Goal: Task Accomplishment & Management: Complete application form

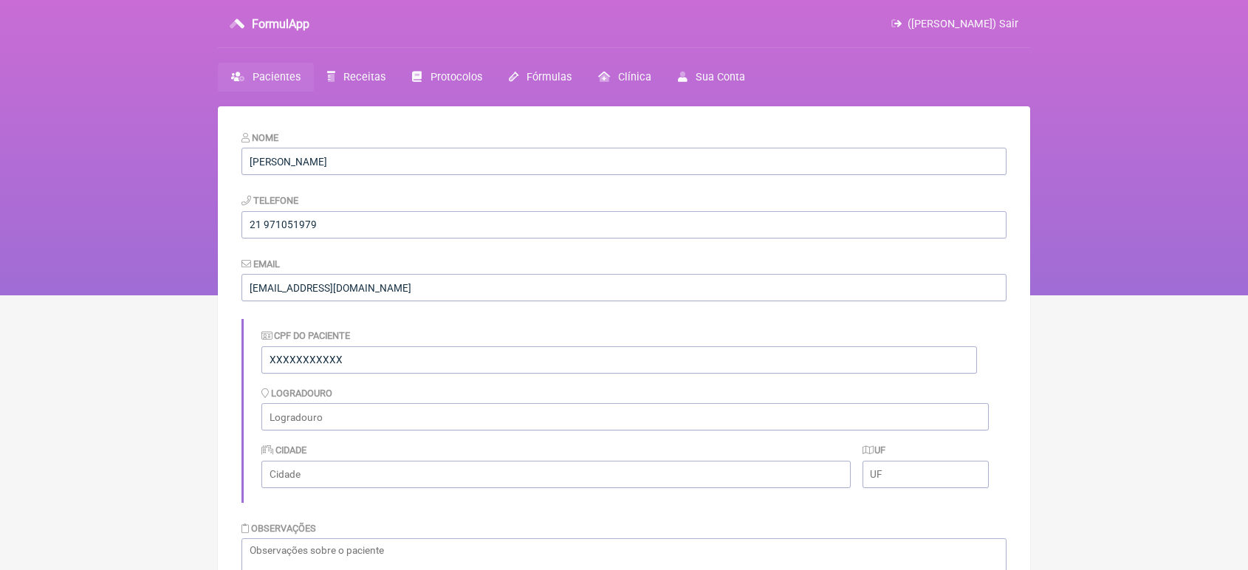
scroll to position [390, 0]
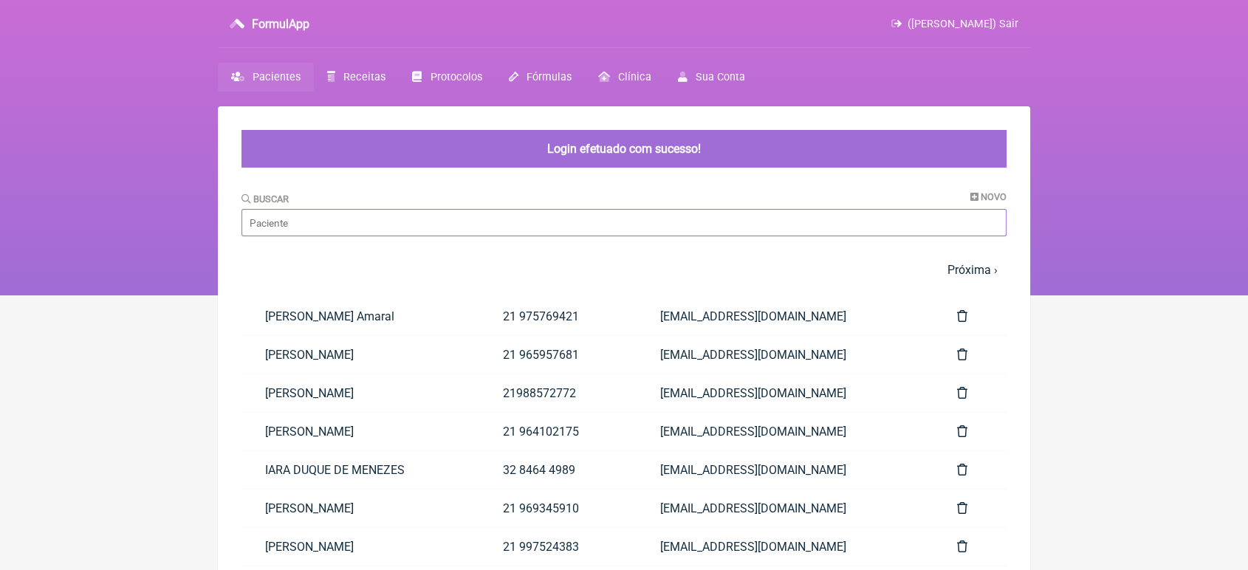
click at [308, 230] on input "Buscar" at bounding box center [623, 222] width 765 height 27
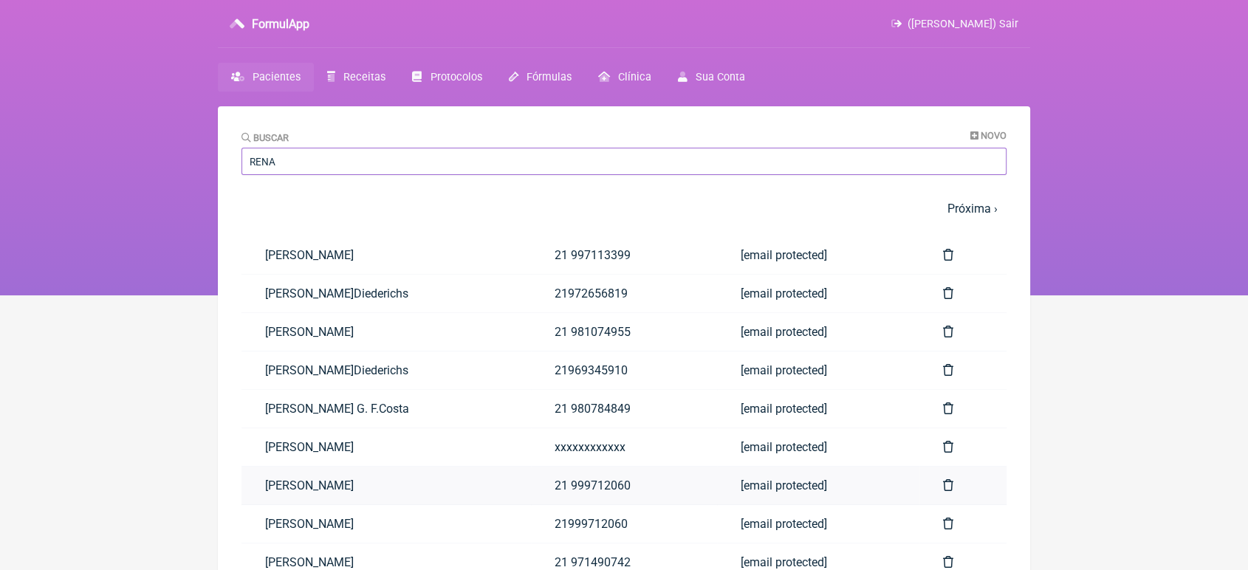
type input "RENA"
click at [329, 491] on link "Renato Bellan" at bounding box center [385, 486] width 289 height 38
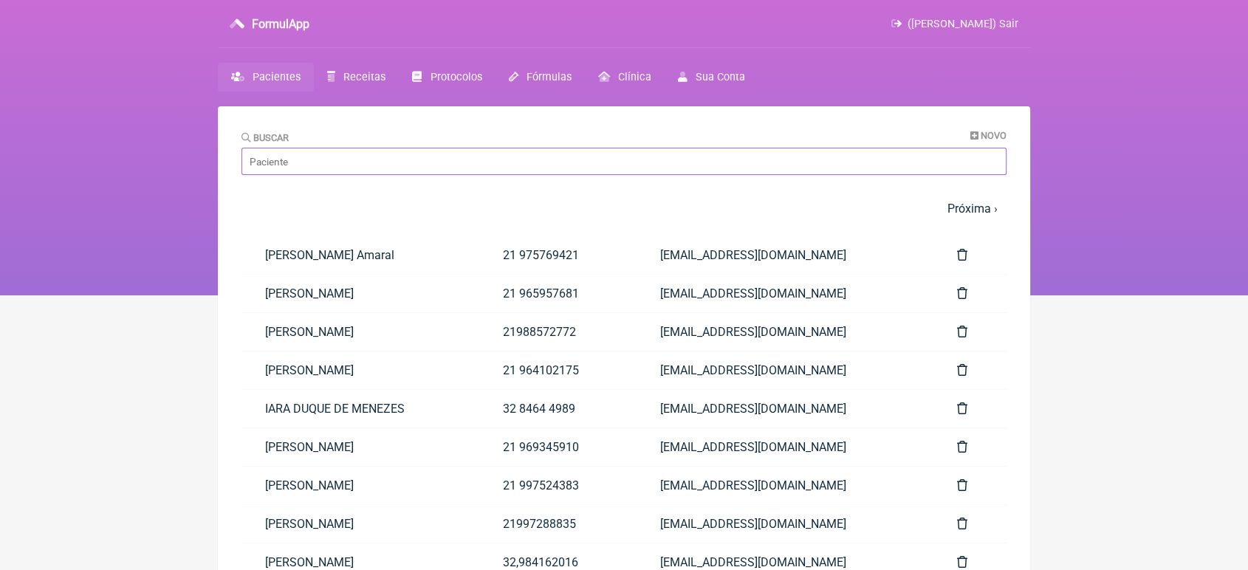
click at [304, 166] on input "Buscar" at bounding box center [623, 161] width 765 height 27
type input "e"
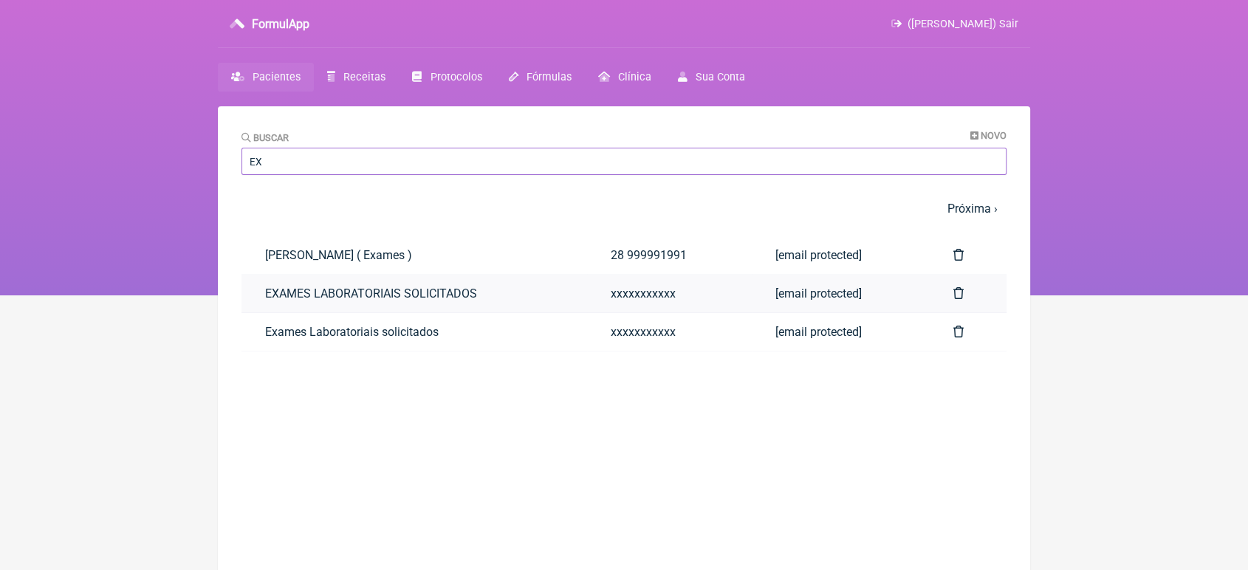
type input "EX"
click at [280, 290] on link "EXAMES LABORATORIAIS SOLICITADOS" at bounding box center [414, 294] width 346 height 38
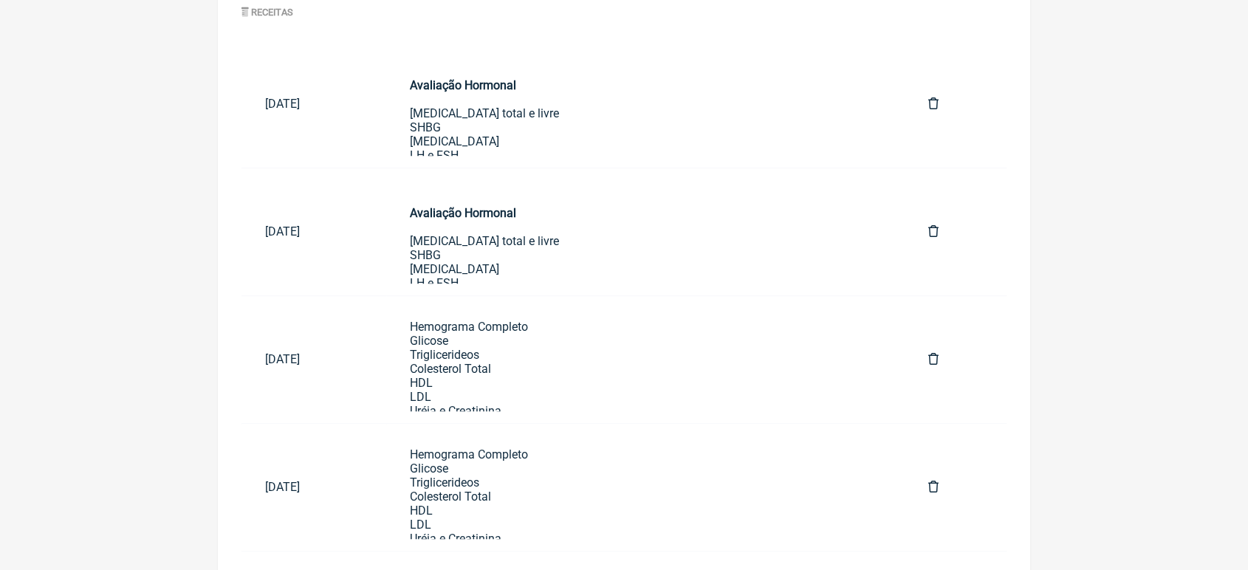
scroll to position [900, 0]
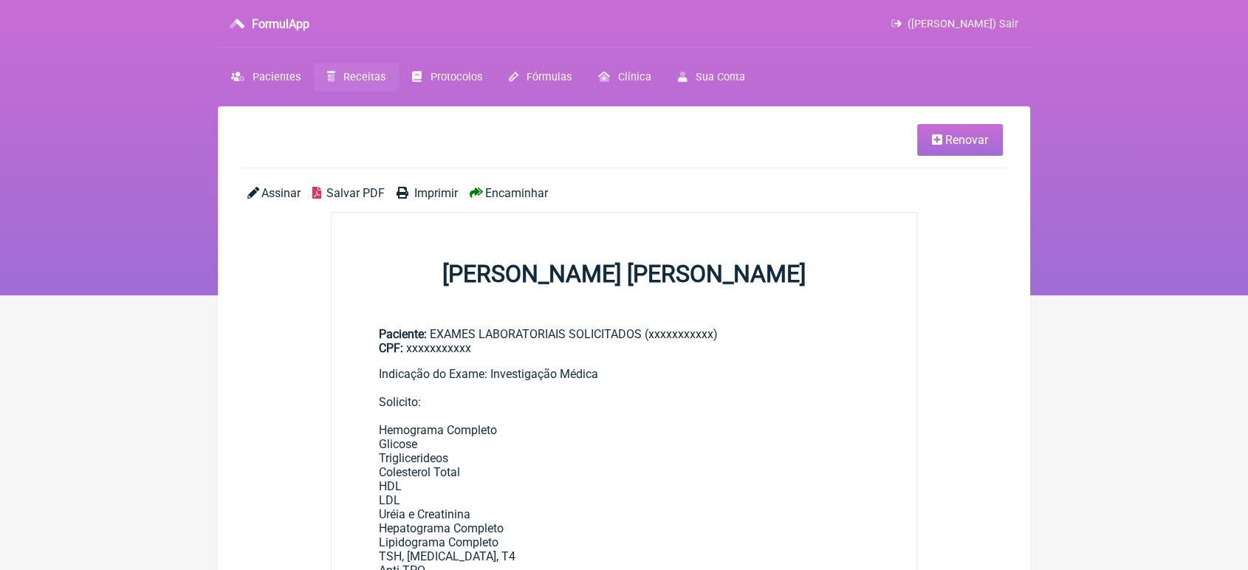
click at [995, 139] on link "Renovar" at bounding box center [960, 140] width 86 height 32
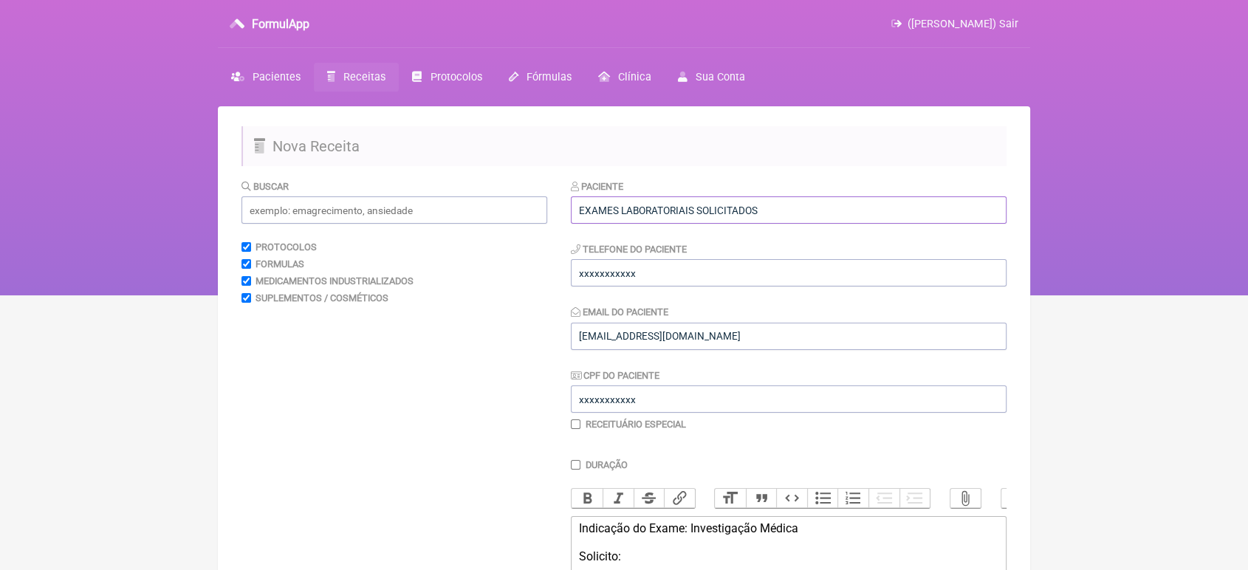
click at [787, 217] on input "EXAMES LABORATORIAIS SOLICITADOS" at bounding box center [789, 209] width 436 height 27
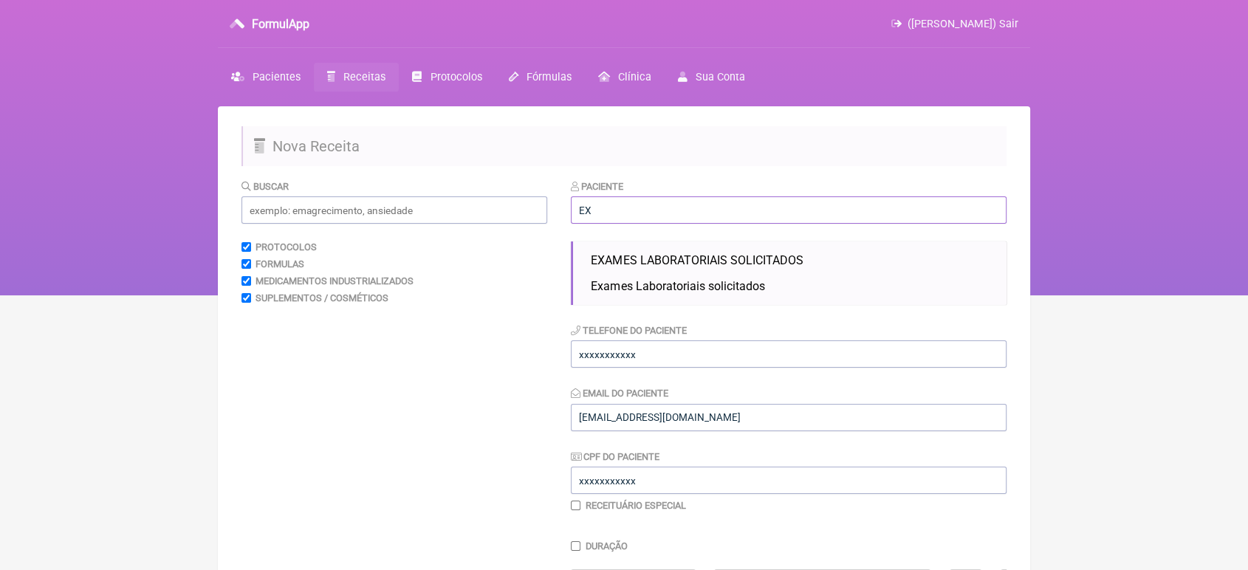
type input "E"
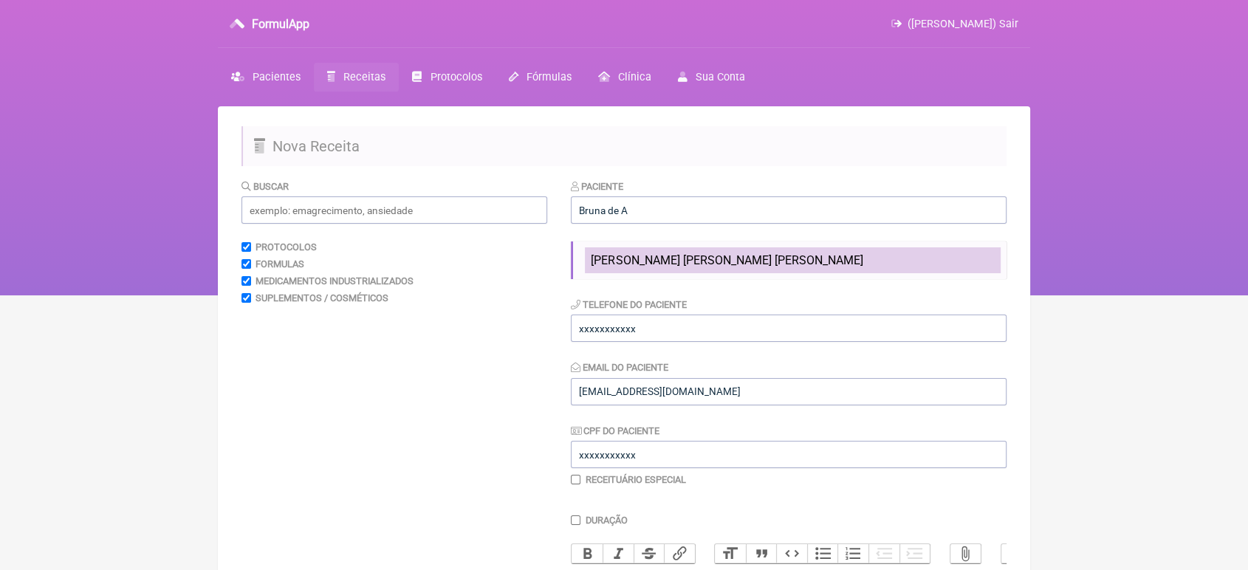
click at [769, 257] on span "BRUNA DE ASSIS PAIM PONTES MIGUEL" at bounding box center [727, 260] width 272 height 14
type input "BRUNA DE ASSIS PAIM PONTES MIGUEL"
type input "00000000000"
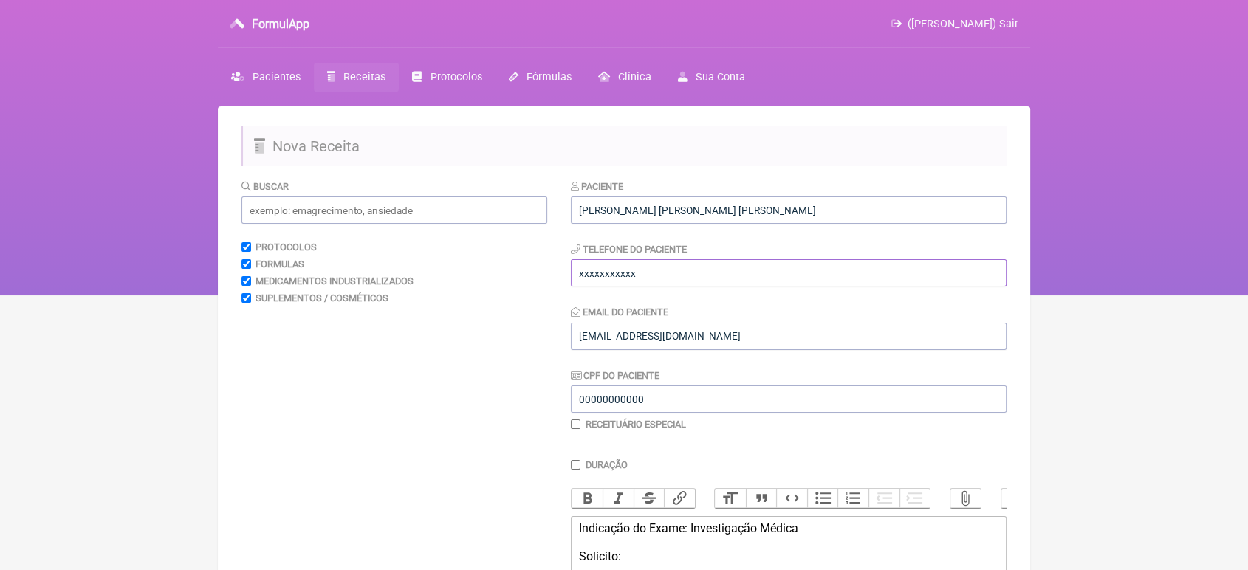
click at [734, 271] on input "xxxxxxxxxxx" at bounding box center [789, 272] width 436 height 27
type input "x"
click at [581, 267] on input "673577178" at bounding box center [789, 272] width 436 height 27
click at [576, 276] on input "673577178" at bounding box center [789, 272] width 436 height 27
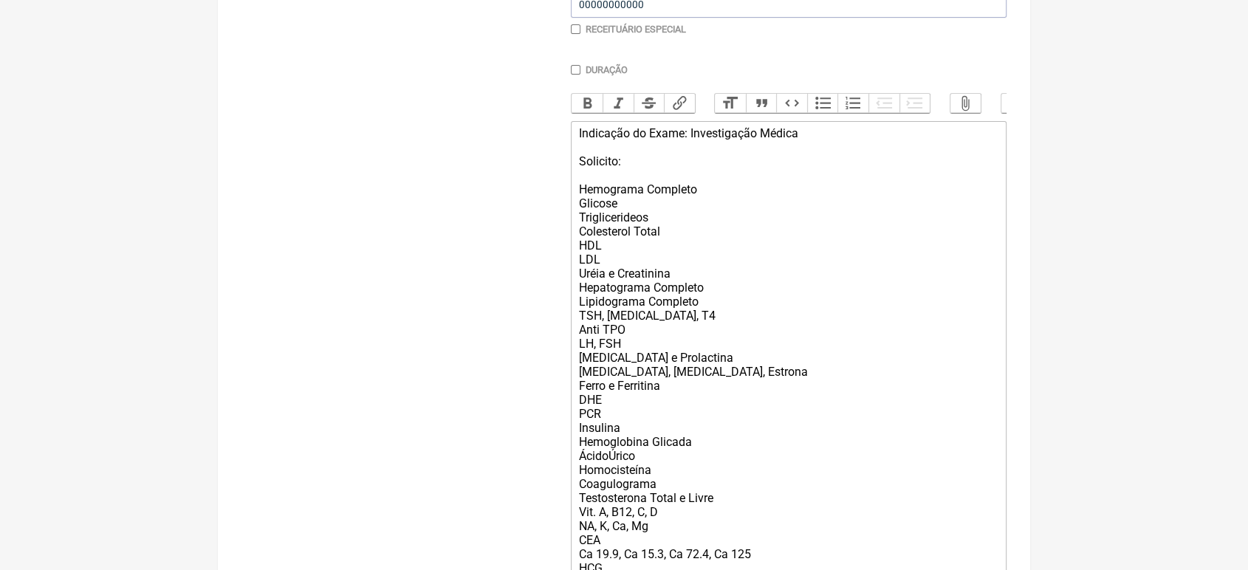
scroll to position [400, 0]
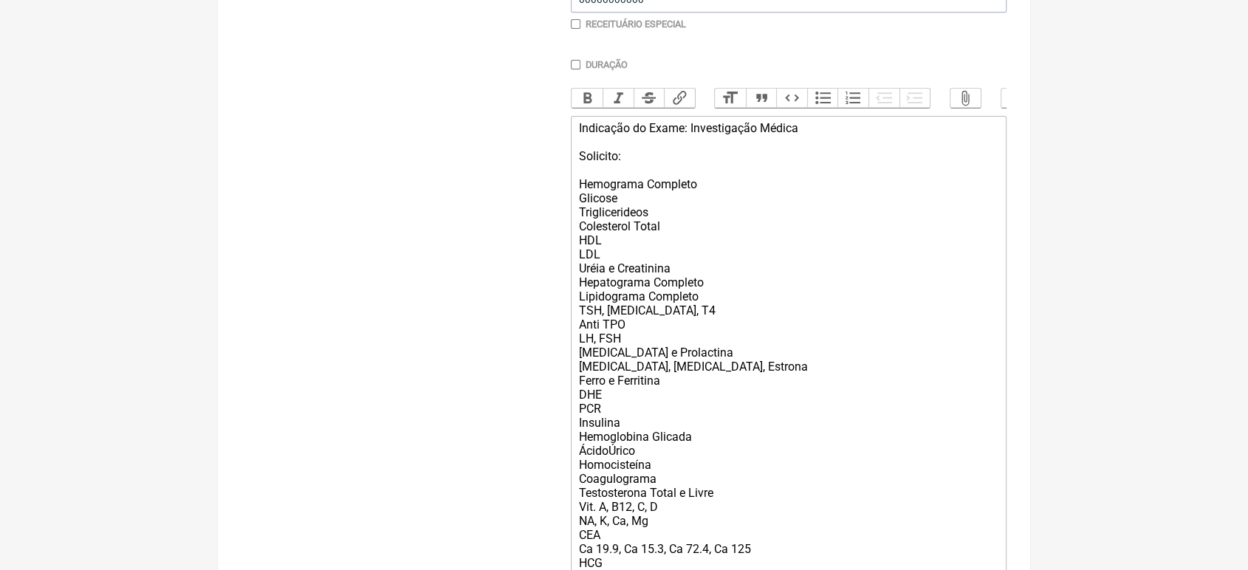
type input "33673577178"
click at [658, 231] on div "Indicação do Exame: Investigação Médica Solicito: Hemograma Completo Glicose Tr…" at bounding box center [788, 387] width 419 height 533
click at [672, 238] on div "Indicação do Exame: Investigação Médica Solicito: Hemograma Completo Glicose Co…" at bounding box center [788, 387] width 419 height 533
click at [673, 246] on div "Indicação do Exame: Investigação Médica Solicito: Hemograma Completo Glicose Co…" at bounding box center [788, 387] width 419 height 533
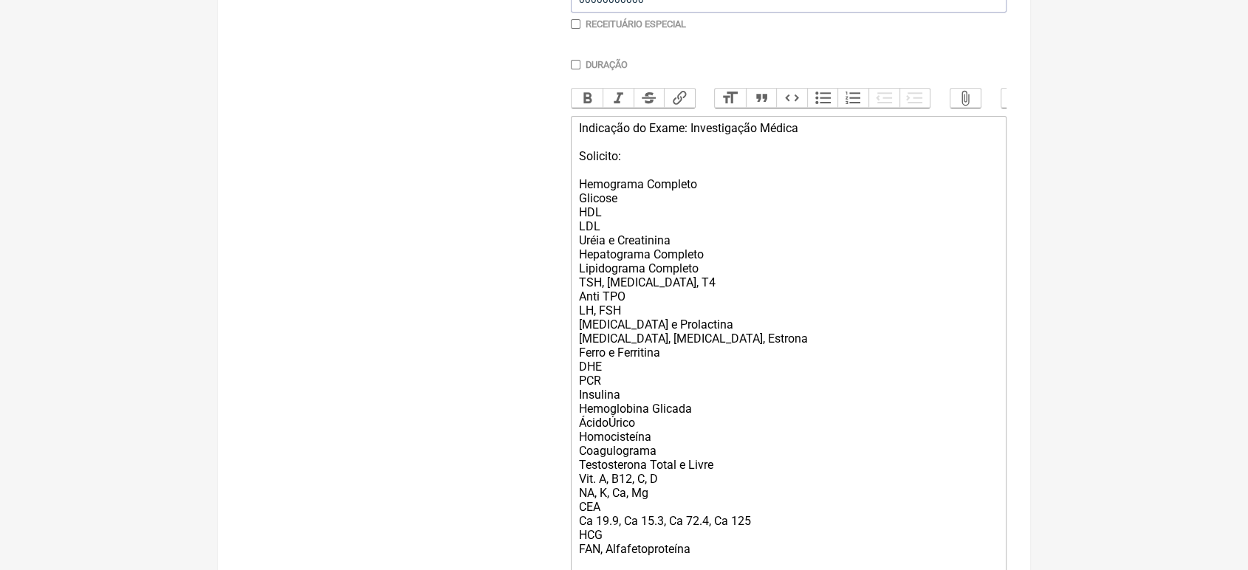
click at [673, 246] on div "Indicação do Exame: Investigação Médica Solicito: Hemograma Completo Glicose HD…" at bounding box center [788, 373] width 419 height 505
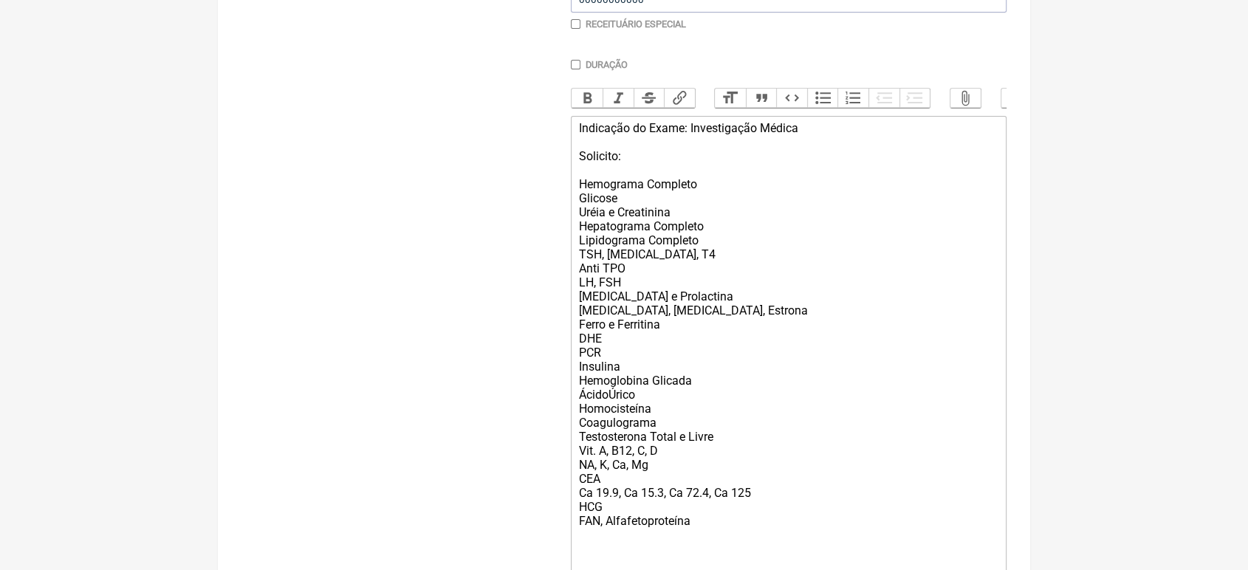
click at [698, 236] on div "Indicação do Exame: Investigação Médica Solicito: Hemograma Completo Glicose Ur…" at bounding box center [788, 359] width 419 height 477
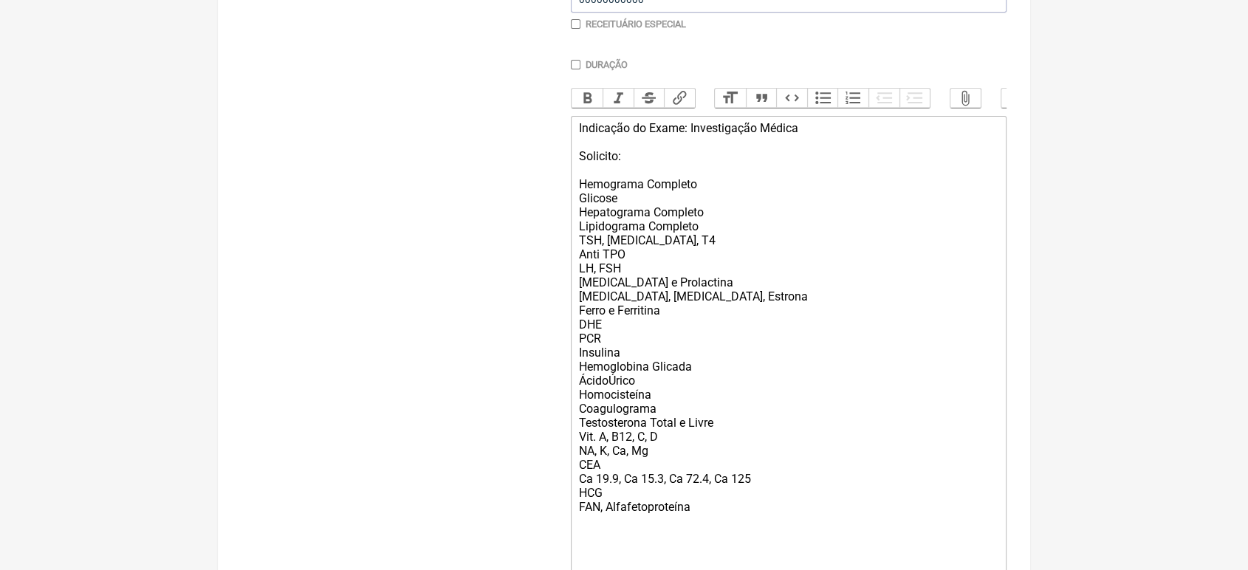
click at [701, 253] on div "Indicação do Exame: Investigação Médica Solicito: Hemograma Completo Glicose He…" at bounding box center [788, 352] width 419 height 463
click at [713, 238] on div "Indicação do Exame: Investigação Médica Solicito: Hemograma Completo Glicose He…" at bounding box center [788, 352] width 419 height 463
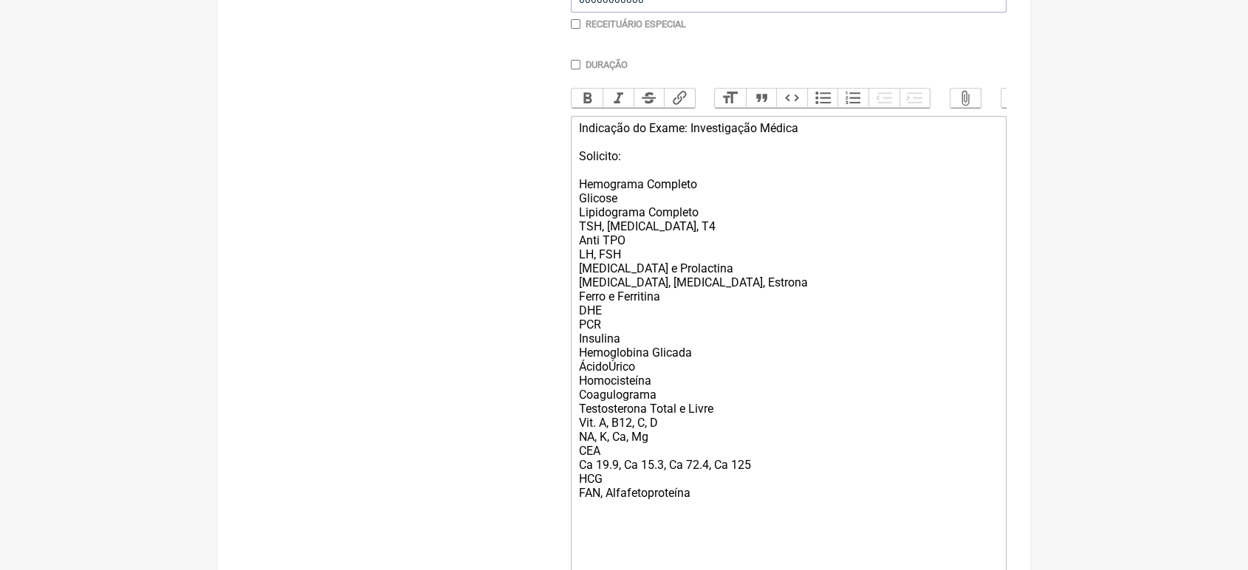
click at [639, 258] on div "Indicação do Exame: Investigação Médica Solicito: Hemograma Completo Glicose Li…" at bounding box center [788, 345] width 419 height 449
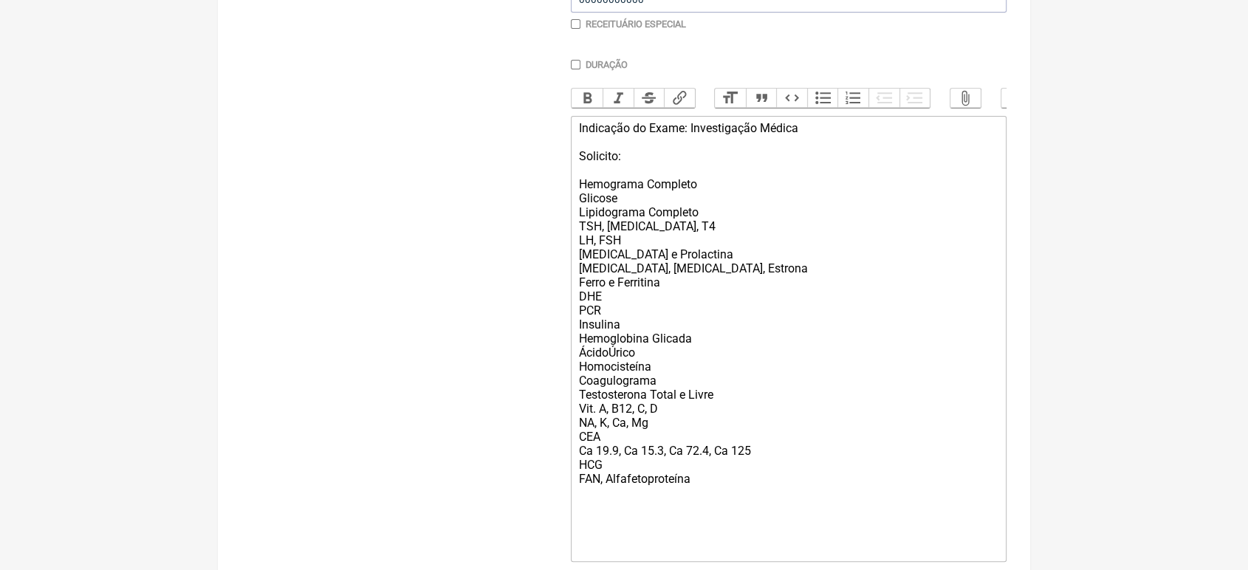
click at [694, 281] on div "Indicação do Exame: Investigação Médica Solicito: Hemograma Completo Glicose Li…" at bounding box center [788, 338] width 419 height 435
click at [628, 276] on div "Indicação do Exame: Investigação Médica Solicito: Hemograma Completo Glicose Li…" at bounding box center [788, 338] width 419 height 435
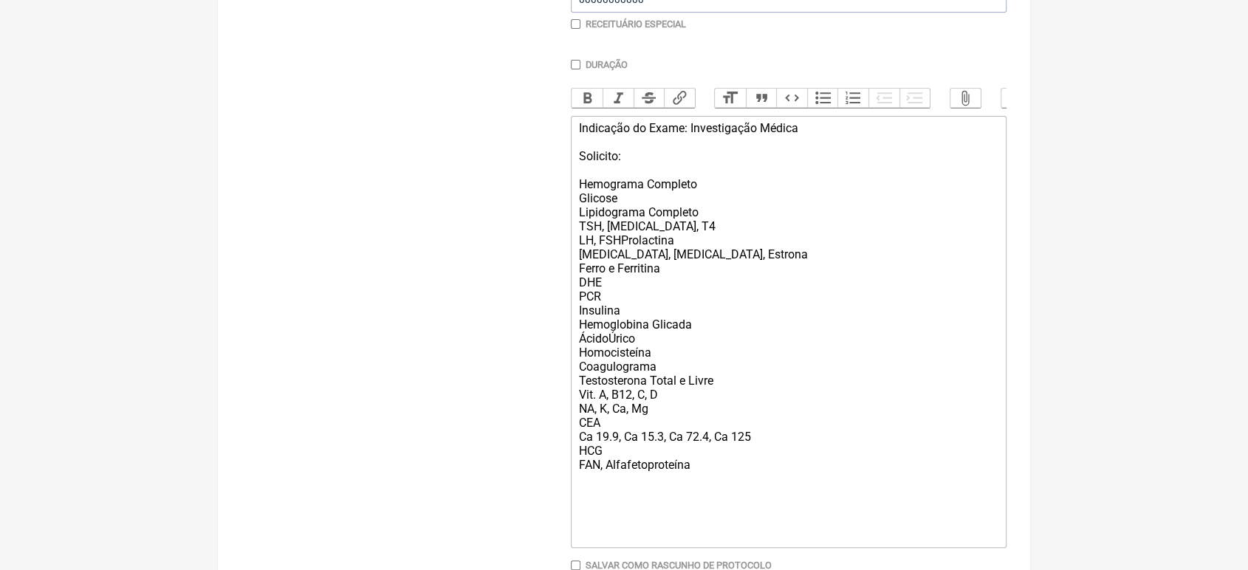
click at [620, 306] on div "Indicação do Exame: Investigação Médica Solicito: Hemograma Completo Glicose Li…" at bounding box center [788, 331] width 419 height 421
click at [581, 276] on div "Indicação do Exame: Investigação Médica Solicito: Hemograma Completo Glicose Li…" at bounding box center [788, 331] width 419 height 421
click at [574, 306] on trix-editor "Indicação do Exame: Investigação Médica Solicito: Hemograma Completo Glicose Li…" at bounding box center [789, 332] width 436 height 432
click at [608, 327] on div "Indicação do Exame: Investigação Médica Solicito: Hemograma Completo Glicose Li…" at bounding box center [788, 331] width 419 height 421
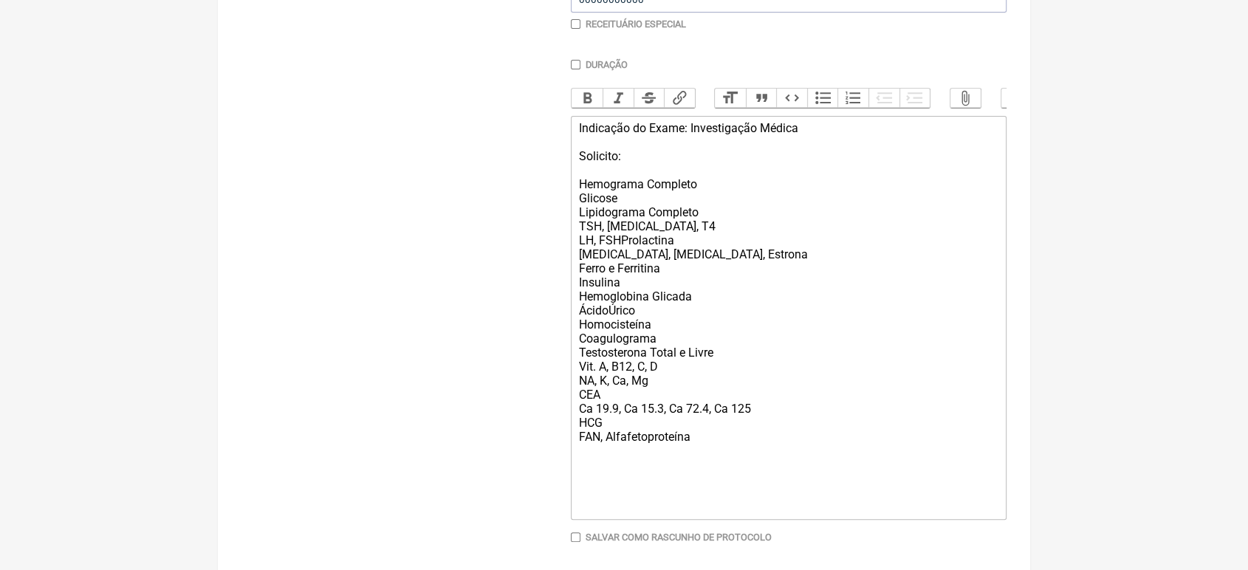
click at [732, 345] on div "Indicação do Exame: Investigação Médica Solicito: Hemograma Completo Glicose Li…" at bounding box center [788, 317] width 419 height 393
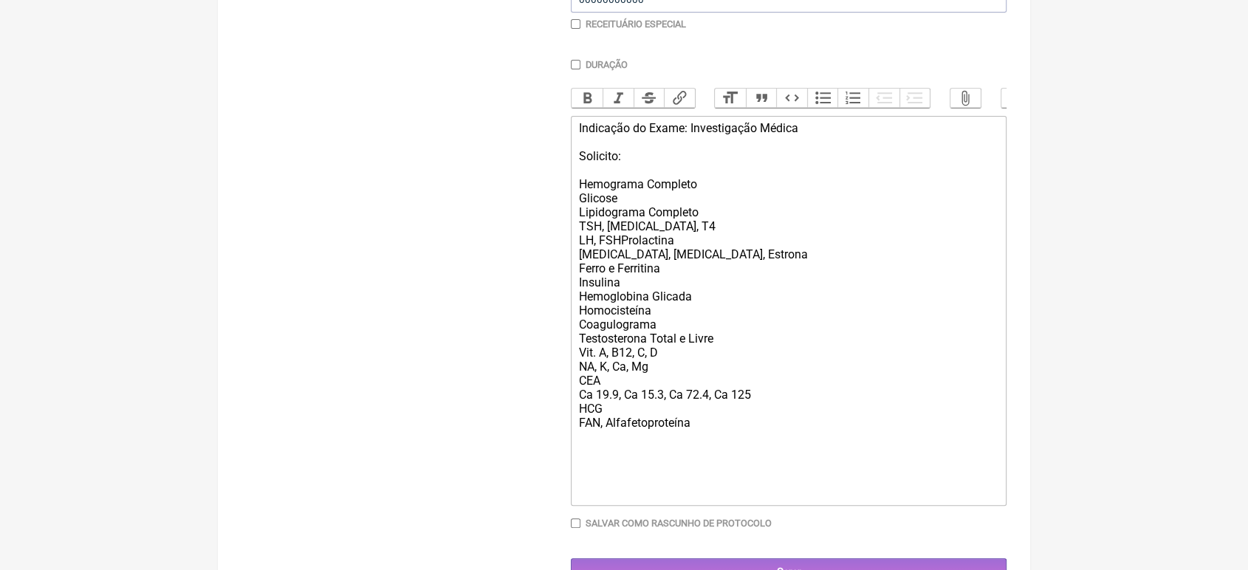
click at [732, 345] on div "Indicação do Exame: Investigação Médica Solicito: Hemograma Completo Glicose Li…" at bounding box center [788, 310] width 419 height 379
drag, startPoint x: 733, startPoint y: 345, endPoint x: 672, endPoint y: 360, distance: 62.5
click at [672, 360] on div "Indicação do Exame: Investigação Médica Solicito: Hemograma Completo Glicose Li…" at bounding box center [788, 310] width 419 height 379
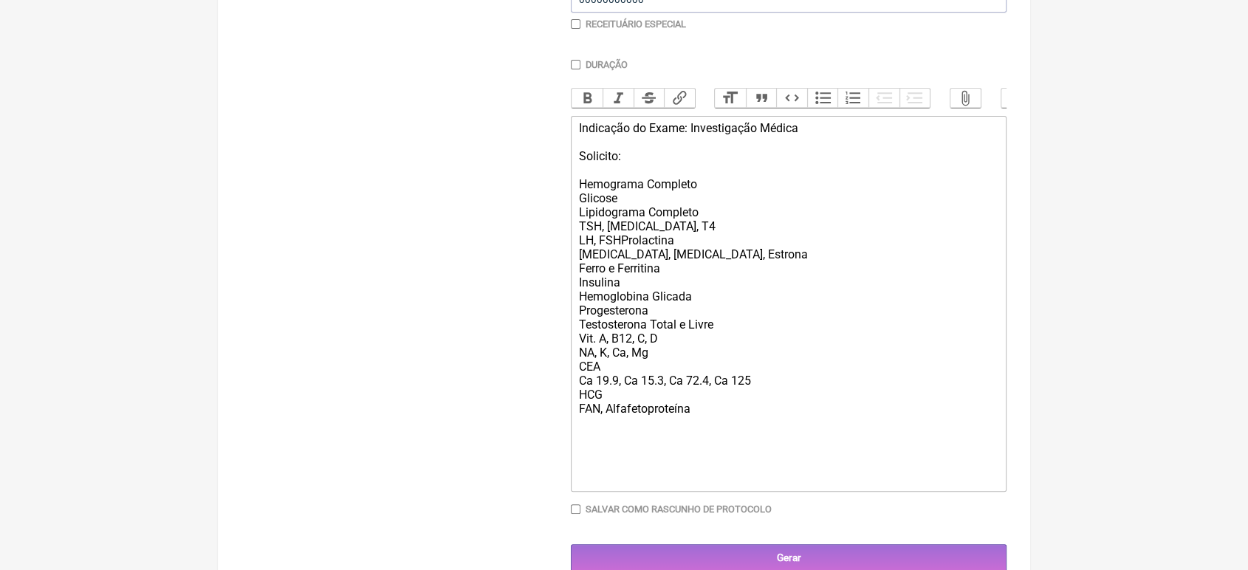
click at [611, 373] on div "Indicação do Exame: Investigação Médica Solicito: Hemograma Completo Glicose Li…" at bounding box center [788, 303] width 419 height 365
click at [649, 383] on div "Indicação do Exame: Investigação Médica Solicito: Hemograma Completo Glicose Li…" at bounding box center [788, 303] width 419 height 365
click at [703, 459] on div "Indicação do Exame: Investigação Médica Solicito: Hemograma Completo Glicose Li…" at bounding box center [788, 303] width 419 height 365
click at [699, 444] on div "Indicação do Exame: Investigação Médica Solicito: Hemograma Completo Glicose Li…" at bounding box center [788, 303] width 419 height 365
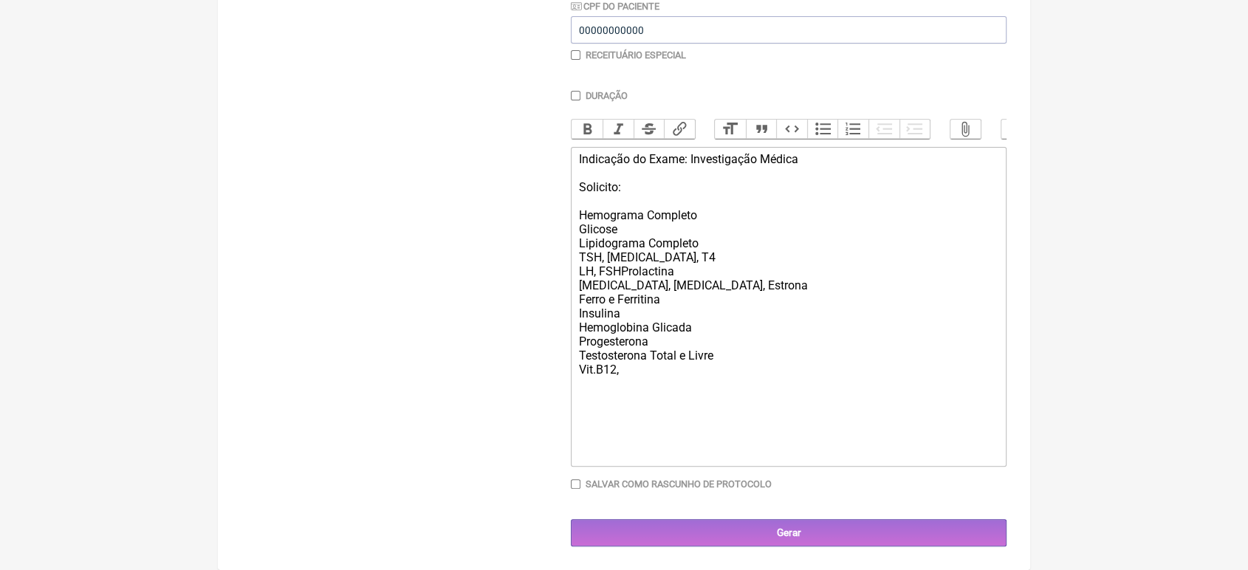
scroll to position [396, 0]
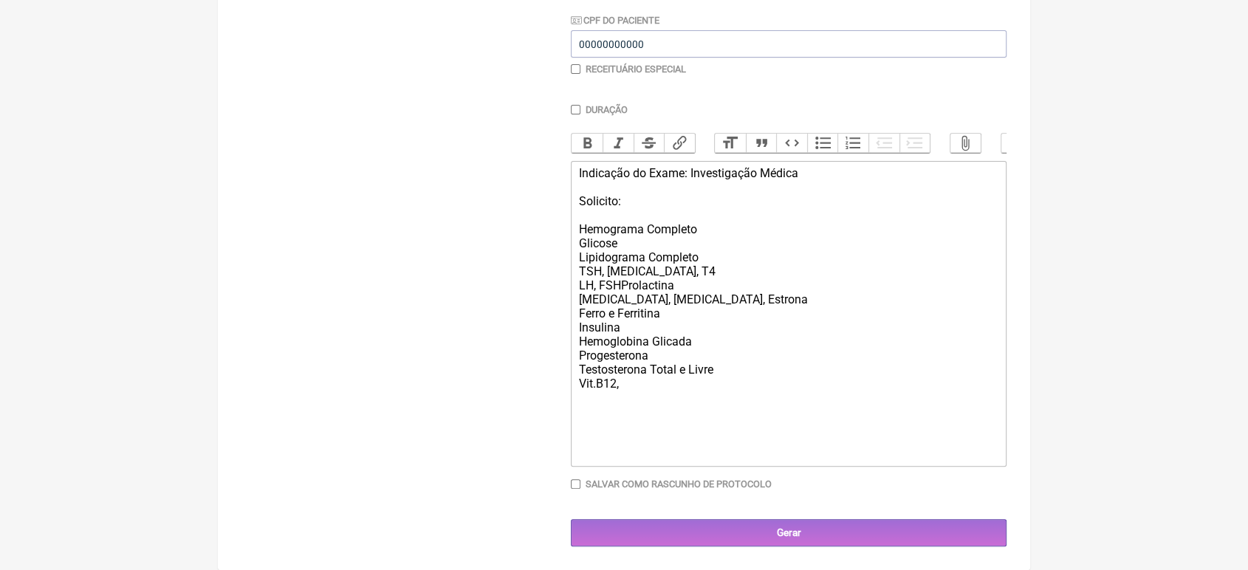
type trix-editor "<div>Indicação do Exame: Investigação Médica<br><br>Solicito:<br><br>Hemograma …"
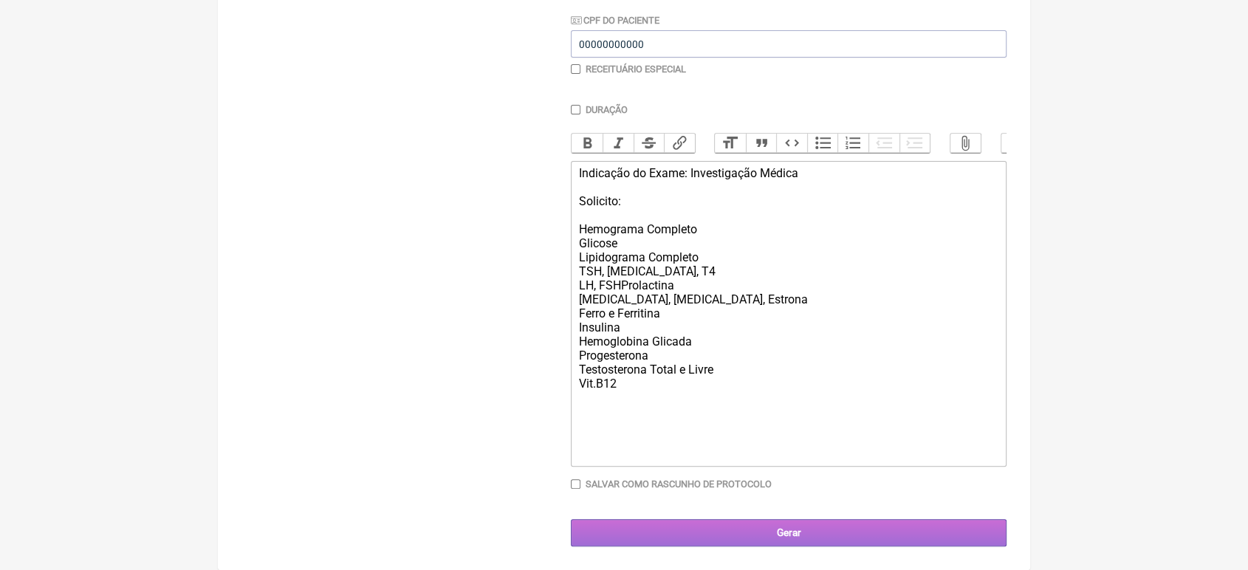
click at [814, 523] on input "Gerar" at bounding box center [789, 532] width 436 height 27
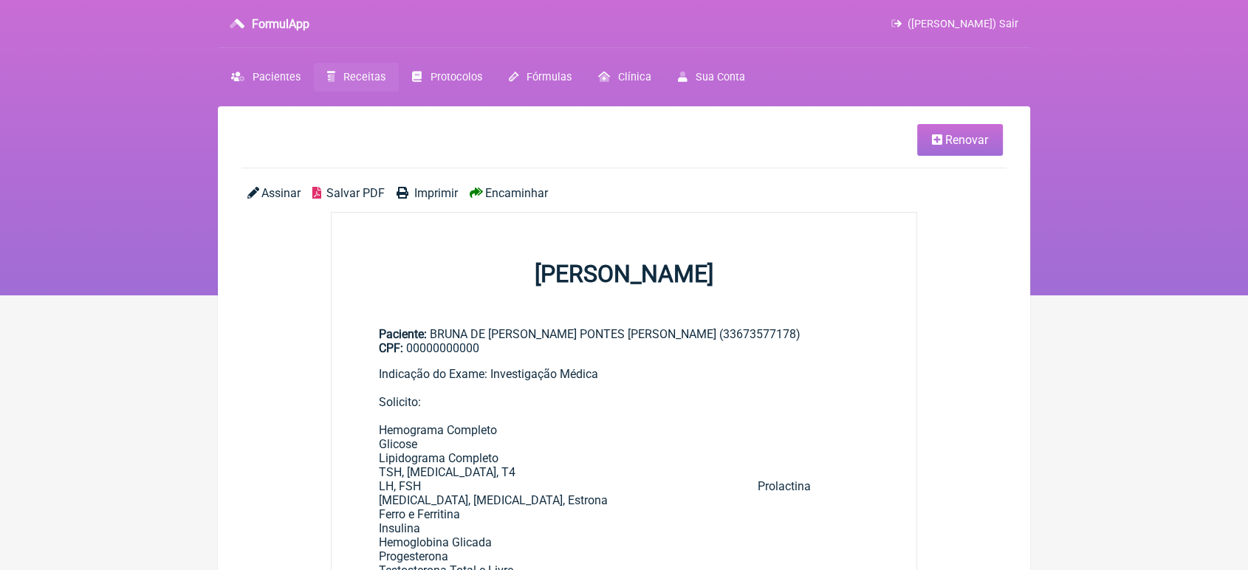
click at [514, 195] on span "Encaminhar" at bounding box center [516, 193] width 63 height 14
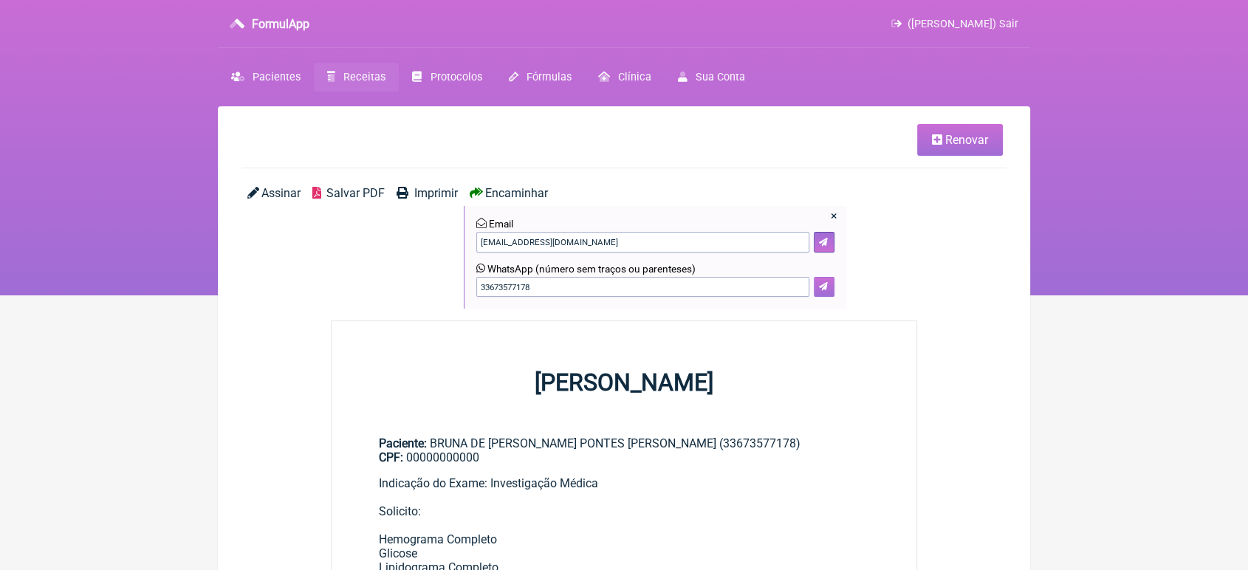
click at [823, 291] on icon at bounding box center [823, 286] width 9 height 9
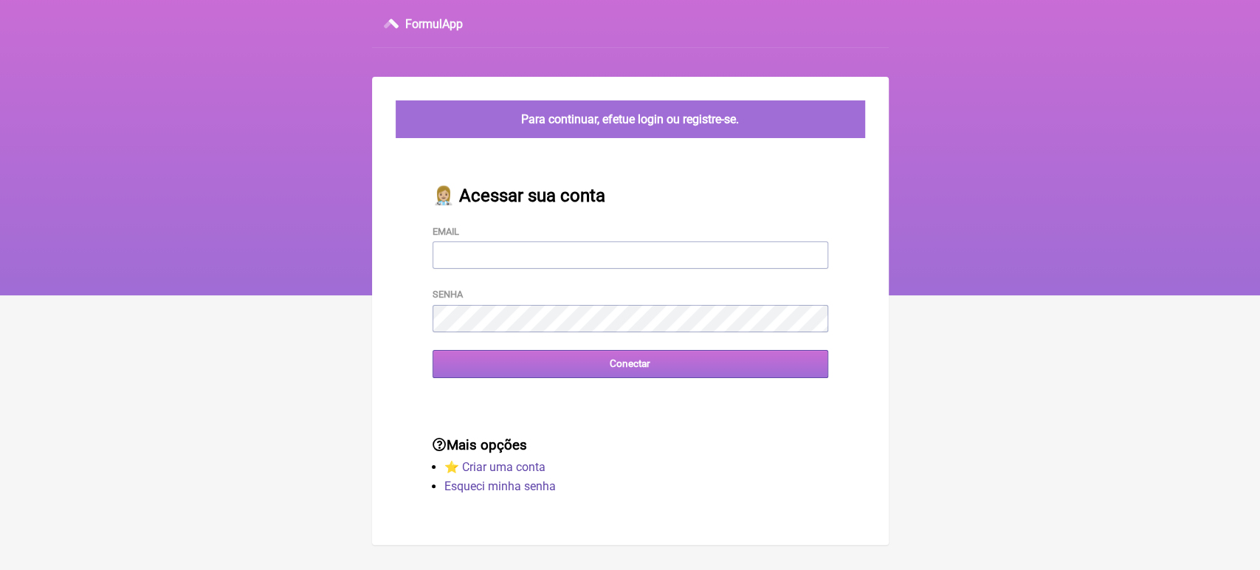
type input "[EMAIL_ADDRESS][DOMAIN_NAME]"
click at [606, 377] on input "Conectar" at bounding box center [631, 363] width 396 height 27
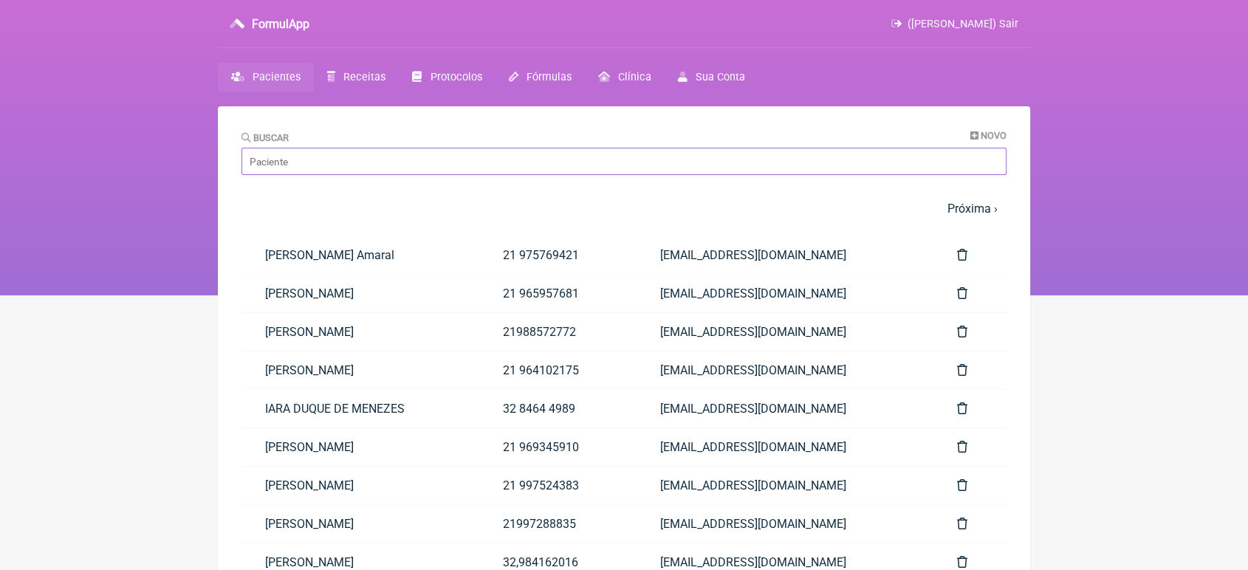
click at [337, 166] on input "Buscar" at bounding box center [623, 161] width 765 height 27
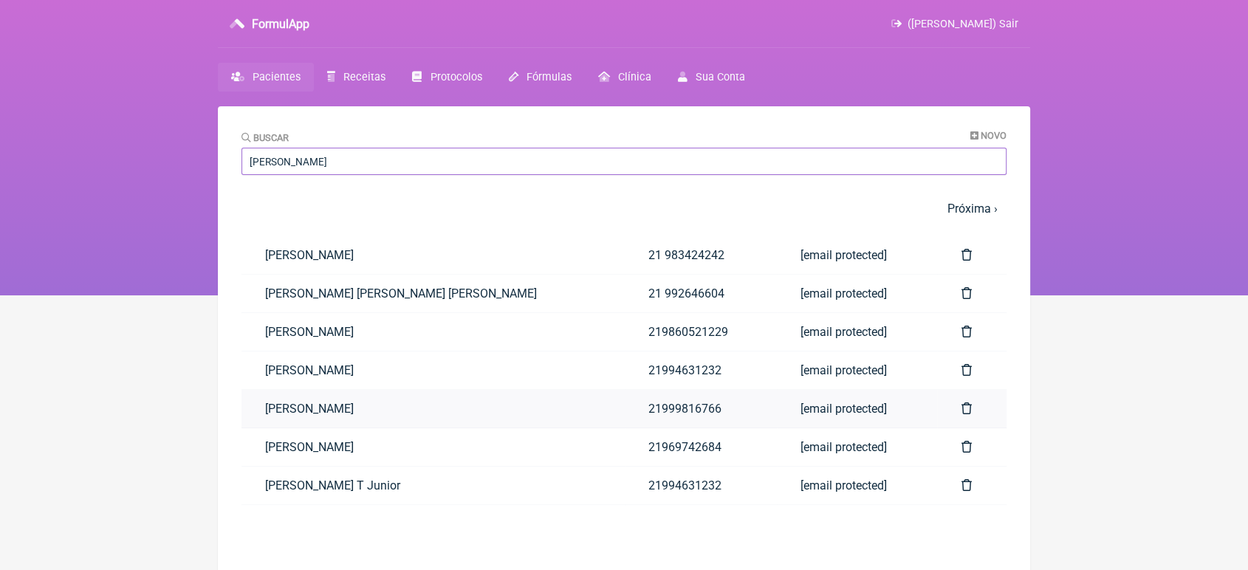
type input "sergio"
click at [330, 398] on link "SÉRGIO LUIS MENDES AFONSO" at bounding box center [432, 409] width 383 height 38
click at [330, 398] on link "[PERSON_NAME]" at bounding box center [432, 409] width 383 height 38
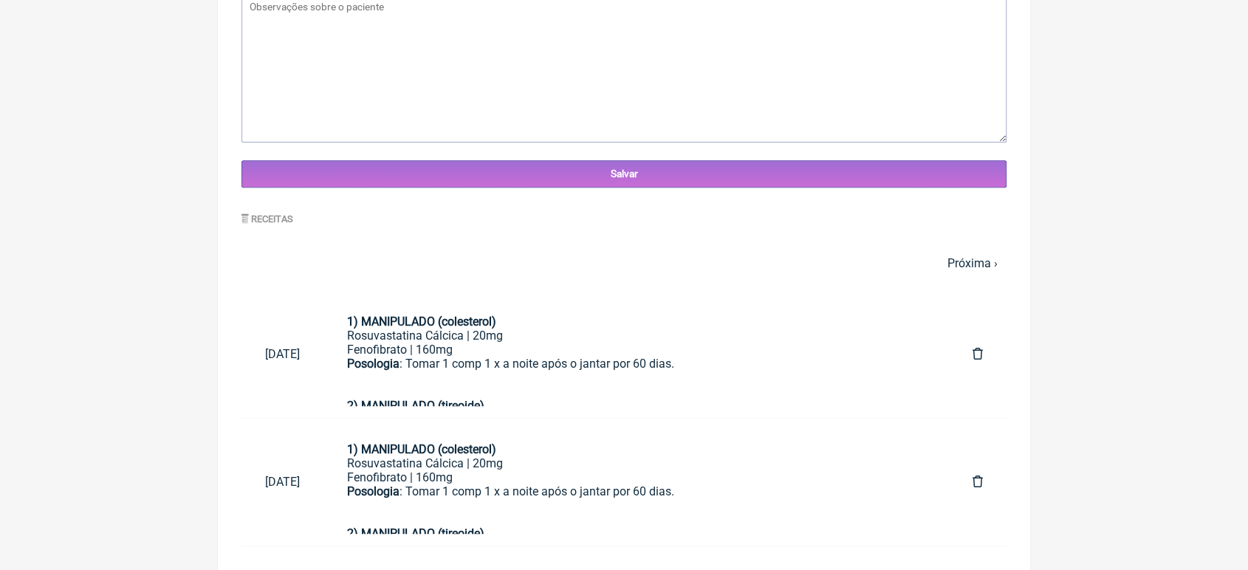
scroll to position [611, 0]
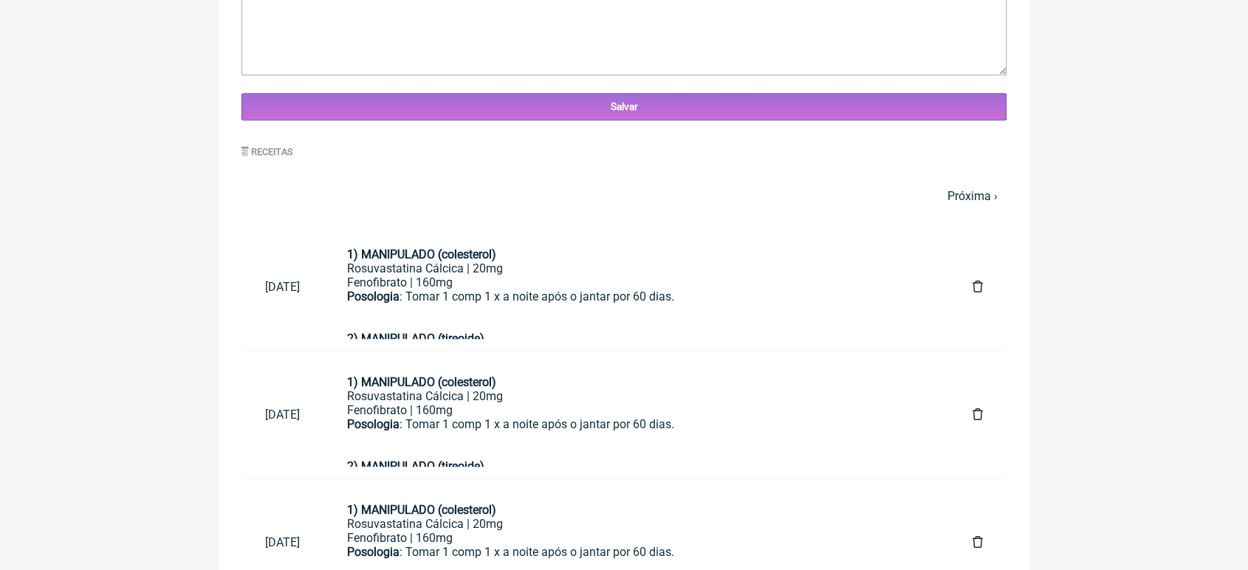
drag, startPoint x: 1220, startPoint y: 303, endPoint x: 1259, endPoint y: 335, distance: 50.9
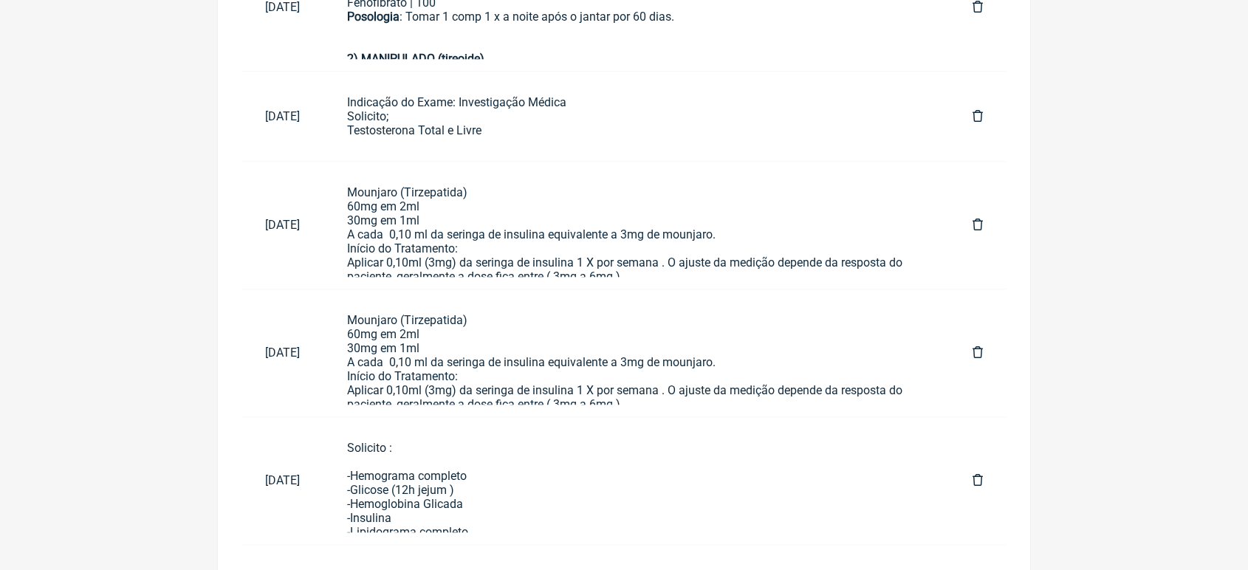
scroll to position [1291, 0]
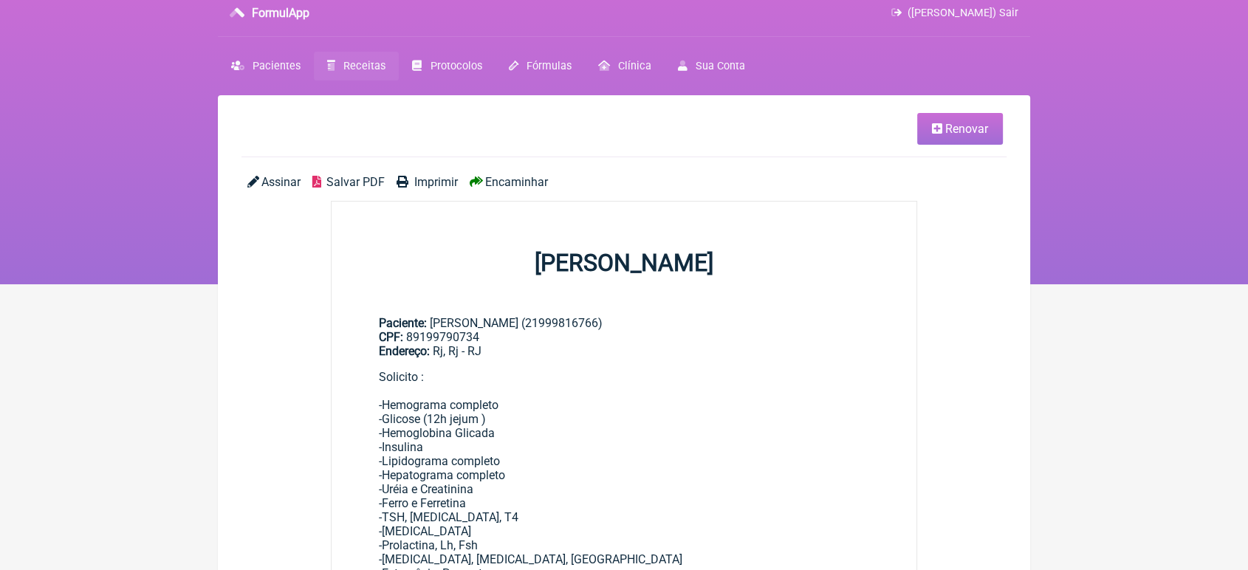
scroll to position [6, 0]
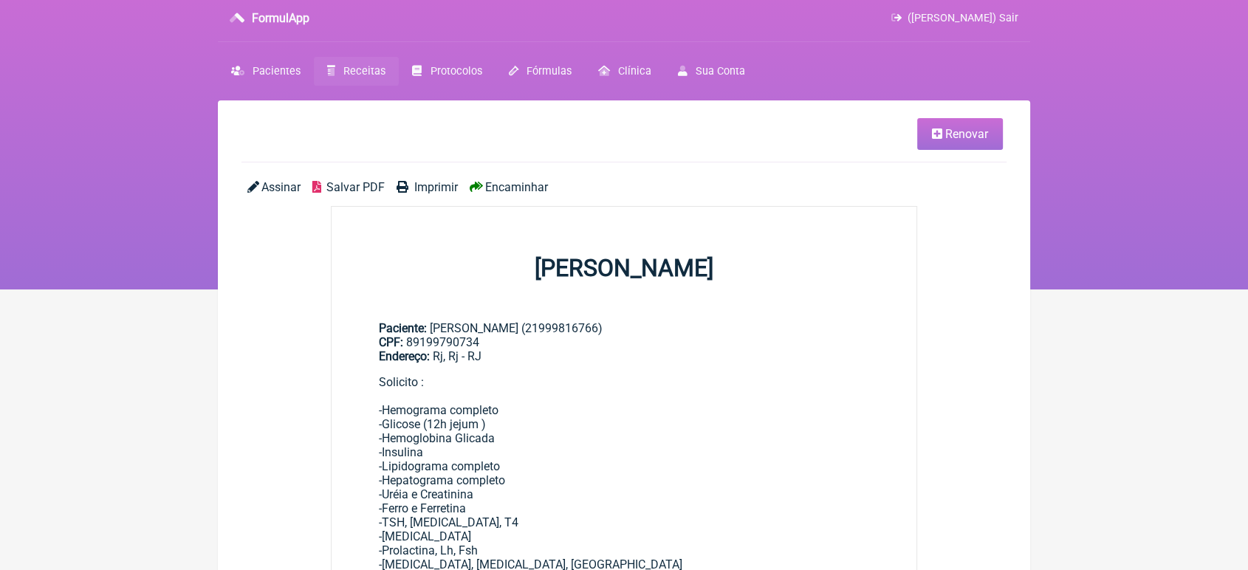
click at [965, 140] on link "Renovar" at bounding box center [960, 134] width 86 height 32
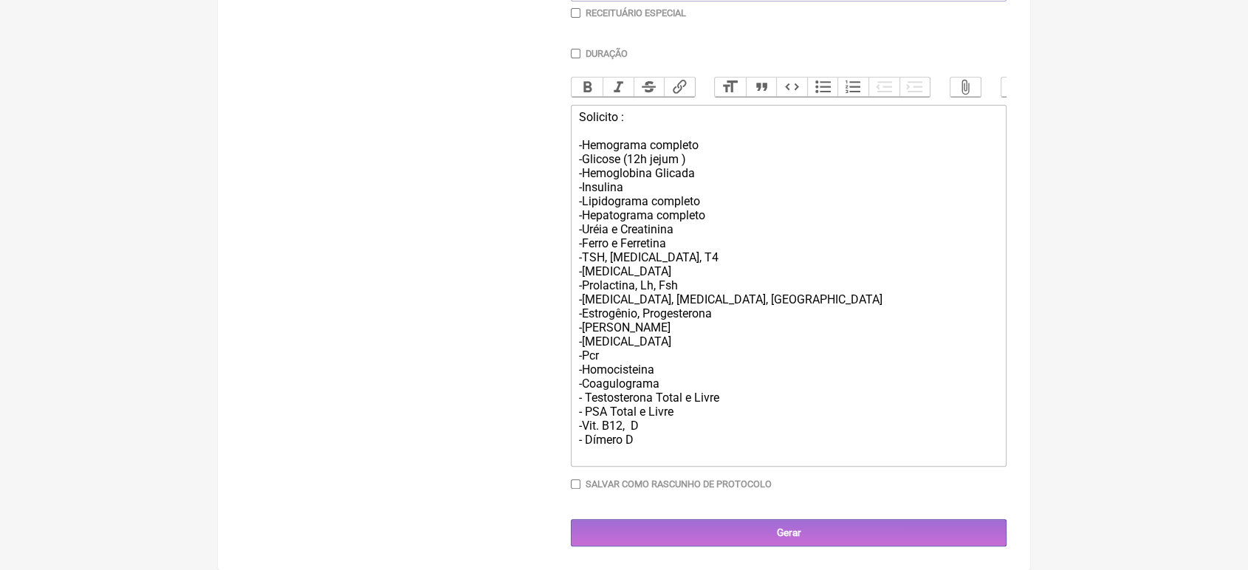
scroll to position [439, 0]
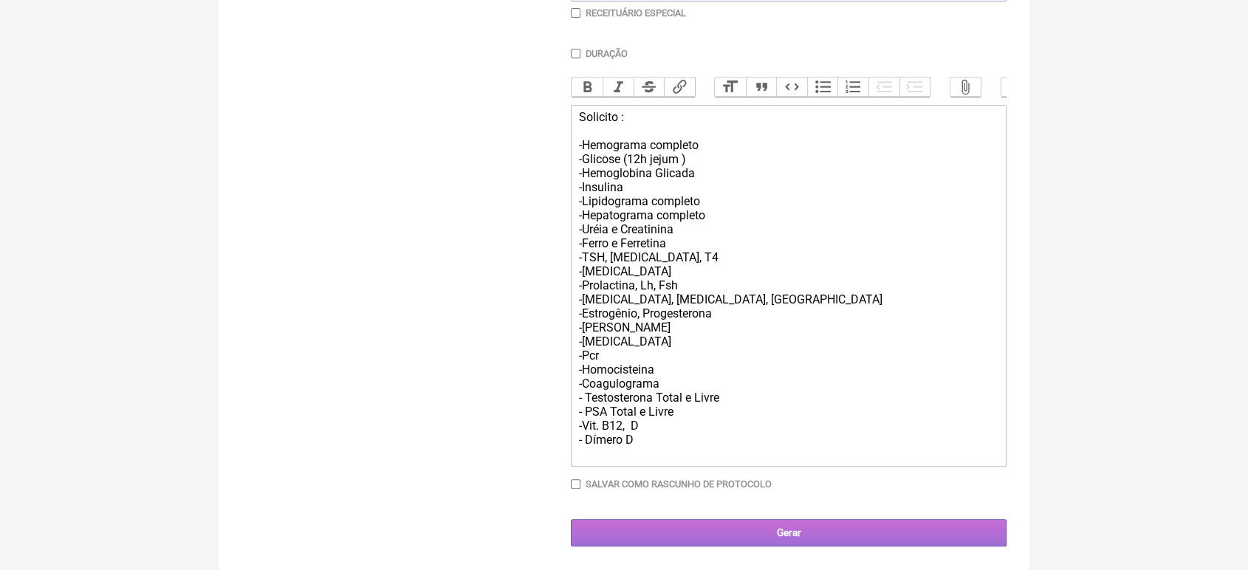
click at [924, 524] on input "Gerar" at bounding box center [789, 532] width 436 height 27
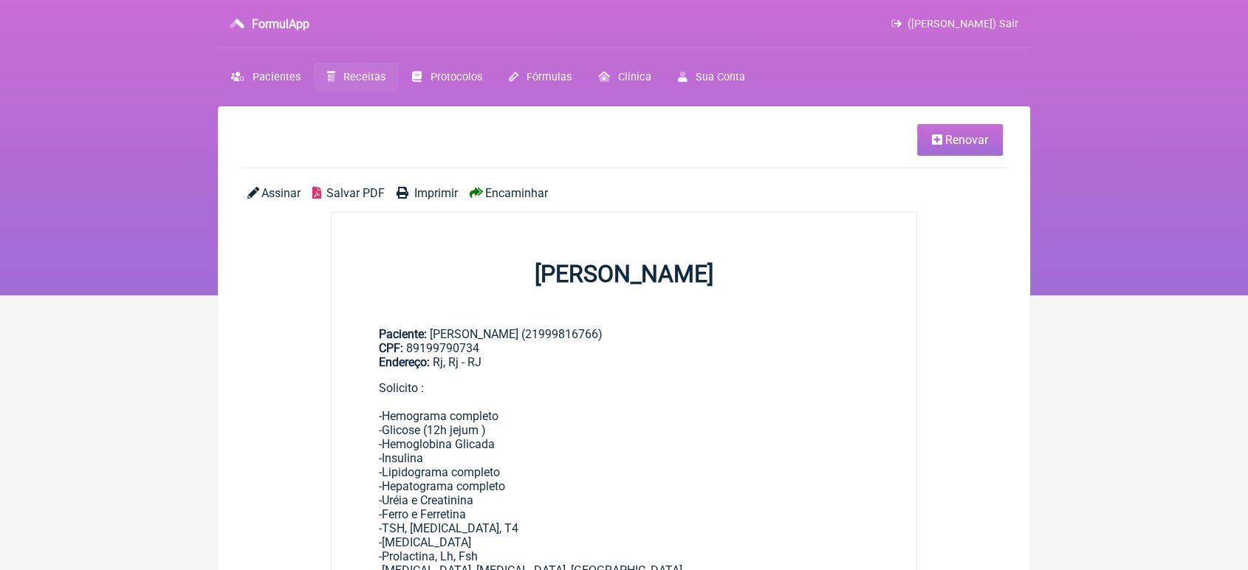
click at [523, 192] on span "Encaminhar" at bounding box center [516, 193] width 63 height 14
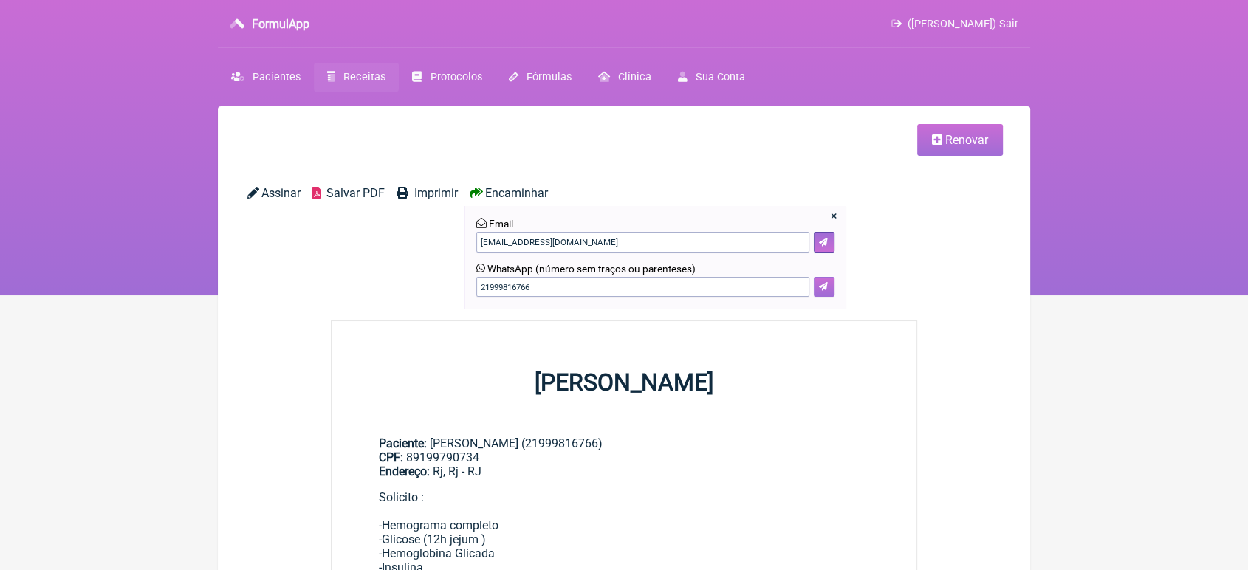
click at [829, 287] on button at bounding box center [824, 287] width 21 height 21
click at [425, 193] on span "Imprimir" at bounding box center [436, 193] width 44 height 14
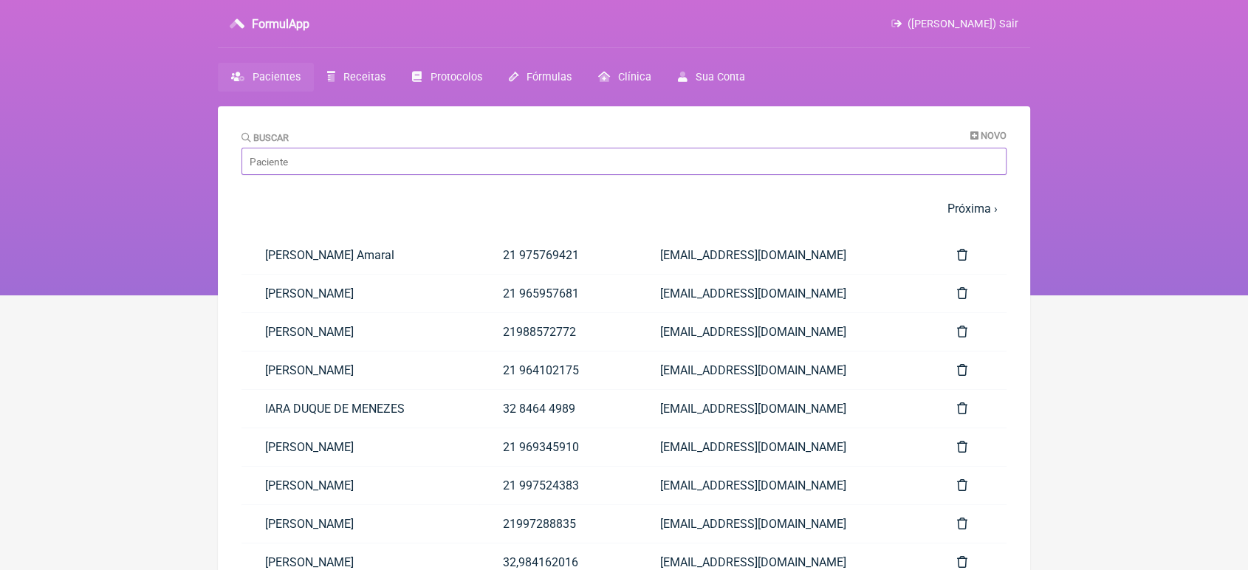
click at [284, 162] on input "Buscar" at bounding box center [623, 161] width 765 height 27
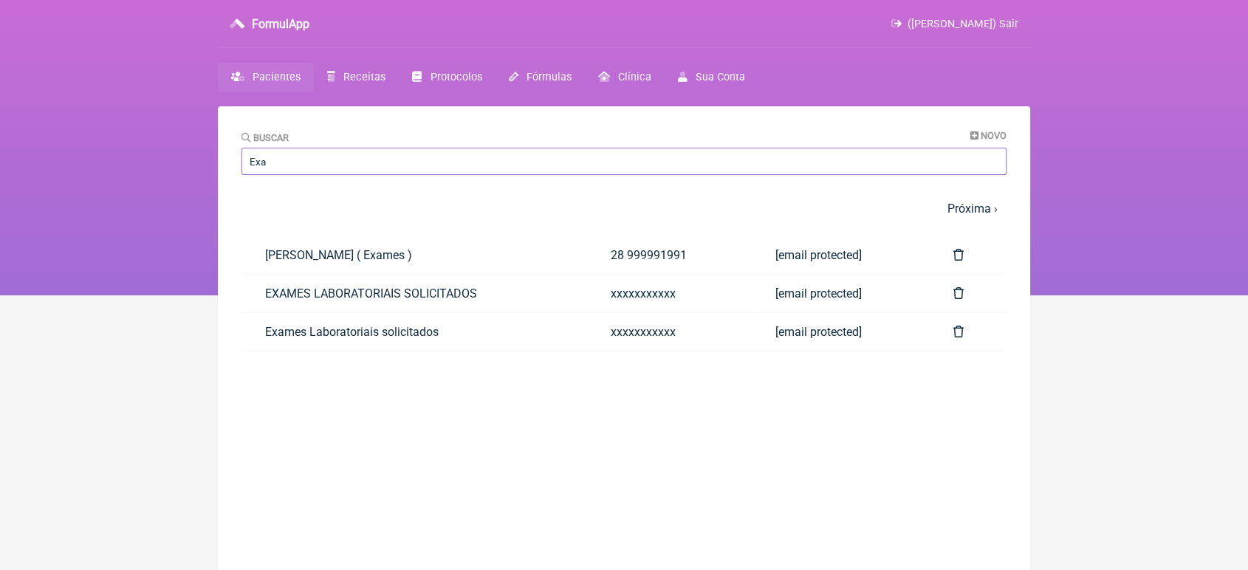
click at [284, 162] on input "Exa" at bounding box center [623, 161] width 765 height 27
type input "Exa"
click at [296, 334] on link "Exames Laboratoriais solicitados" at bounding box center [414, 332] width 346 height 38
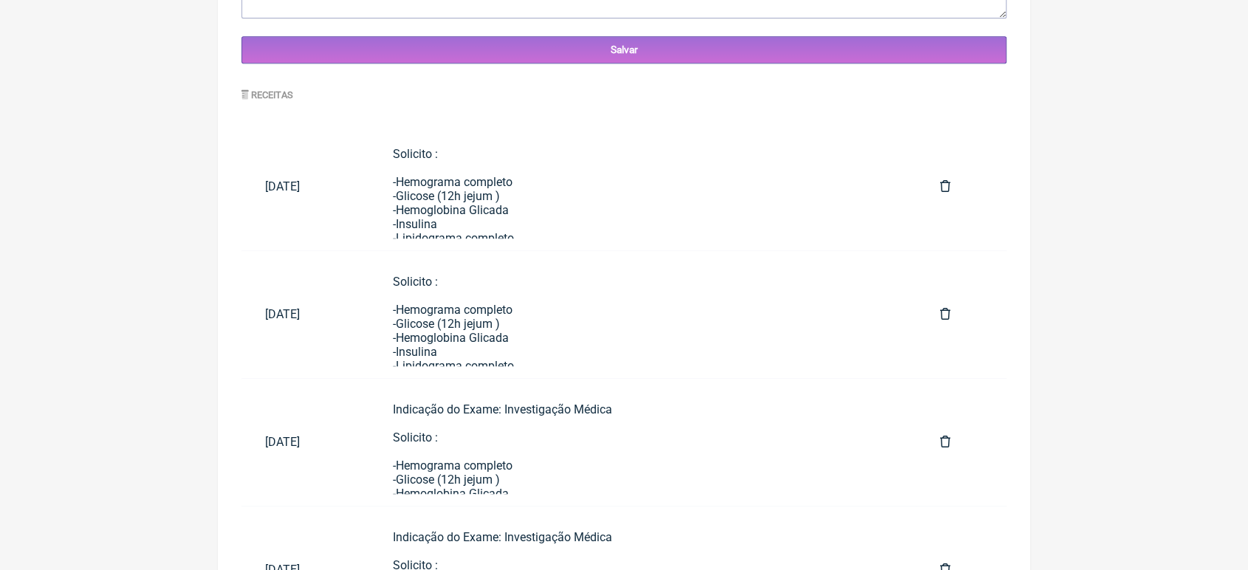
scroll to position [685, 0]
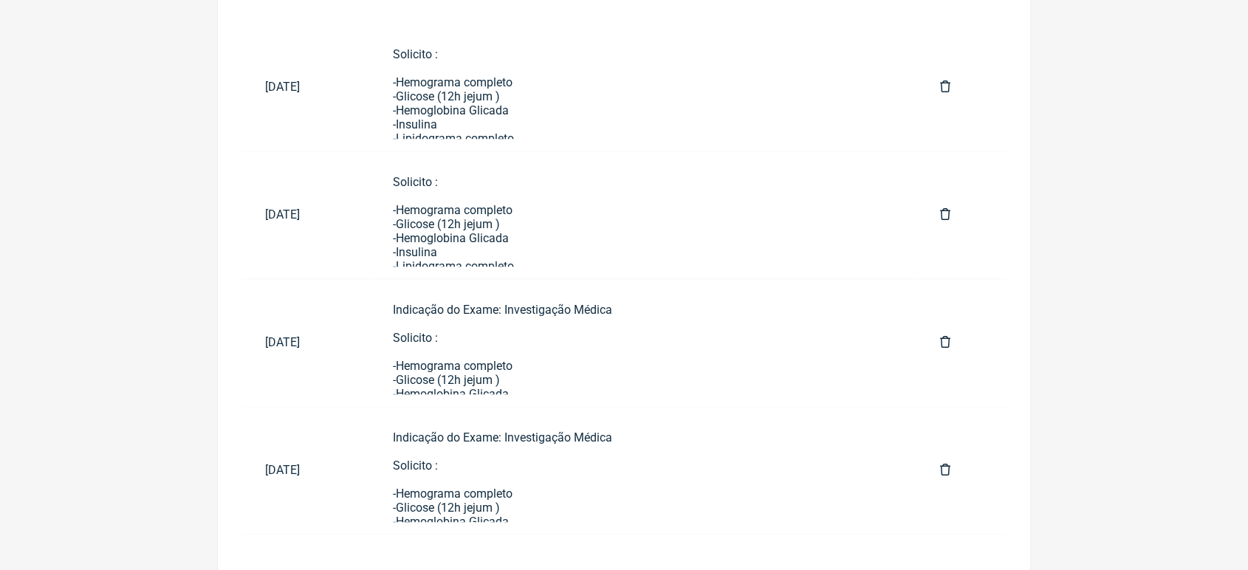
scroll to position [0, 0]
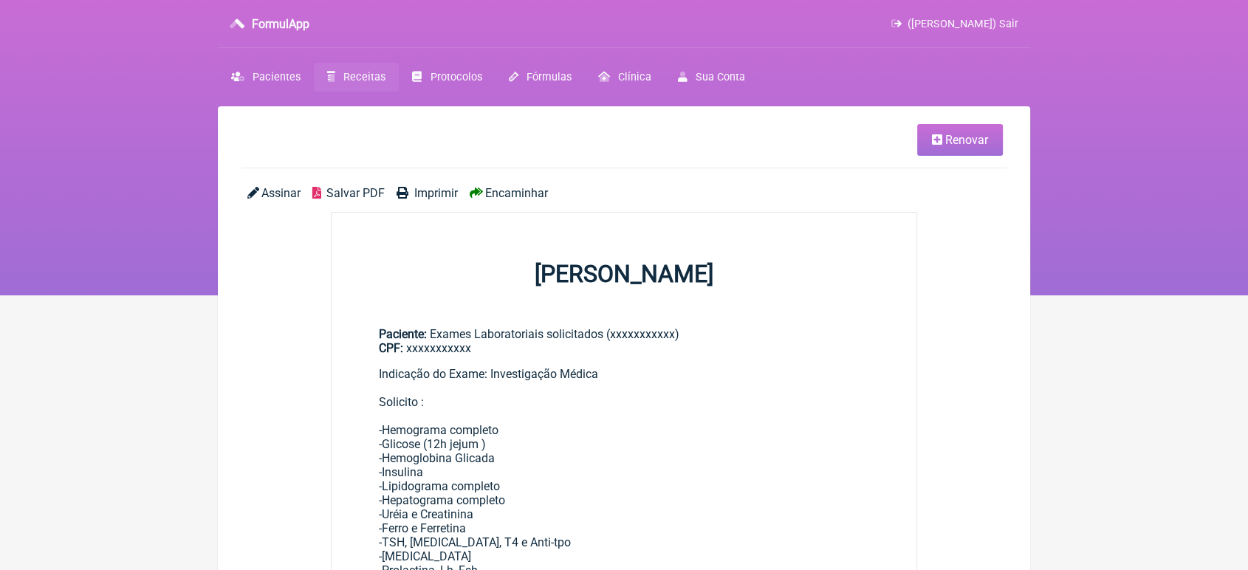
click at [964, 148] on link "Renovar" at bounding box center [960, 140] width 86 height 32
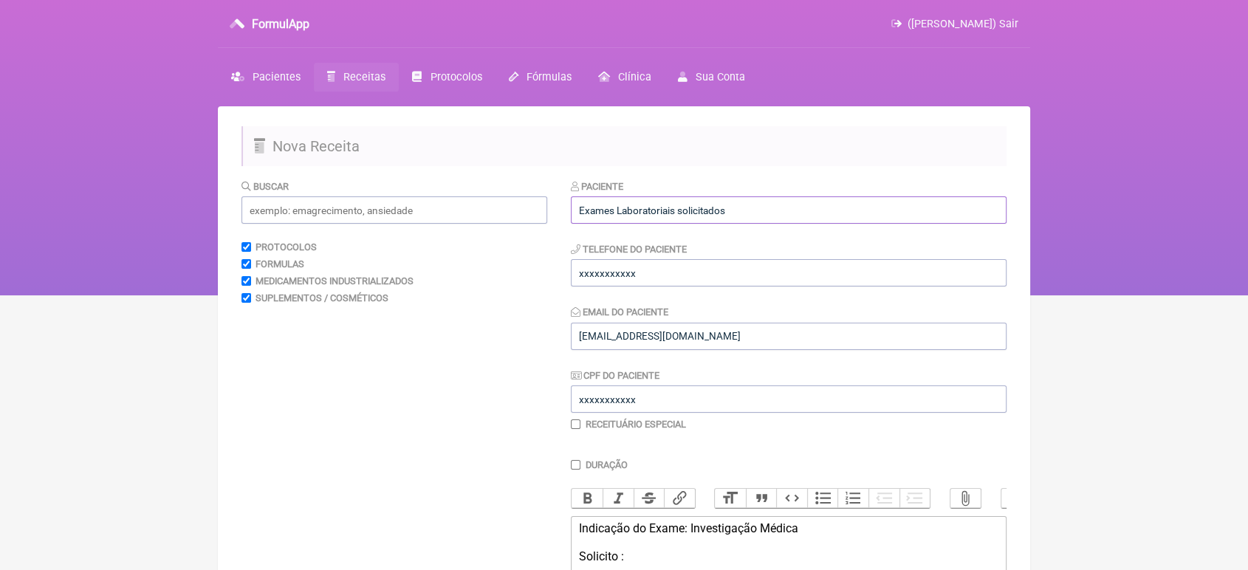
click at [843, 199] on input "Exames Laboratoriais solicitados" at bounding box center [789, 209] width 436 height 27
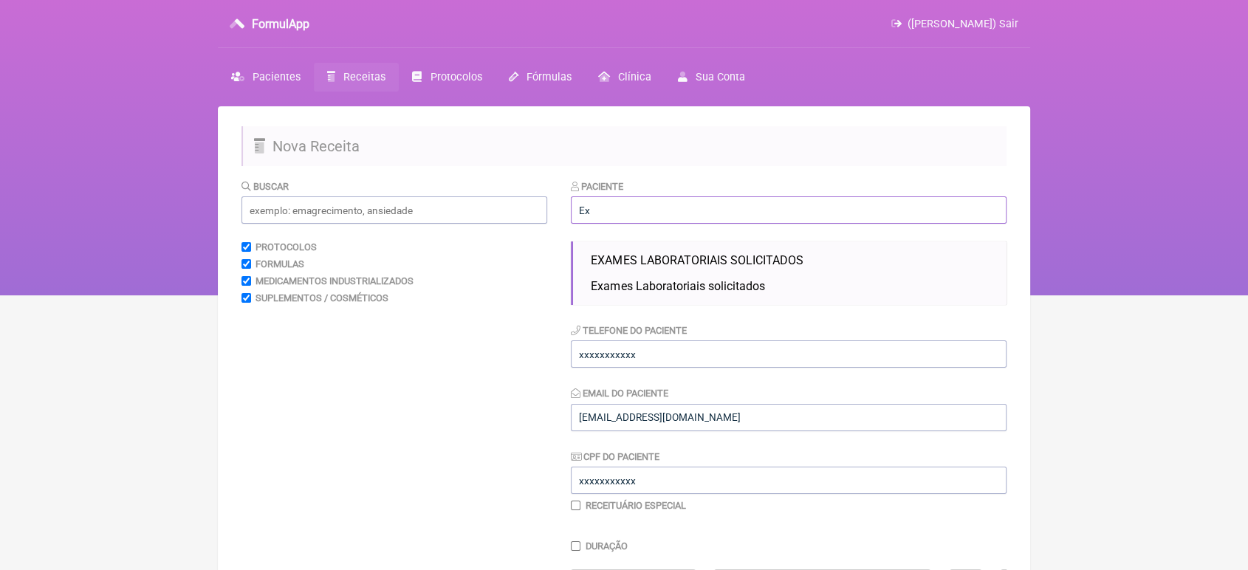
type input "E"
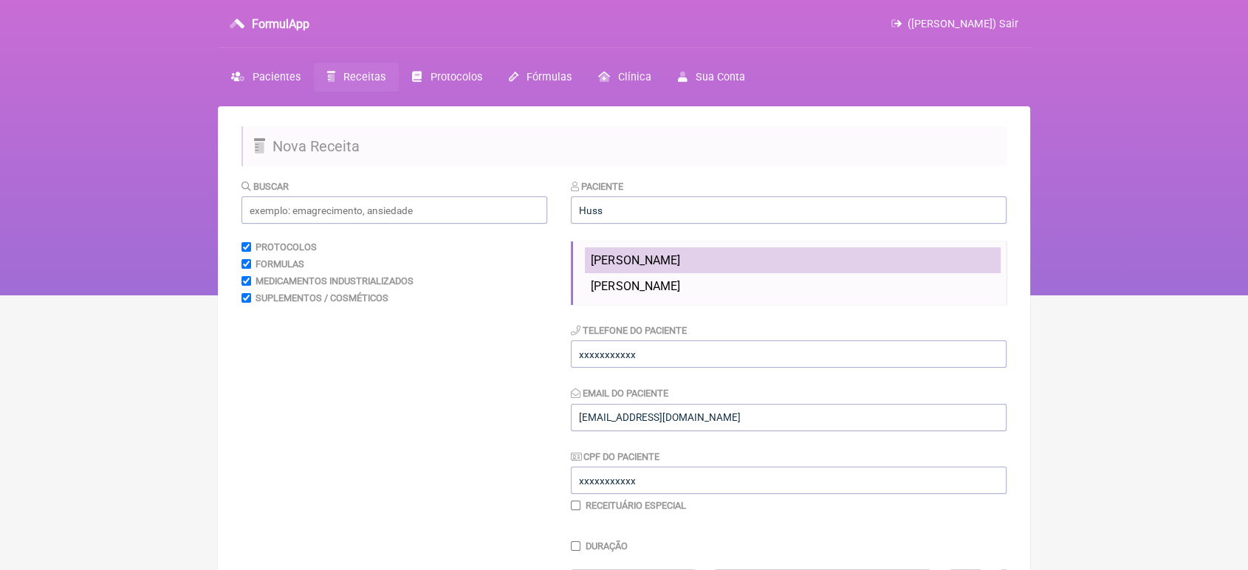
click at [819, 272] on li "MEKKE HUSSEIN" at bounding box center [793, 260] width 416 height 26
type input "MEKKE HUSSEIN"
type input "+33 784020059"
type input "[EMAIL_ADDRESS][DOMAIN_NAME]"
type input "XXXXXXXXXXX"
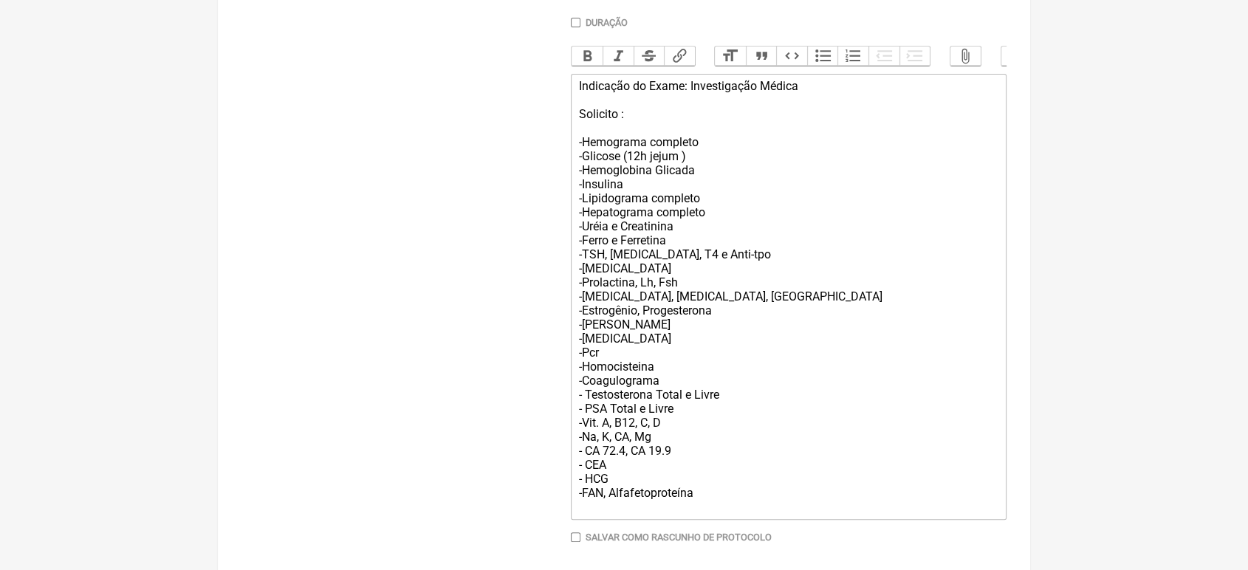
scroll to position [443, 0]
click at [749, 513] on div "Indicação do Exame: Investigação Médica Solicito : -Hemograma completo -Glicose…" at bounding box center [788, 295] width 419 height 435
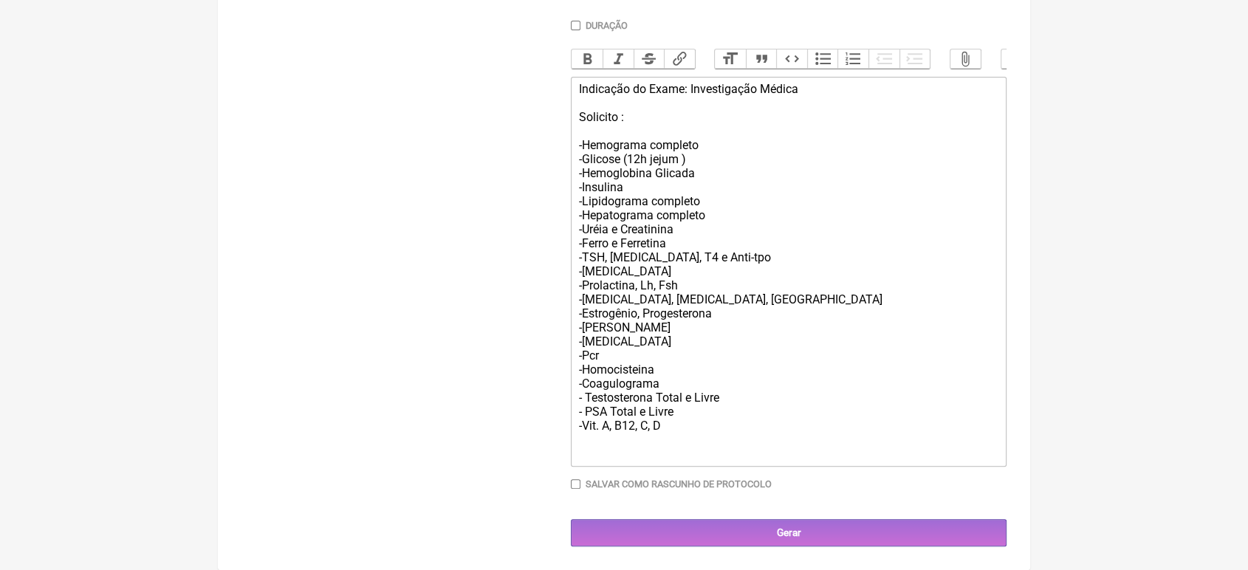
click at [703, 445] on div "Indicação do Exame: Investigação Médica Solicito : -Hemograma completo -Glicose…" at bounding box center [788, 271] width 419 height 379
click at [617, 445] on div "Indicação do Exame: Investigação Médica Solicito : -Hemograma completo -Glicose…" at bounding box center [788, 271] width 419 height 379
click at [721, 278] on div "Indicação do Exame: Investigação Médica Solicito : -Hemograma completo -Glicose…" at bounding box center [788, 271] width 419 height 379
click at [692, 309] on div "Indicação do Exame: Investigação Médica Solicito : -Hemograma completo -Glicose…" at bounding box center [788, 271] width 419 height 379
click at [637, 300] on div "Indicação do Exame: Investigação Médica Solicito : -Hemograma completo -Glicose…" at bounding box center [788, 271] width 419 height 379
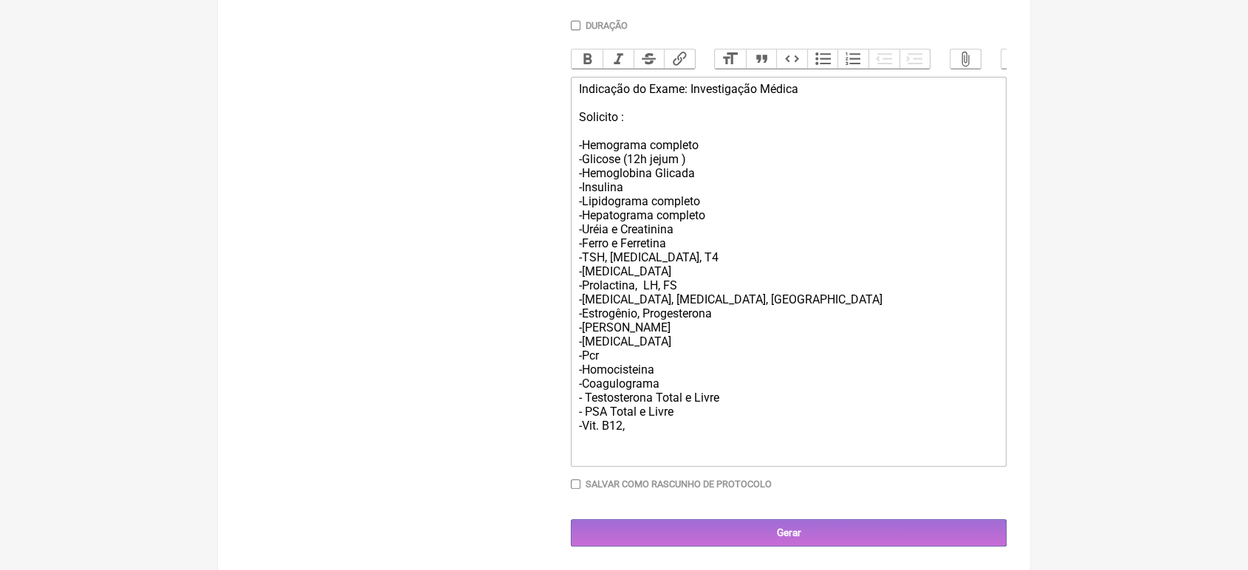
type trix-editor "<div>Indicação do Exame: Investigação Médica<br><br>Solicito :<br><br>-Hemogram…"
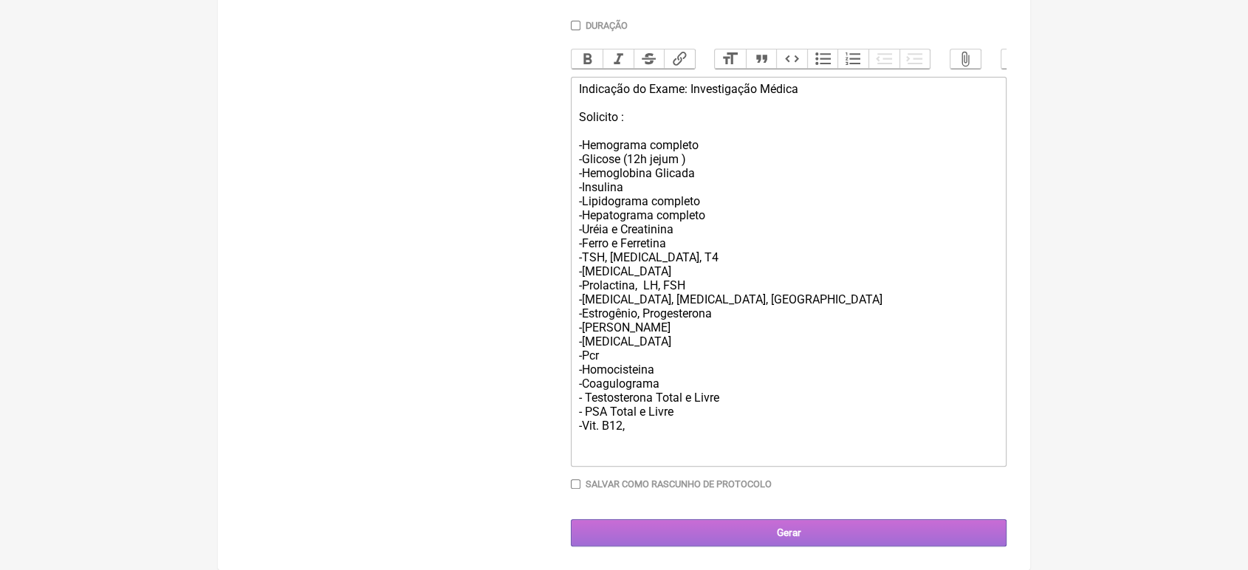
click at [734, 542] on input "Gerar" at bounding box center [789, 532] width 436 height 27
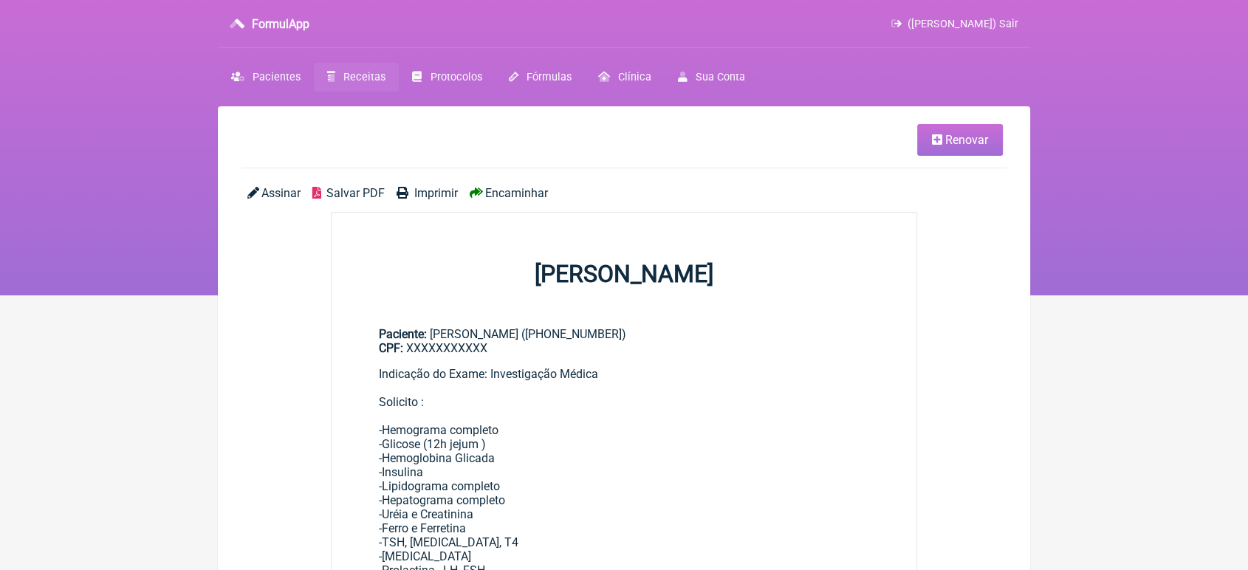
click at [545, 196] on span "Encaminhar" at bounding box center [516, 193] width 63 height 14
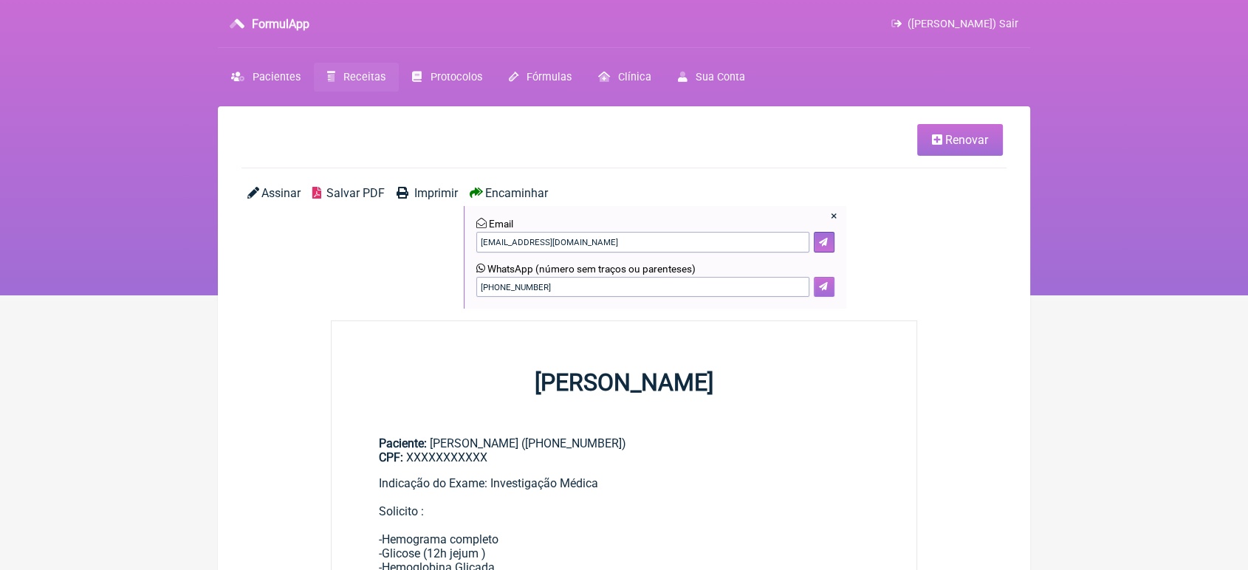
click at [815, 284] on button at bounding box center [824, 287] width 21 height 21
click at [502, 193] on span "Encaminhar" at bounding box center [516, 193] width 63 height 14
click at [822, 291] on icon at bounding box center [823, 286] width 9 height 9
click at [826, 288] on icon at bounding box center [823, 286] width 9 height 9
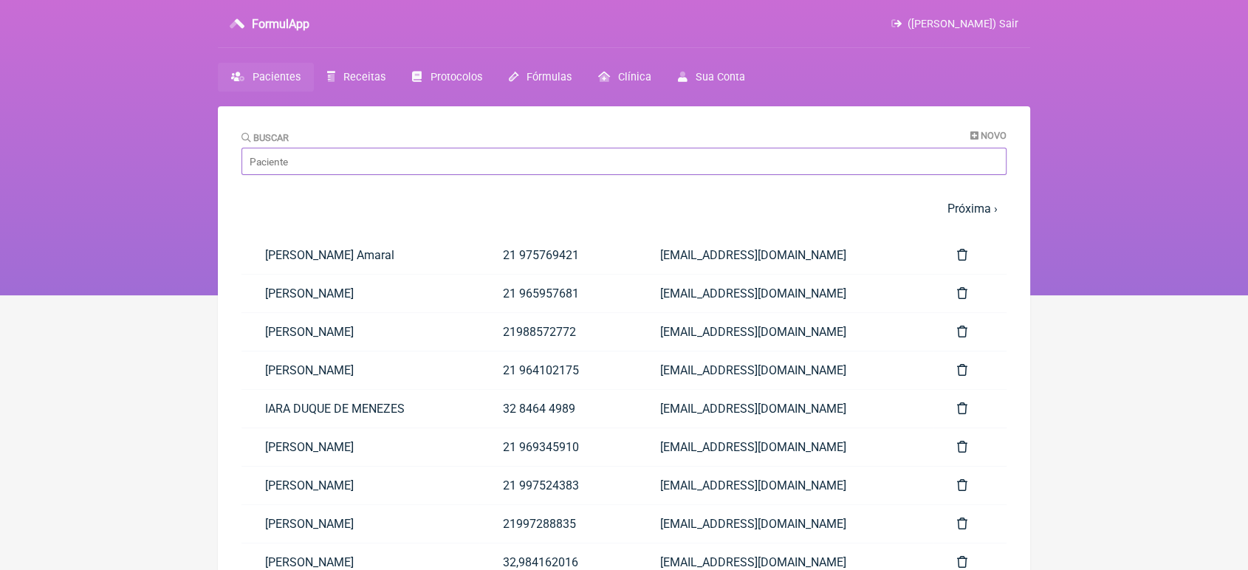
click at [384, 154] on input "Buscar" at bounding box center [623, 161] width 765 height 27
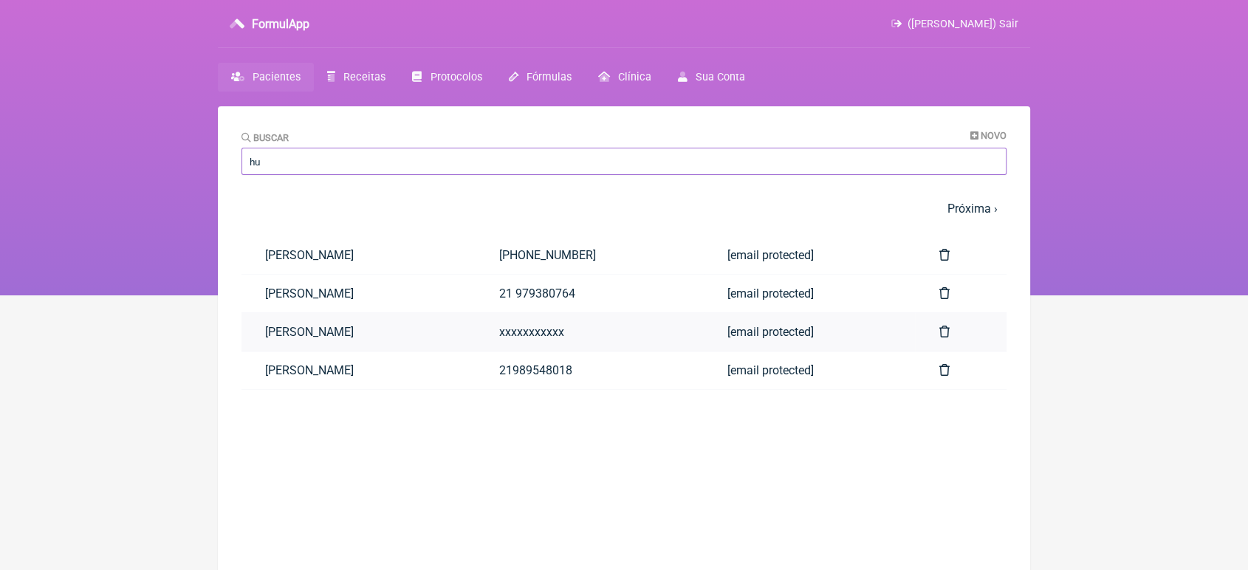
type input "hu"
click at [361, 332] on link "Hussein Nicolas Makke" at bounding box center [358, 332] width 234 height 38
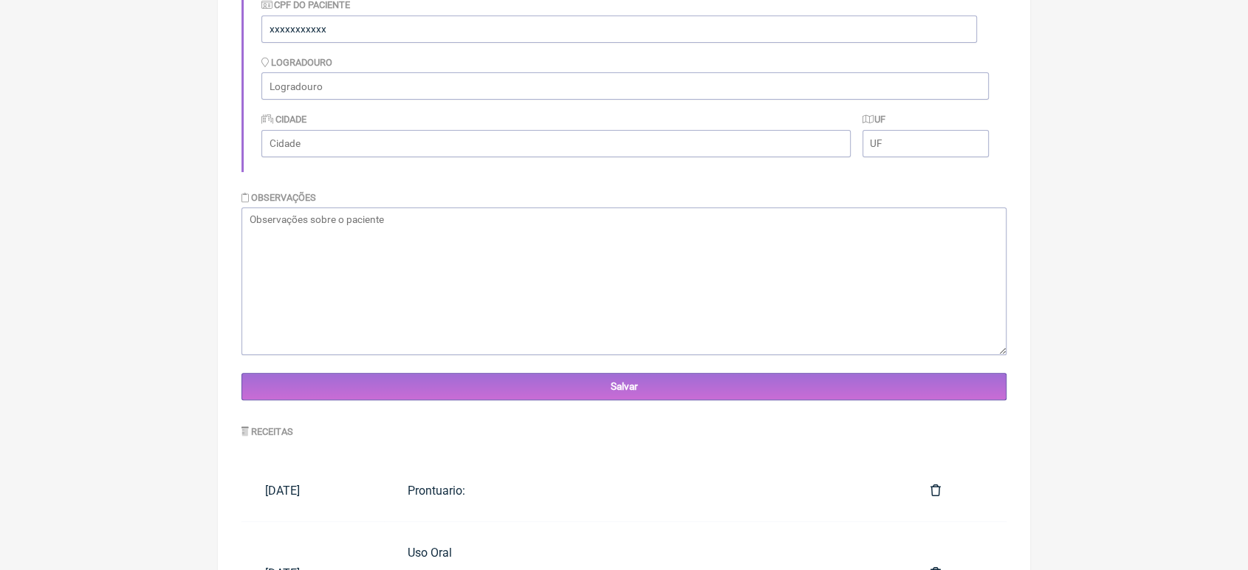
scroll to position [431, 0]
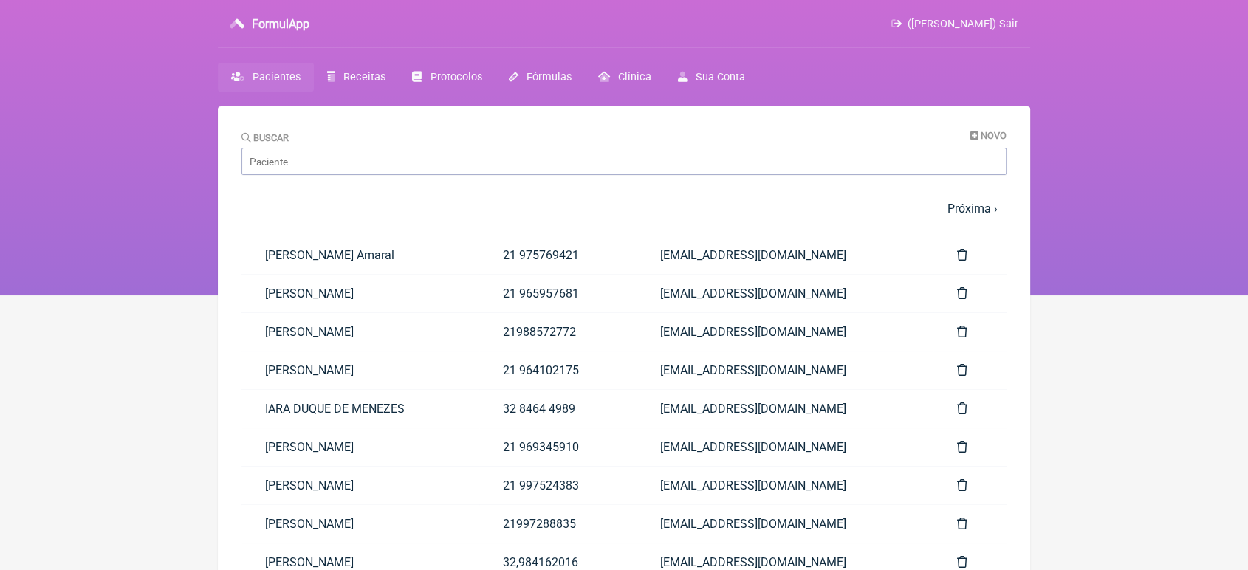
click at [321, 147] on div "Buscar Novo" at bounding box center [623, 152] width 765 height 45
click at [309, 158] on input "Buscar" at bounding box center [623, 161] width 765 height 27
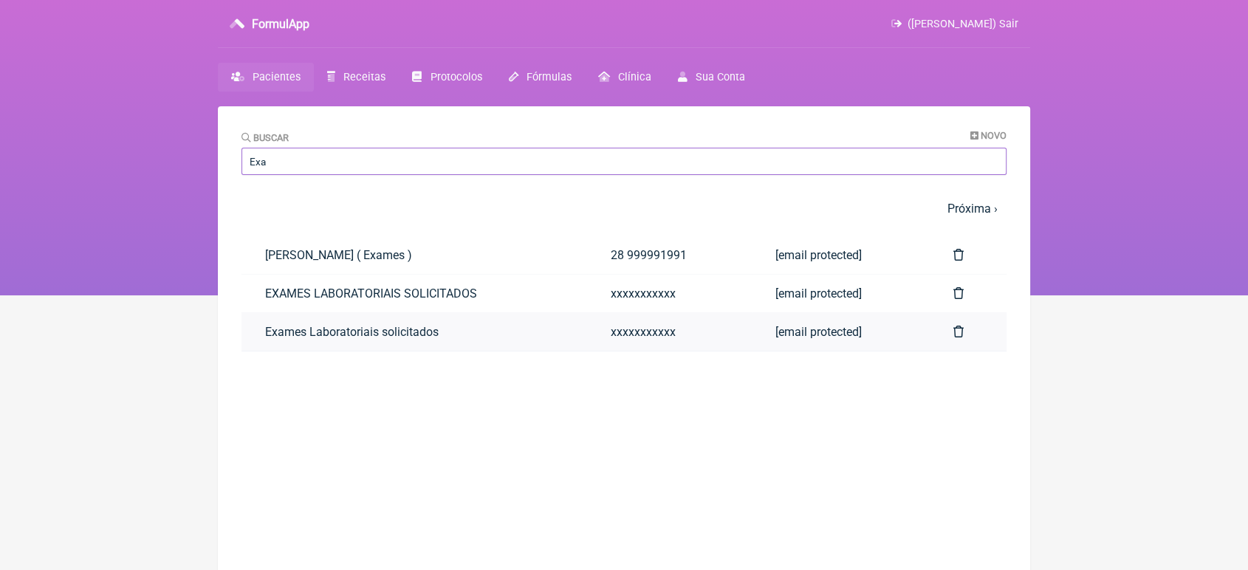
type input "Exa"
click at [292, 331] on link "Exames Laboratoriais solicitados" at bounding box center [414, 332] width 346 height 38
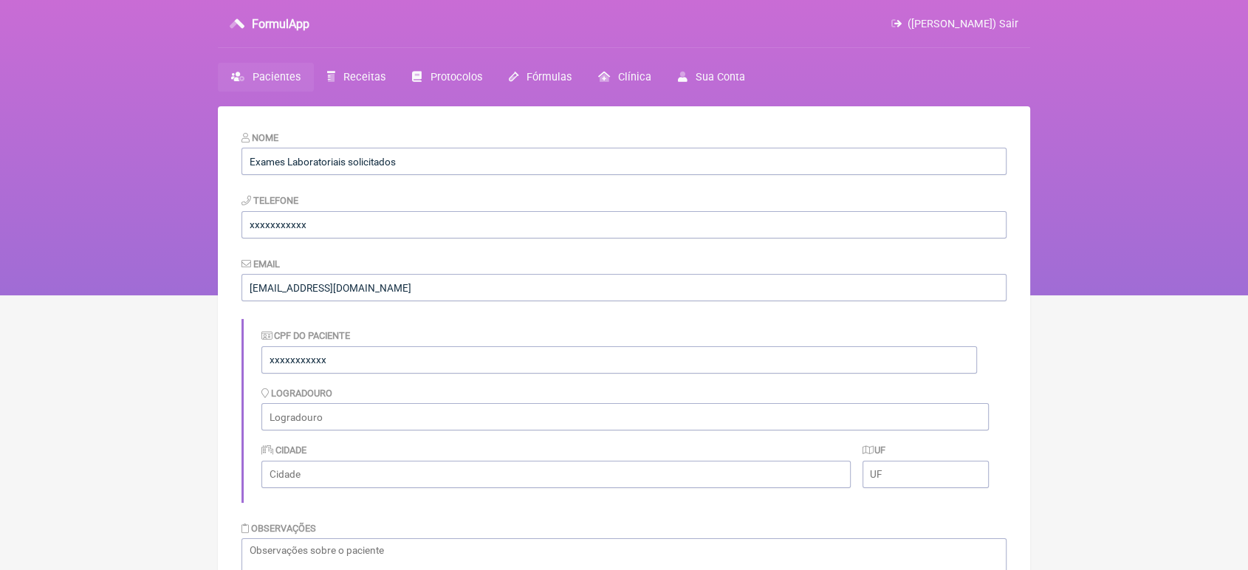
drag, startPoint x: 1246, startPoint y: 25, endPoint x: 1257, endPoint y: 35, distance: 14.6
click at [1247, 35] on html "FormulApp (VINICIUS VIEIRA PASCHOAL) Sair Pacientes Receitas Protocolos Fórmula…" at bounding box center [624, 147] width 1248 height 295
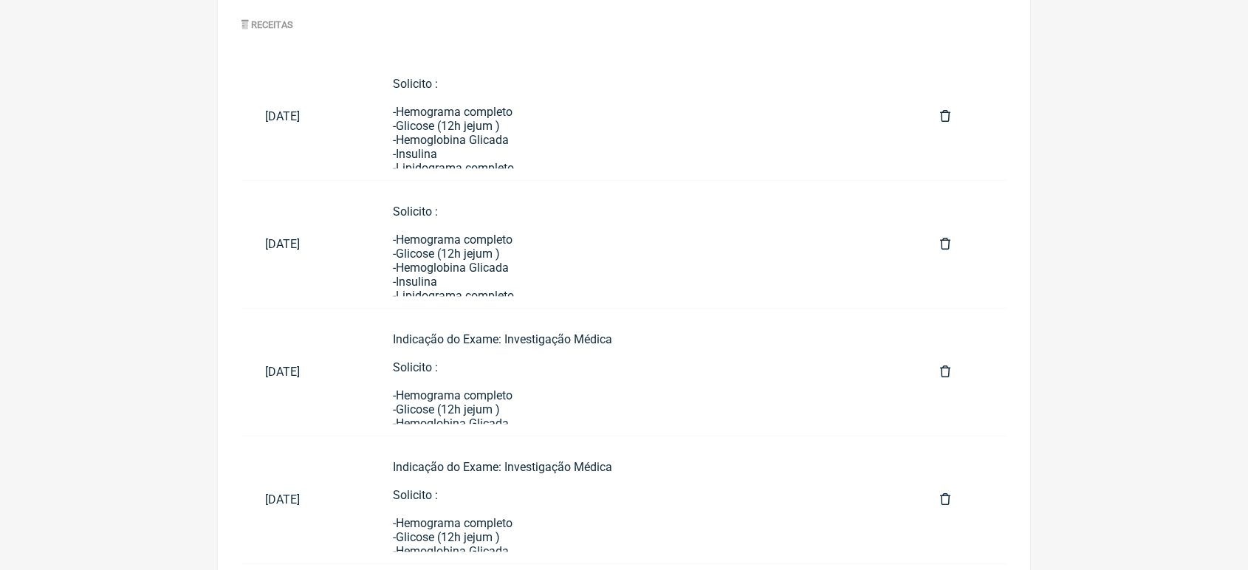
scroll to position [773, 0]
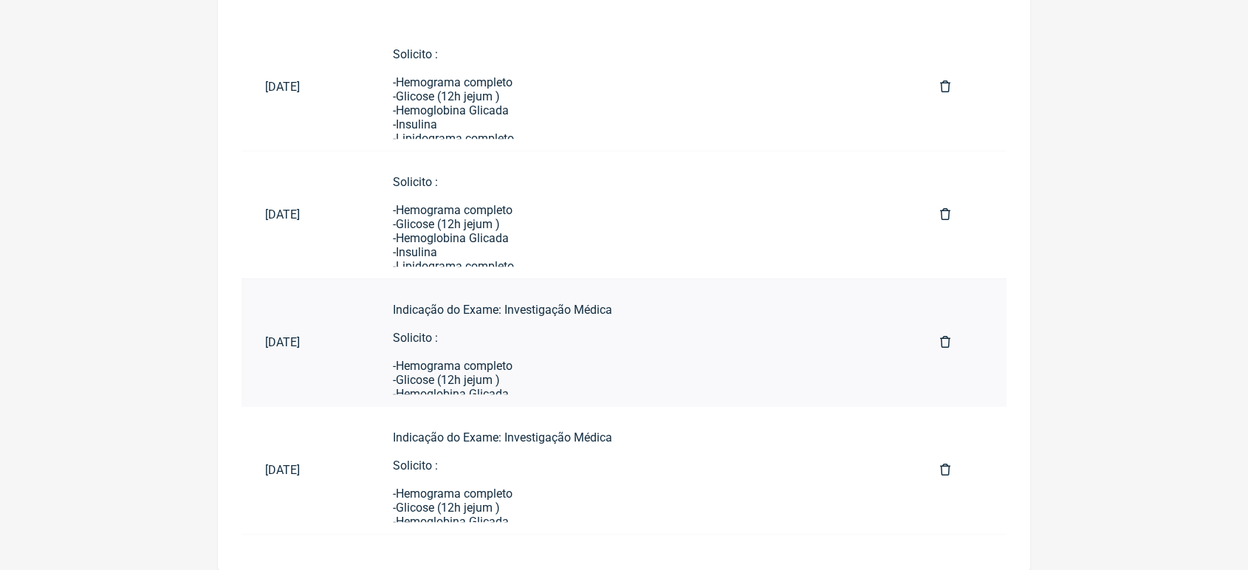
click at [532, 377] on div "Indicação do Exame: Investigação Médica Solicito : -Hemograma completo -Glicose…" at bounding box center [643, 520] width 500 height 435
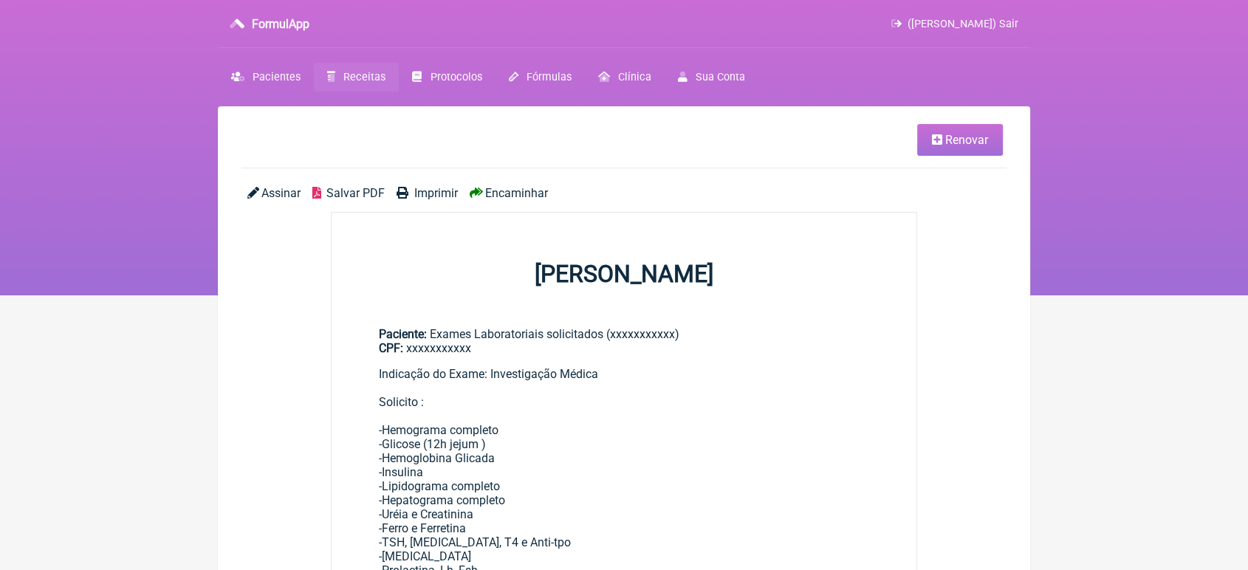
click at [983, 128] on link "Renovar" at bounding box center [960, 140] width 86 height 32
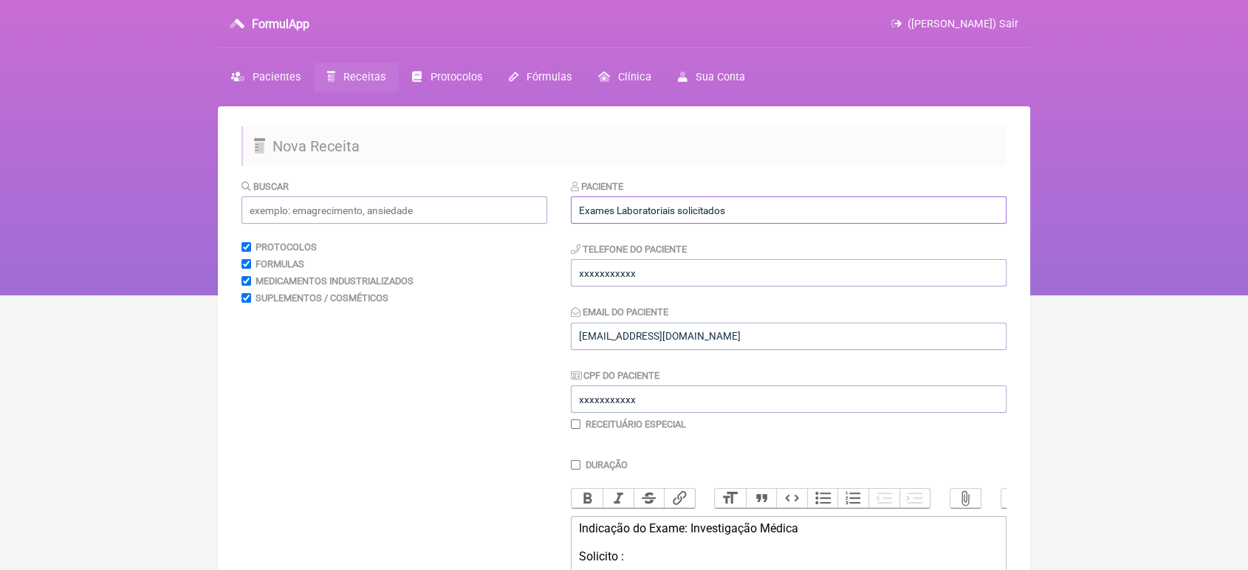
click at [774, 204] on input "Exames Laboratoriais solicitados" at bounding box center [789, 209] width 436 height 27
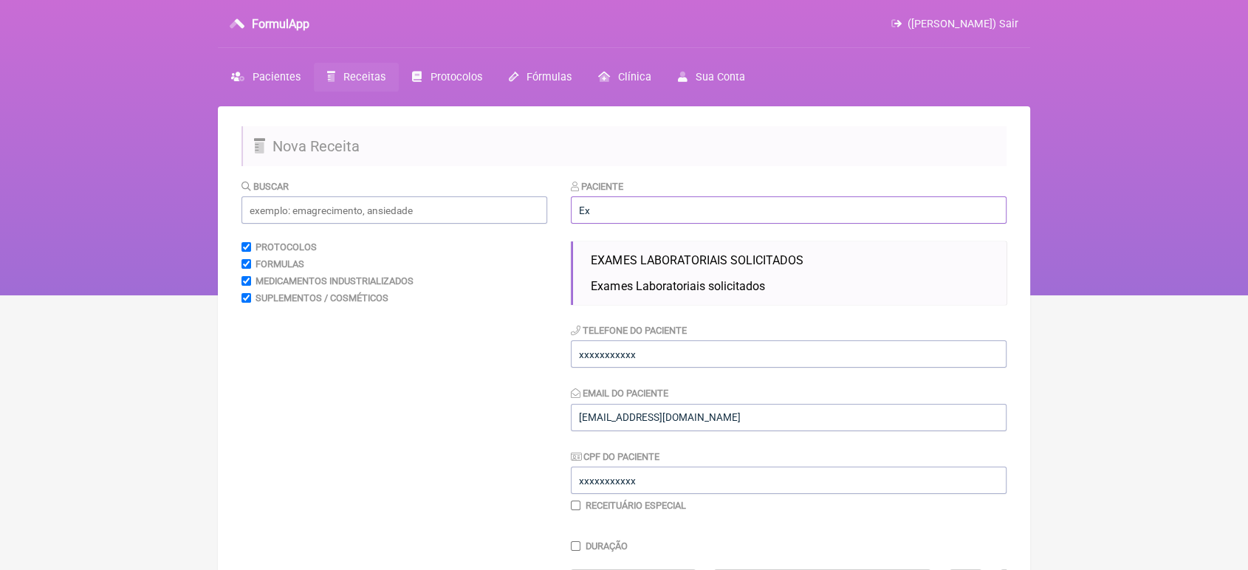
type input "E"
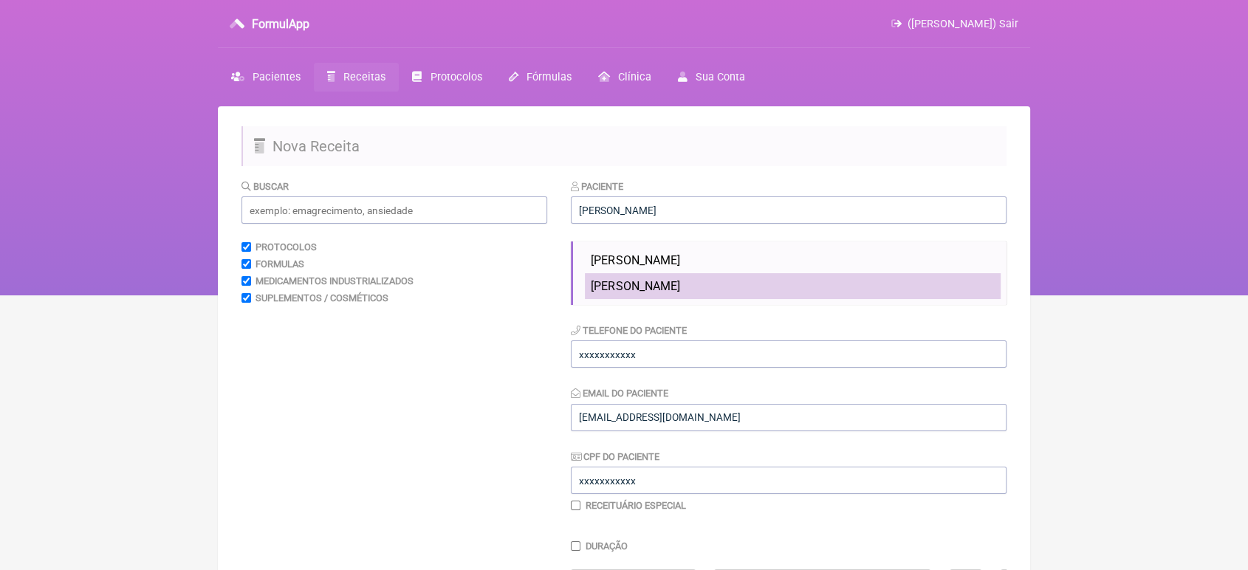
click at [679, 282] on span "Hussein Nicolas Makke" at bounding box center [635, 286] width 89 height 14
type input "Hussein Nicolas Makke"
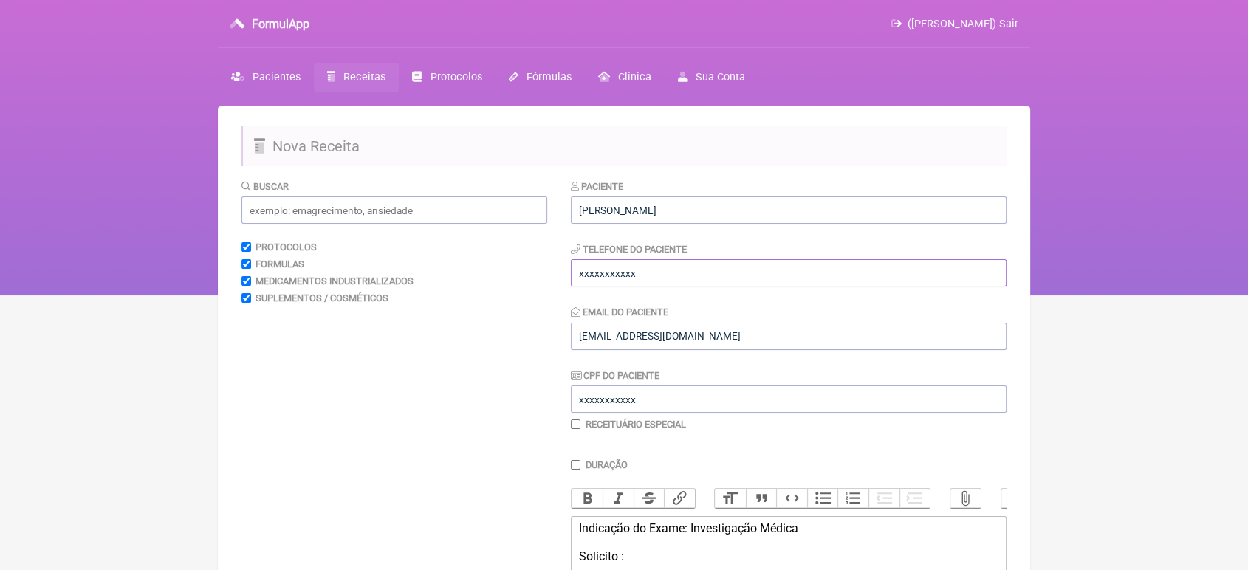
click at [669, 274] on input "xxxxxxxxxxx" at bounding box center [789, 272] width 436 height 27
type input "x"
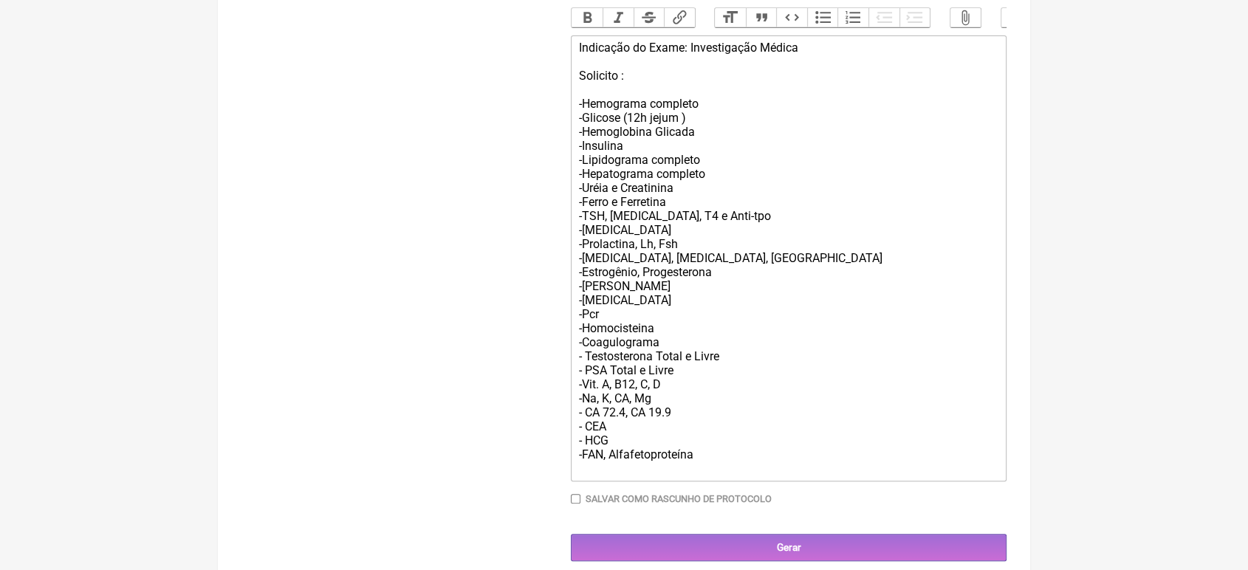
scroll to position [526, 0]
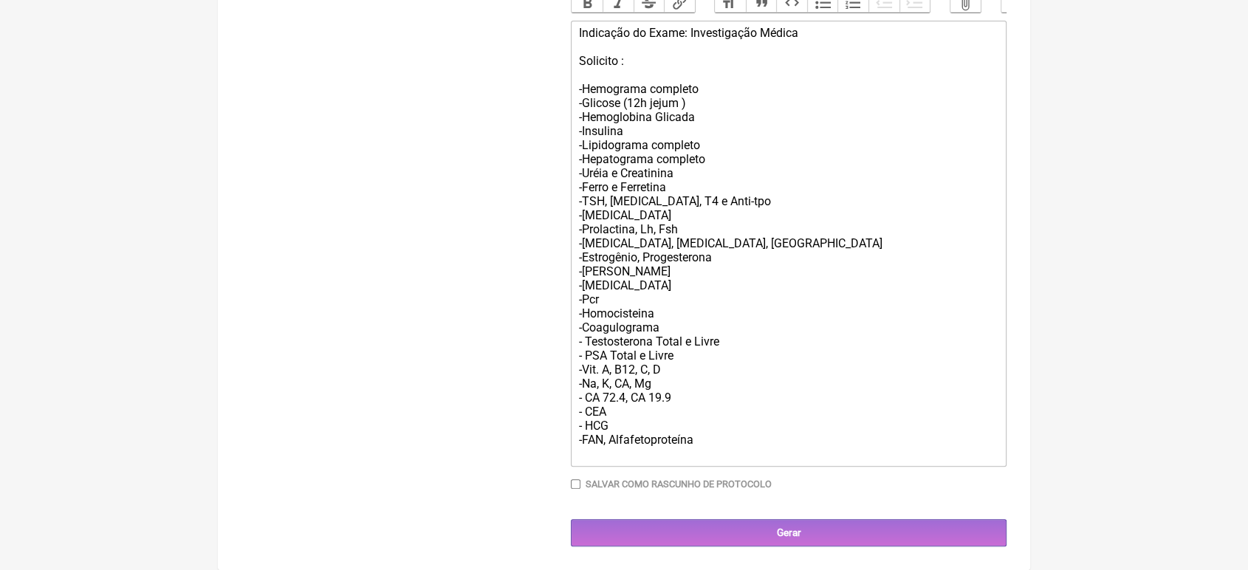
type input "33673577178"
click at [718, 441] on div "Indicação do Exame: Investigação Médica Solicito : -Hemograma completo -Glicose…" at bounding box center [788, 243] width 419 height 435
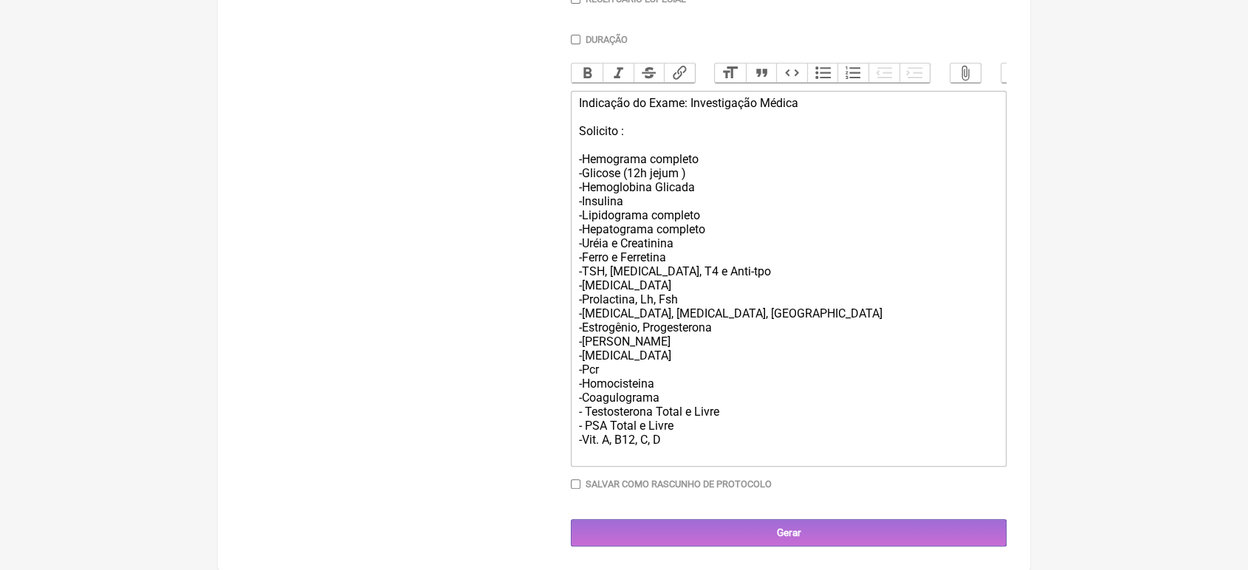
scroll to position [453, 0]
click at [615, 442] on div "Indicação do Exame: Investigação Médica Solicito : -Hemograma completo -Glicose…" at bounding box center [788, 278] width 419 height 365
click at [696, 258] on div "Indicação do Exame: Investigação Médica Solicito : -Hemograma completo -Glicose…" at bounding box center [788, 278] width 419 height 365
click at [696, 267] on div "Indicação do Exame: Investigação Médica Solicito : -Hemograma completo -Glicose…" at bounding box center [788, 278] width 419 height 365
type trix-editor "<div>Indicação do Exame: Investigação Médica<br><br>Solicito :<br><br>-Hemogram…"
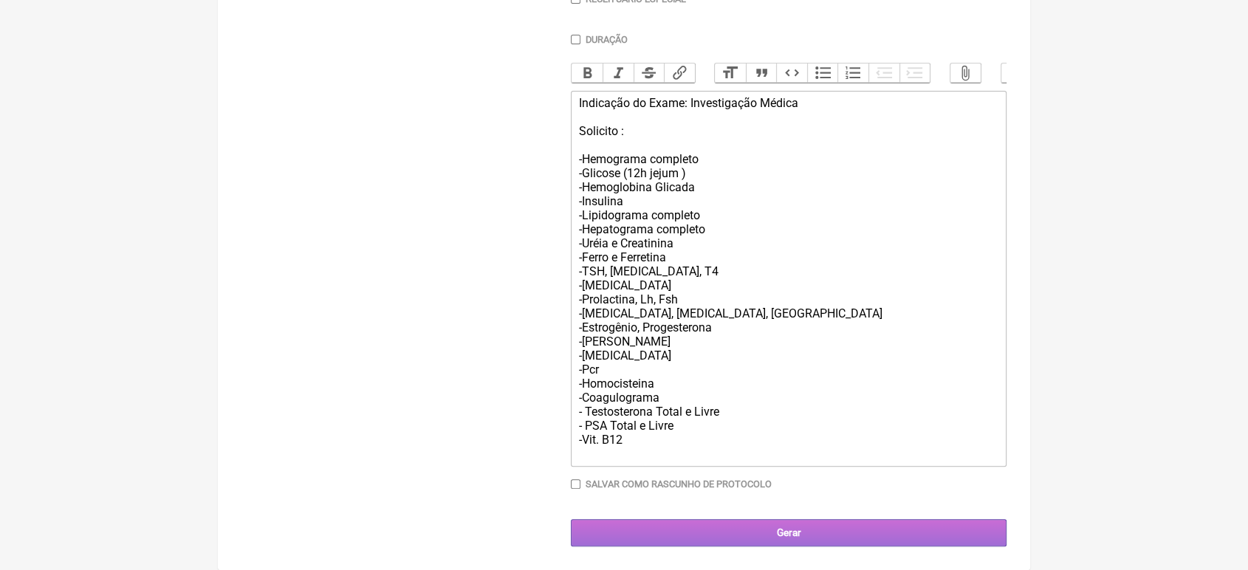
click at [714, 529] on input "Gerar" at bounding box center [789, 532] width 436 height 27
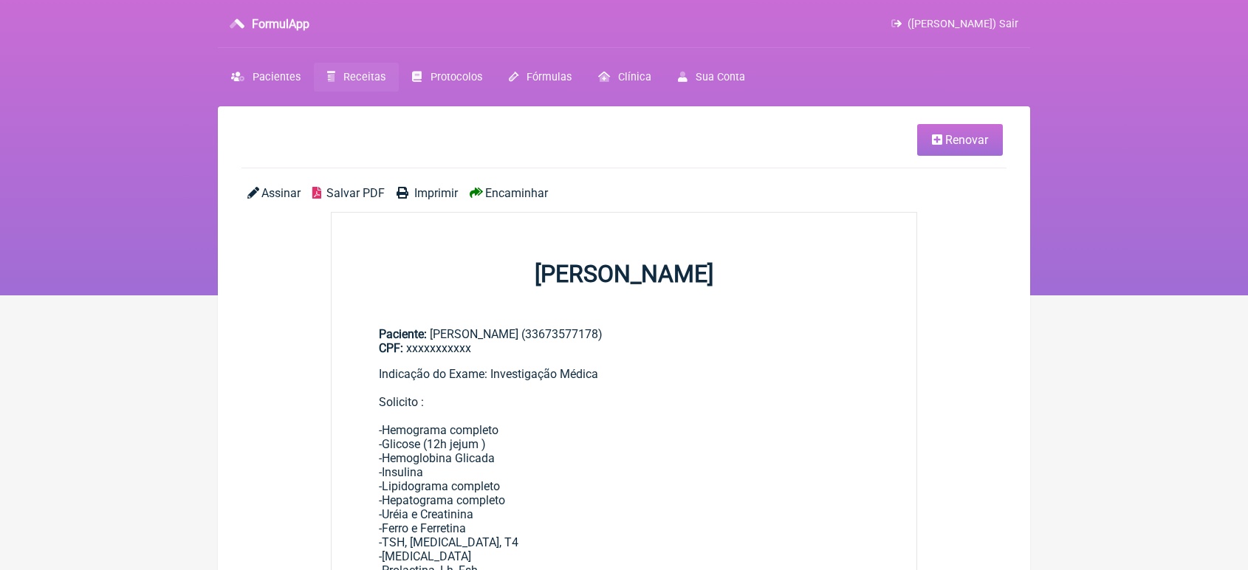
click at [714, 529] on div "Indicação do Exame: Investigação Médica Solicito : -Hemograma completo -Glicose…" at bounding box center [624, 549] width 490 height 365
click at [512, 190] on span "Encaminhar" at bounding box center [516, 193] width 63 height 14
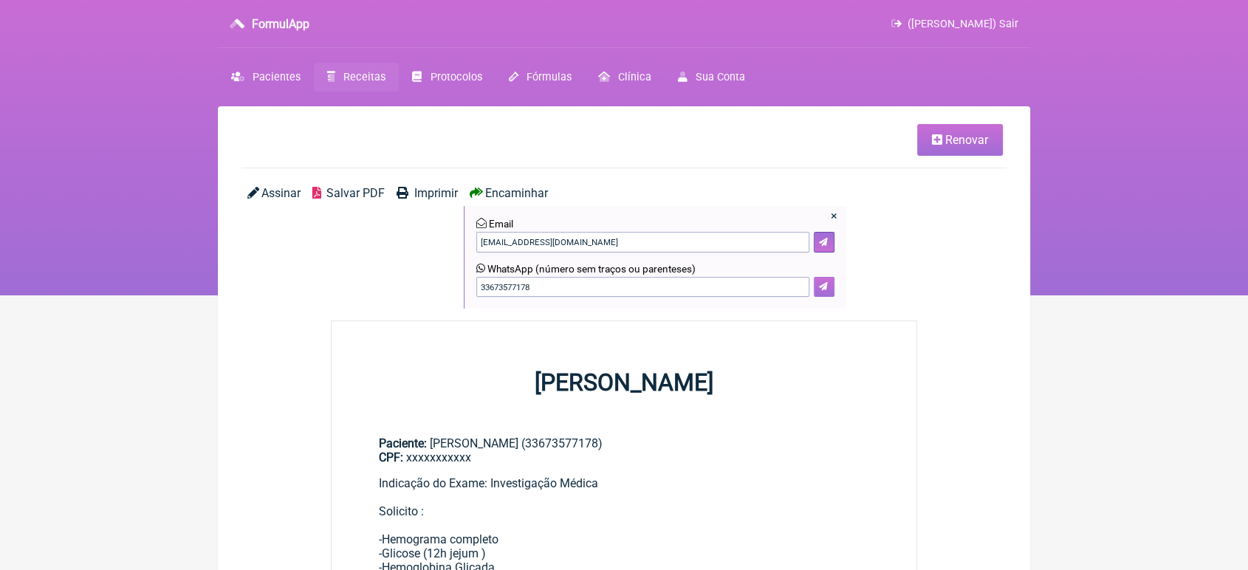
click at [823, 287] on icon at bounding box center [823, 286] width 9 height 9
click at [820, 282] on button at bounding box center [824, 287] width 21 height 21
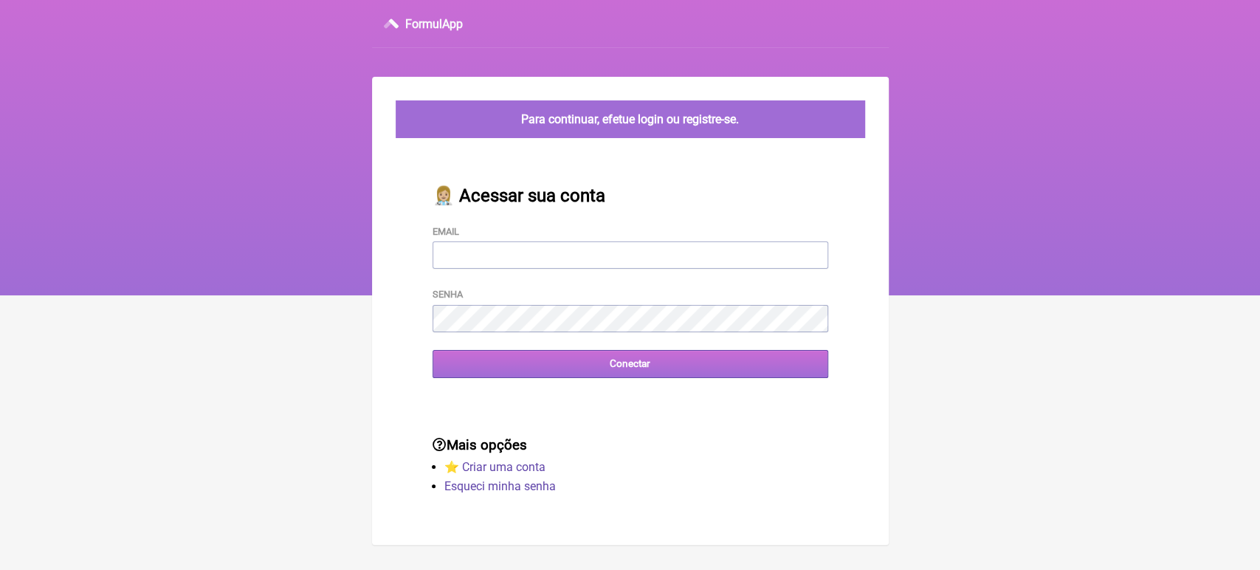
type input "[EMAIL_ADDRESS][DOMAIN_NAME]"
click at [512, 368] on input "Conectar" at bounding box center [631, 363] width 396 height 27
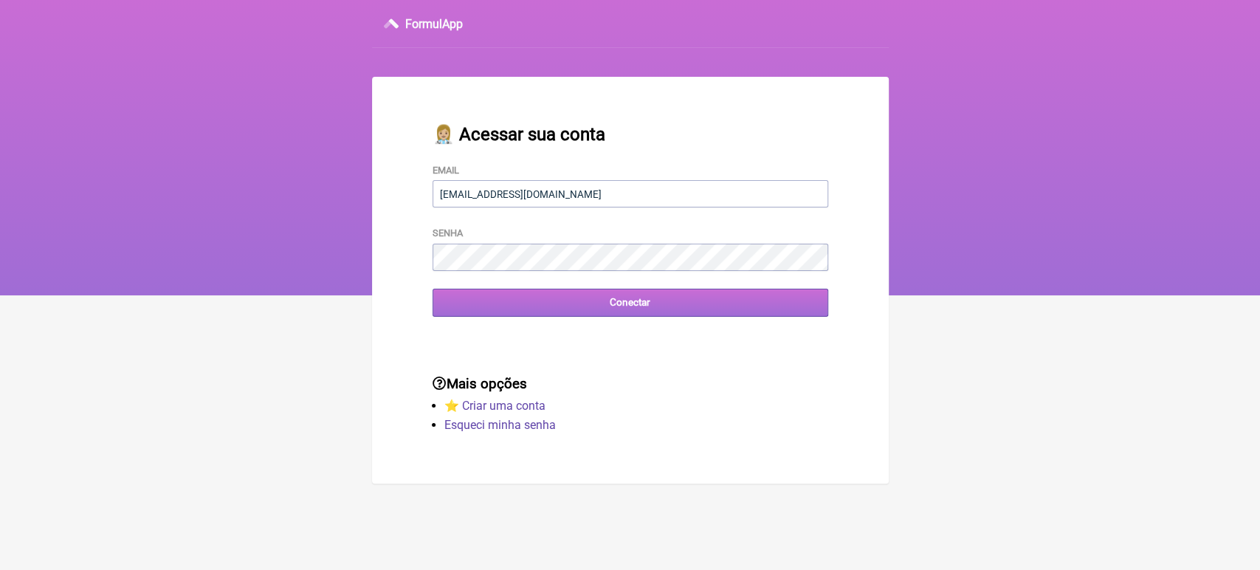
click at [636, 310] on input "Conectar" at bounding box center [631, 302] width 396 height 27
click at [501, 303] on input "Conectar" at bounding box center [631, 302] width 396 height 27
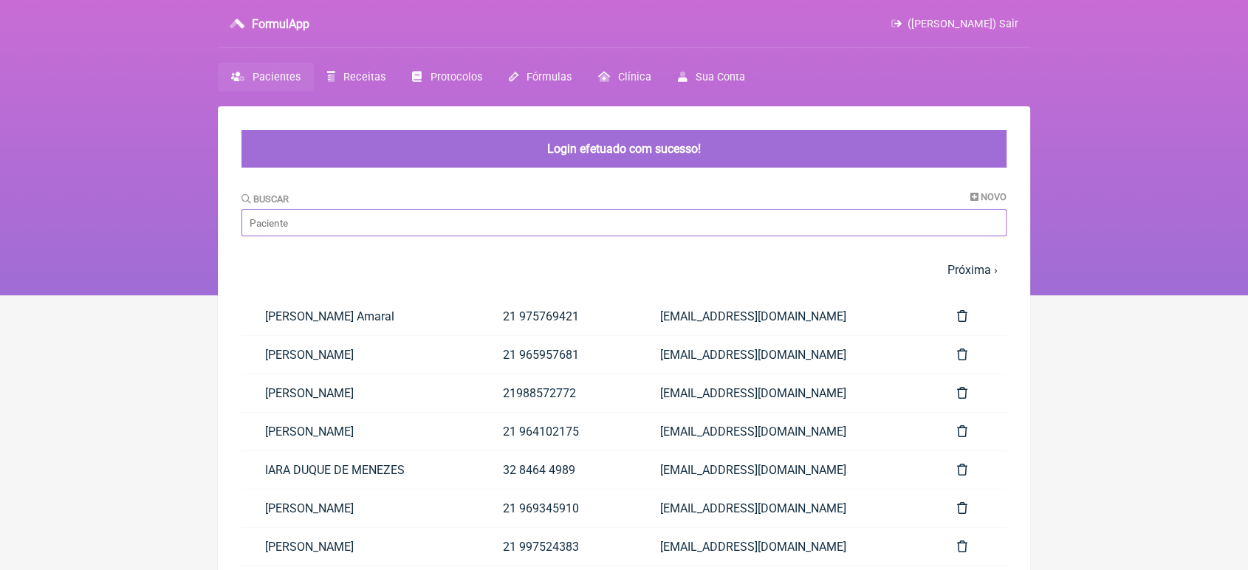
click at [458, 228] on input "Buscar" at bounding box center [623, 222] width 765 height 27
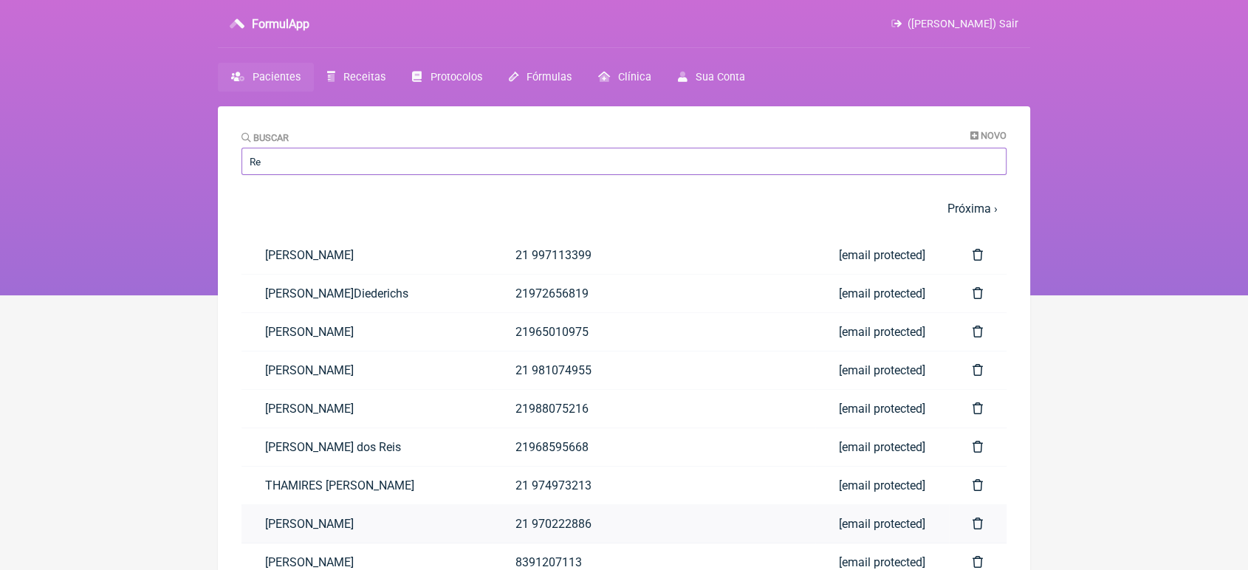
type input "Re"
click at [327, 529] on link "[PERSON_NAME]" at bounding box center [366, 524] width 250 height 38
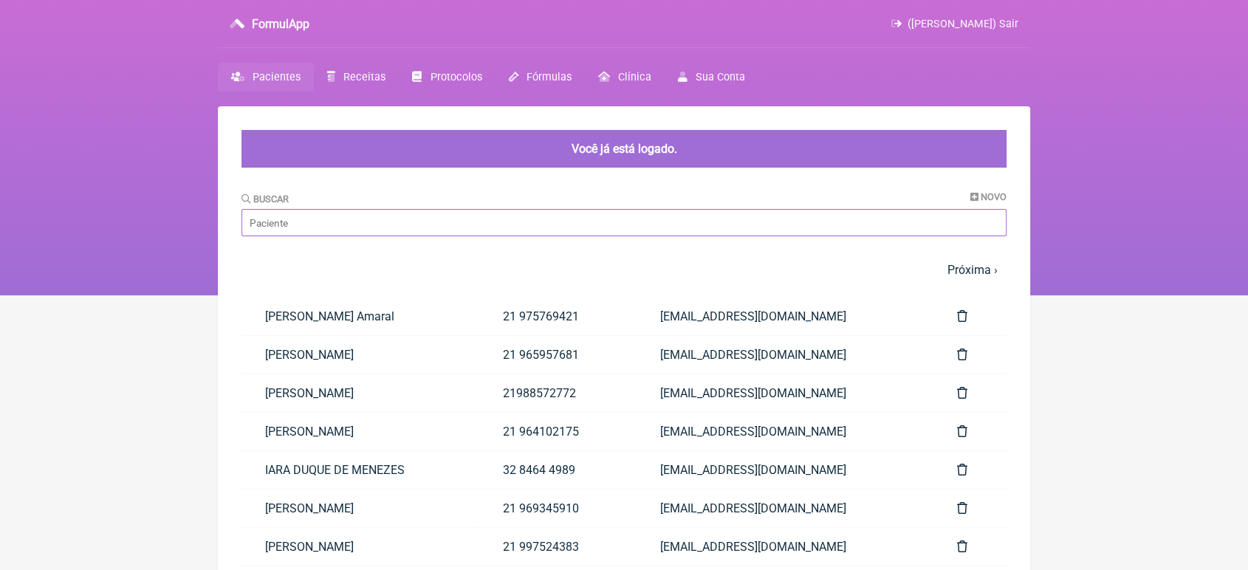
click at [546, 228] on input "Buscar" at bounding box center [623, 222] width 765 height 27
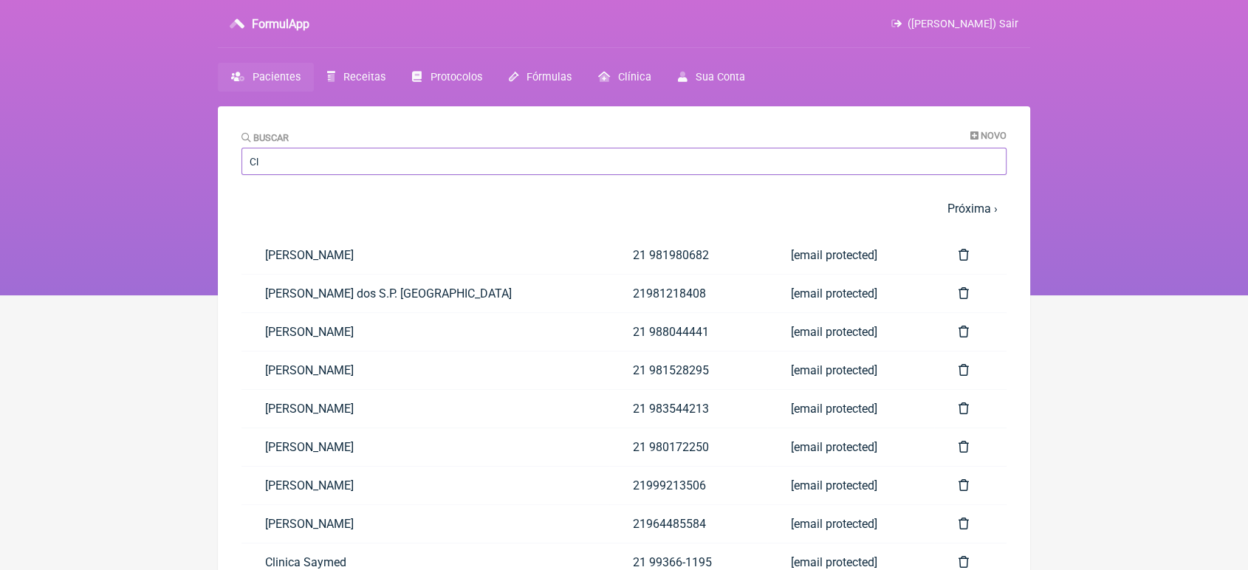
type input "C"
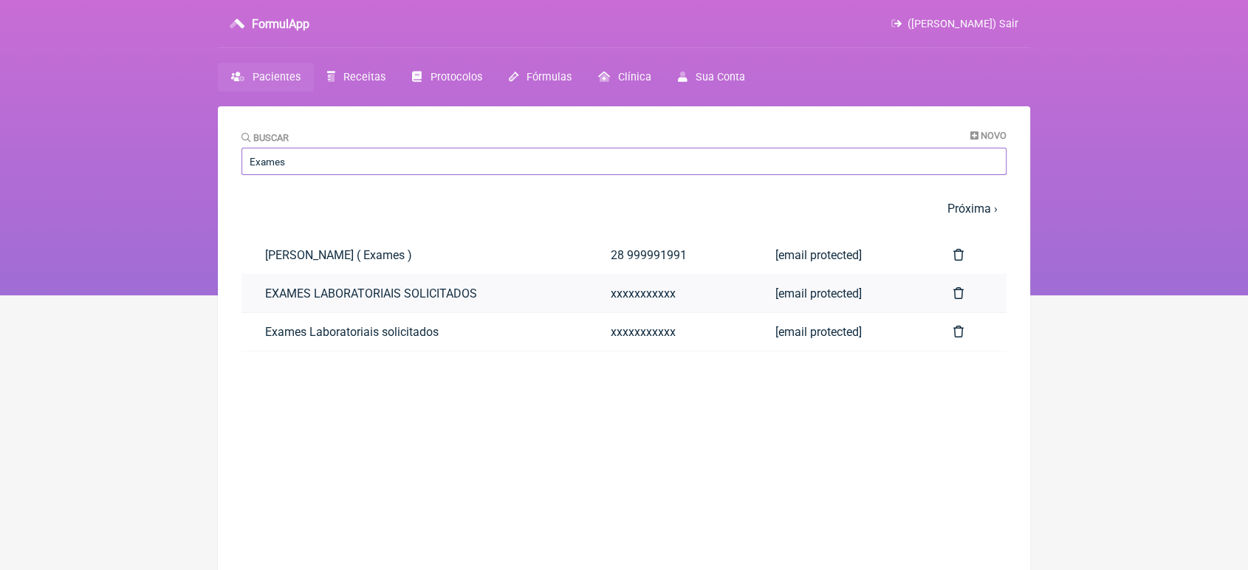
type input "Exames"
click at [323, 299] on link "EXAMES LABORATORIAIS SOLICITADOS" at bounding box center [414, 294] width 346 height 38
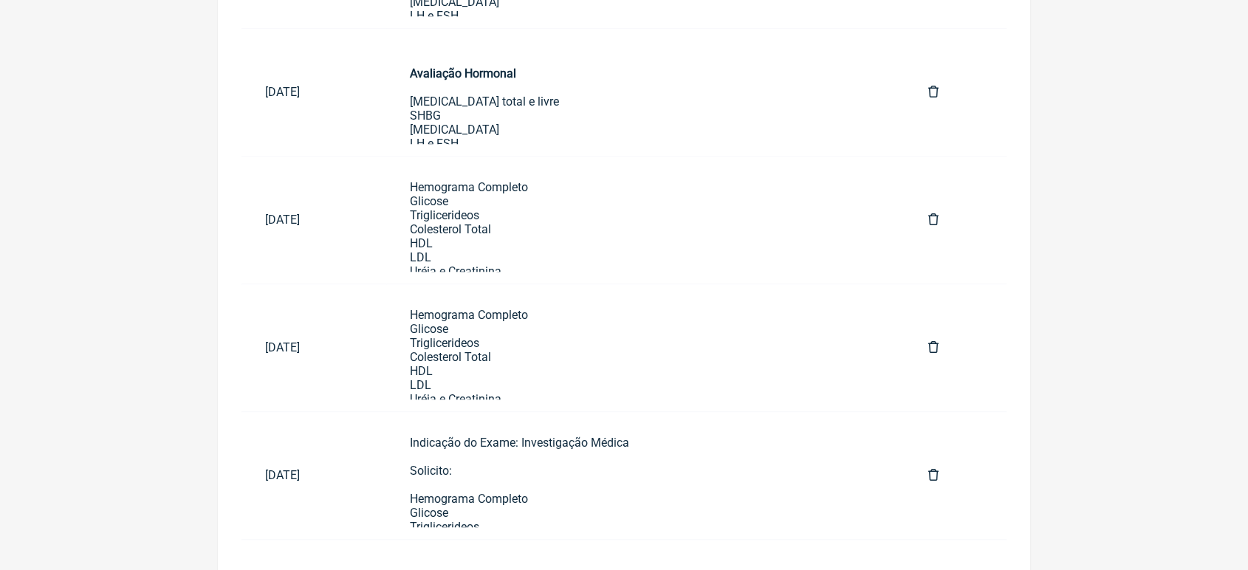
scroll to position [900, 0]
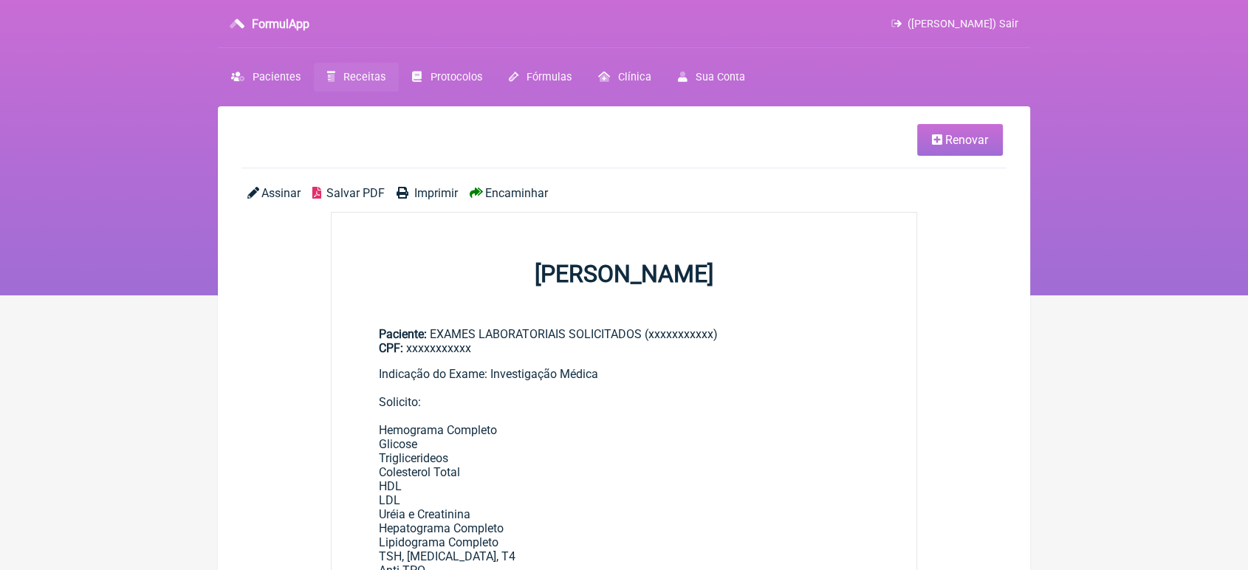
click at [939, 137] on icon at bounding box center [937, 140] width 10 height 12
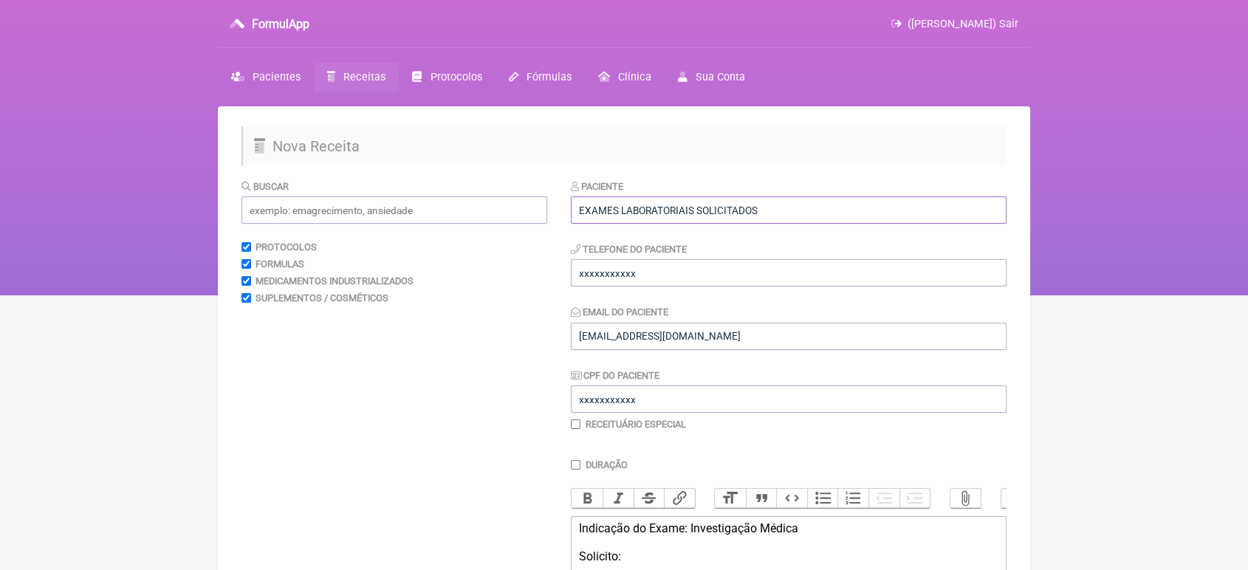
click at [822, 218] on input "EXAMES LABORATORIAIS SOLICITADOS" at bounding box center [789, 209] width 436 height 27
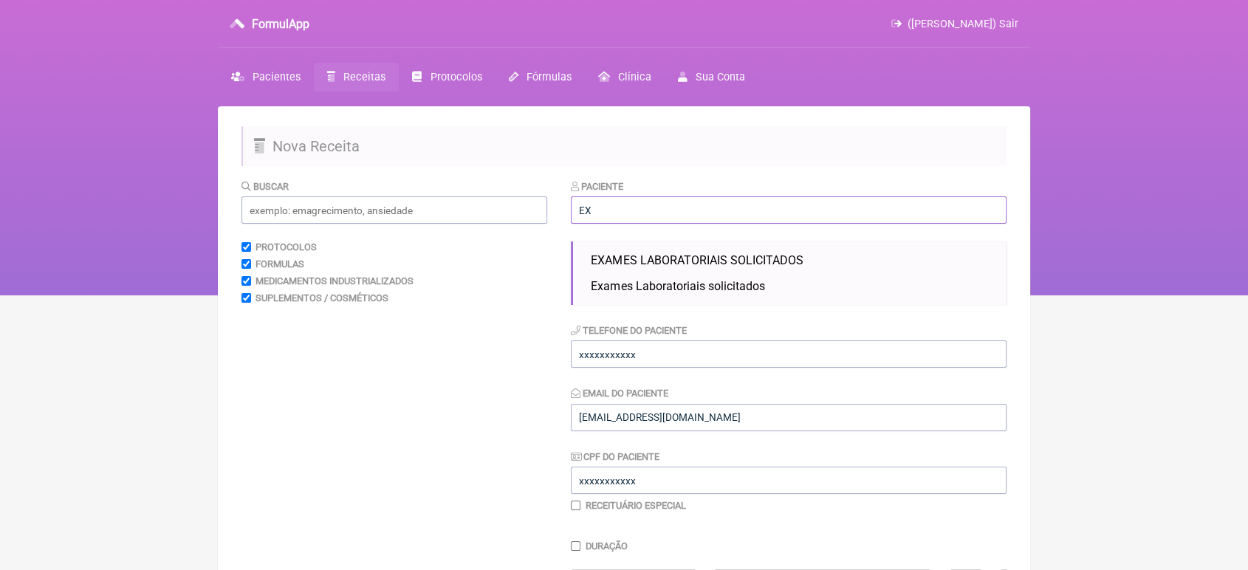
type input "E"
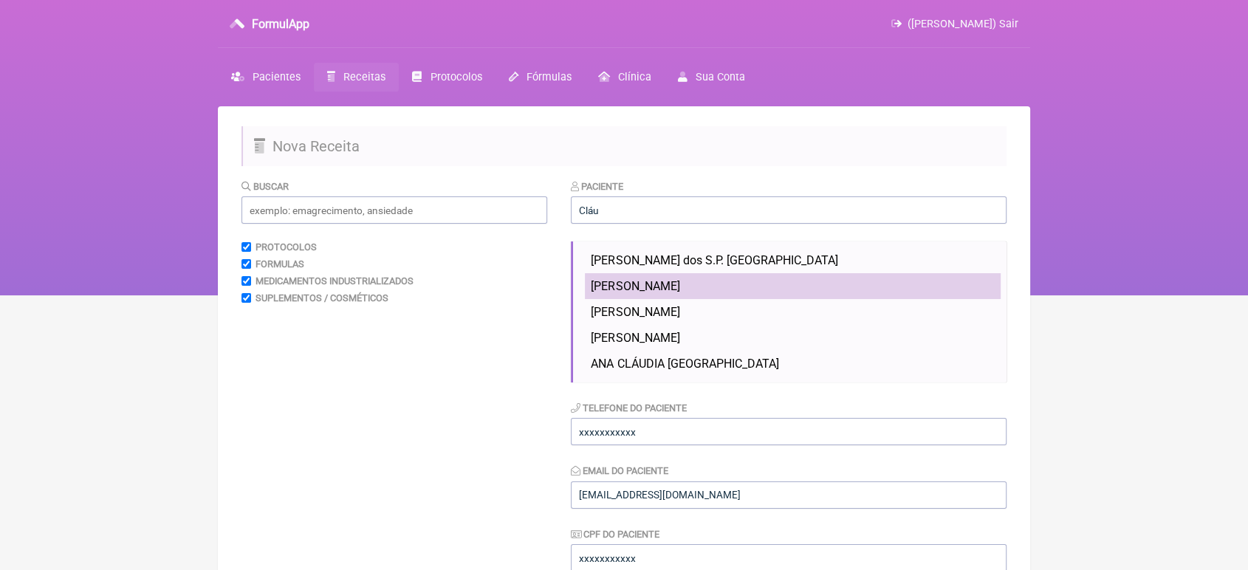
click at [833, 287] on li "[PERSON_NAME]" at bounding box center [793, 286] width 416 height 26
type input "[PERSON_NAME]"
type input "21 981528295"
type input "[EMAIL_ADDRESS][DOMAIN_NAME]"
type input "11293515728"
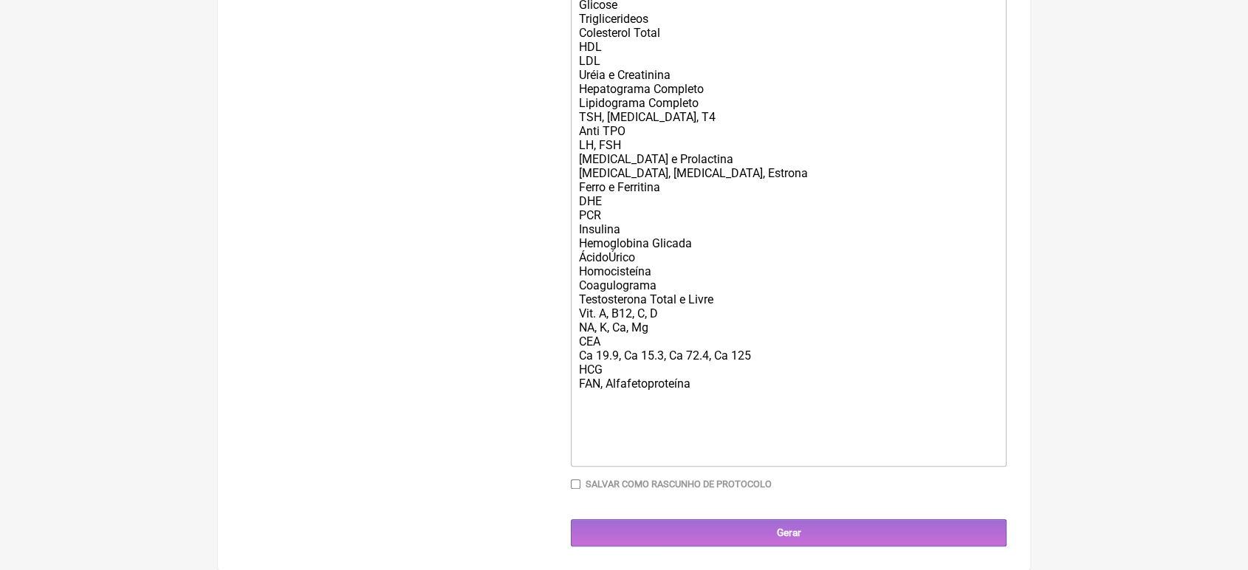
scroll to position [626, 0]
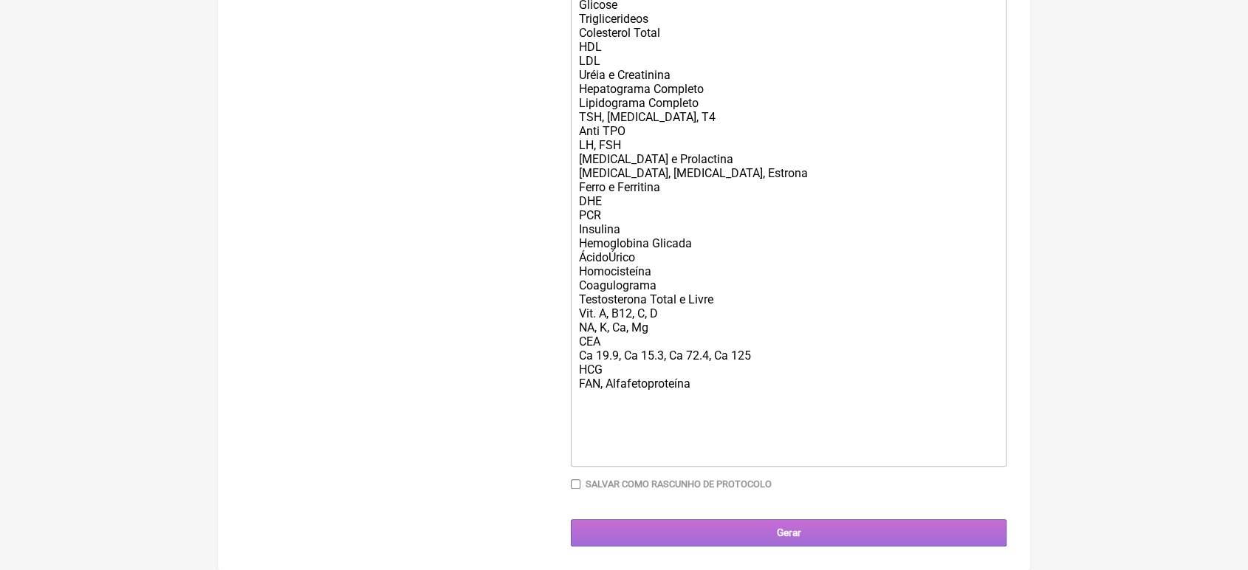
click at [884, 543] on input "Gerar" at bounding box center [789, 532] width 436 height 27
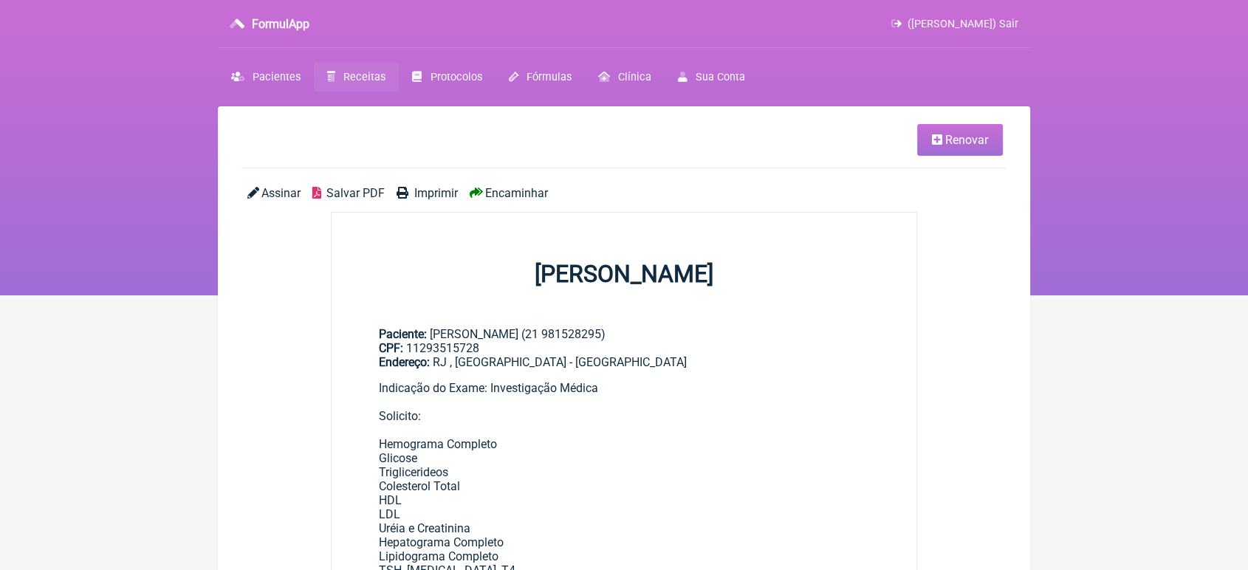
click at [498, 186] on span "Encaminhar" at bounding box center [516, 193] width 63 height 14
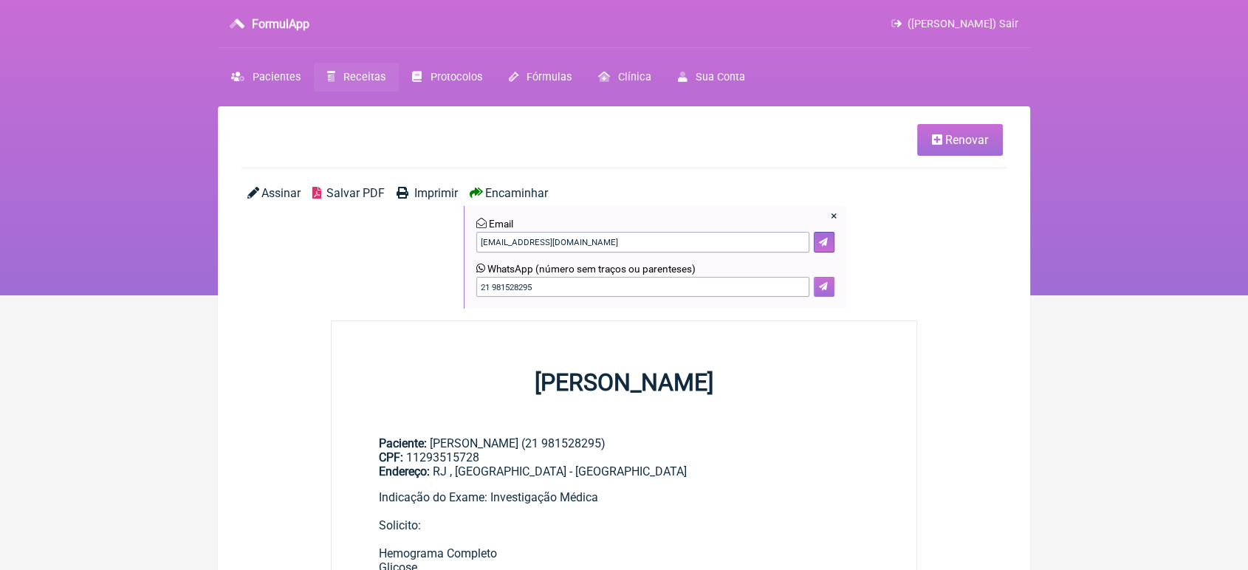
click at [827, 288] on icon at bounding box center [823, 286] width 9 height 9
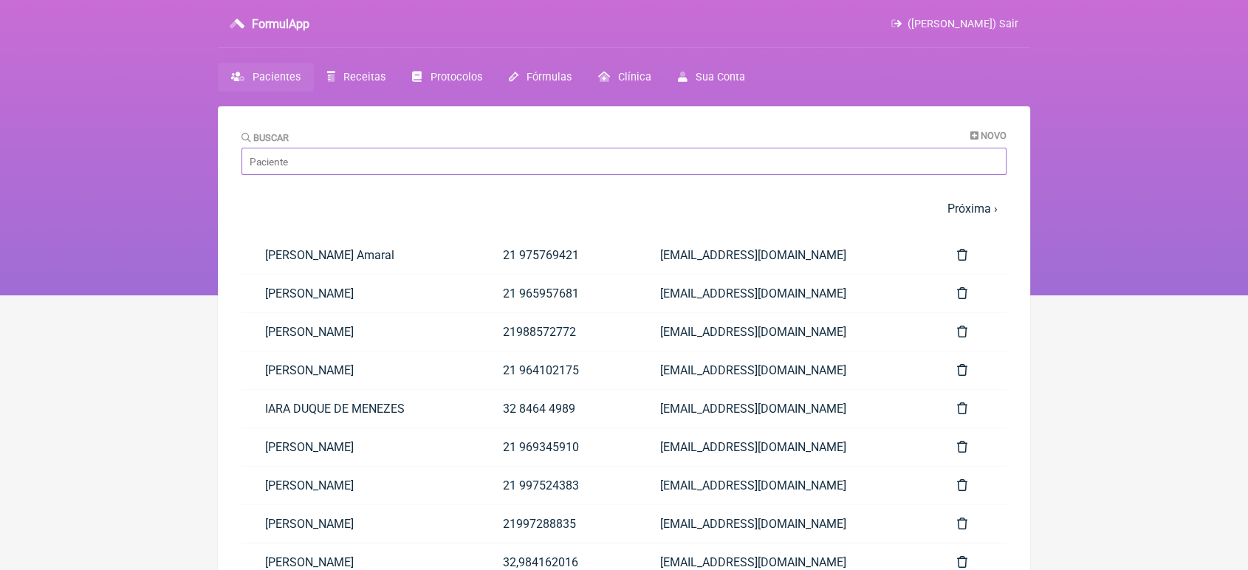
click at [345, 158] on input "Buscar" at bounding box center [623, 161] width 765 height 27
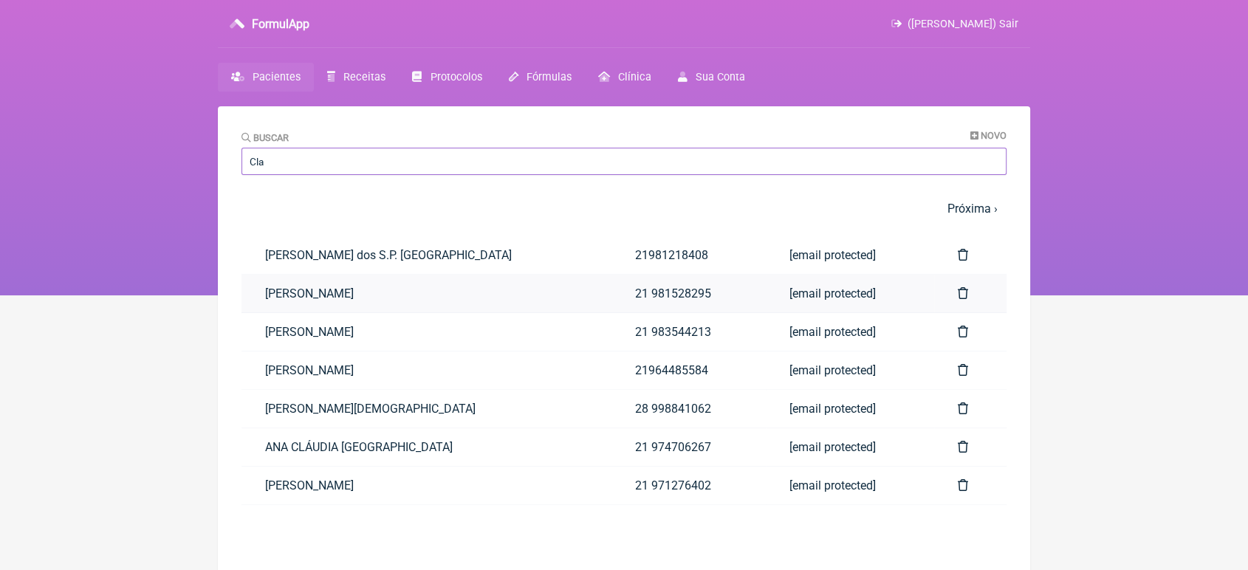
type input "Cla"
click at [333, 295] on link "[PERSON_NAME]" at bounding box center [425, 294] width 369 height 38
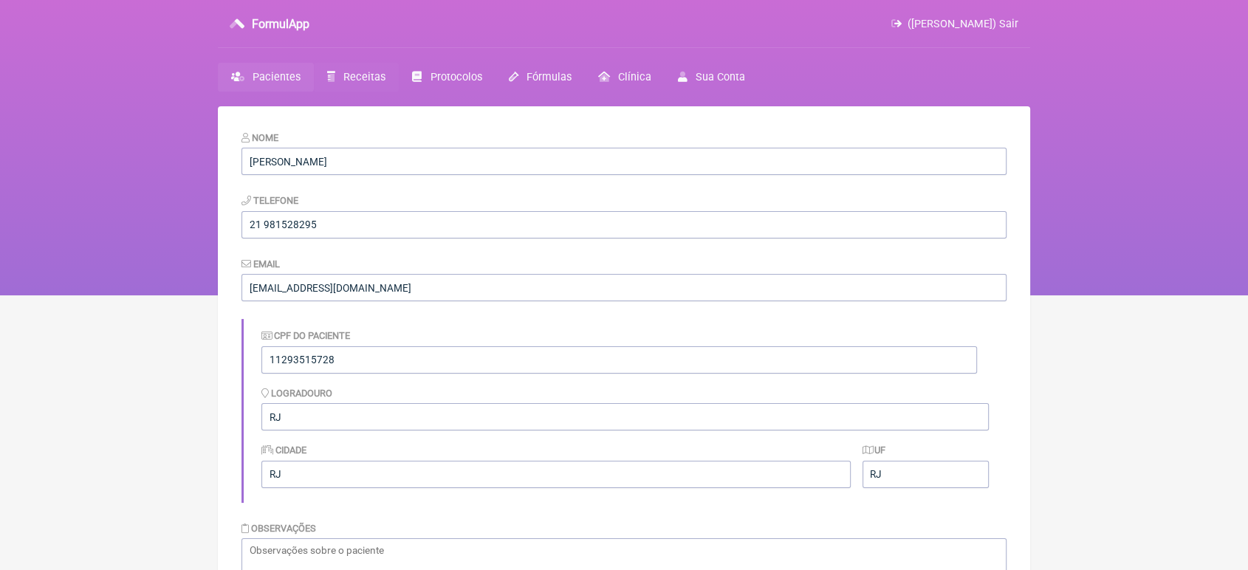
click at [373, 75] on span "Receitas" at bounding box center [364, 77] width 42 height 13
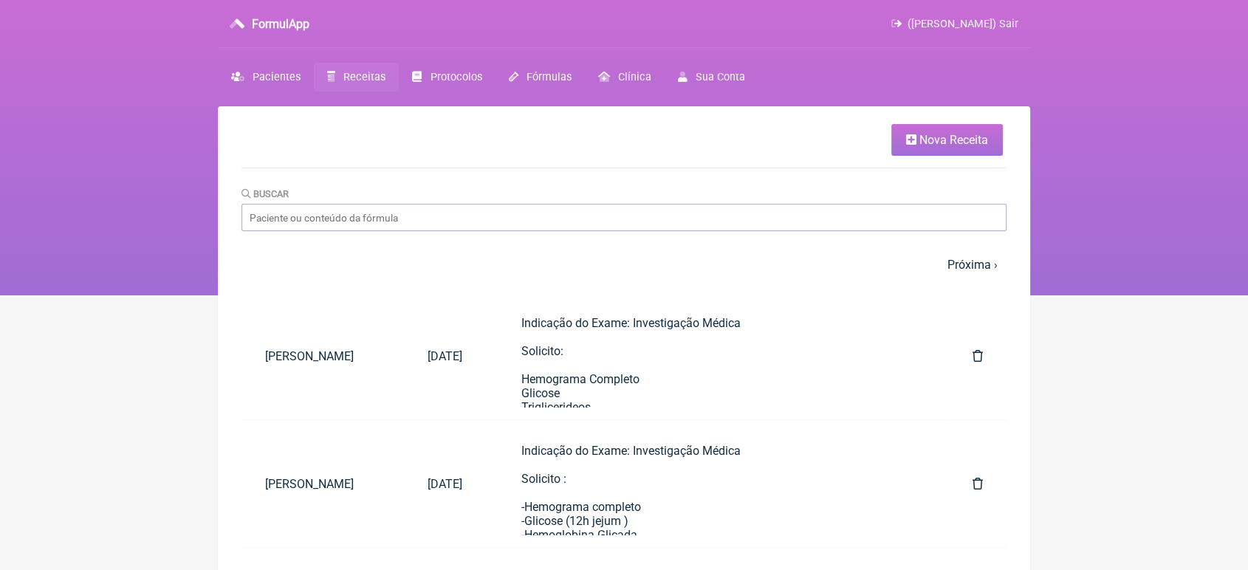
click at [934, 139] on span "Nova Receita" at bounding box center [953, 140] width 69 height 14
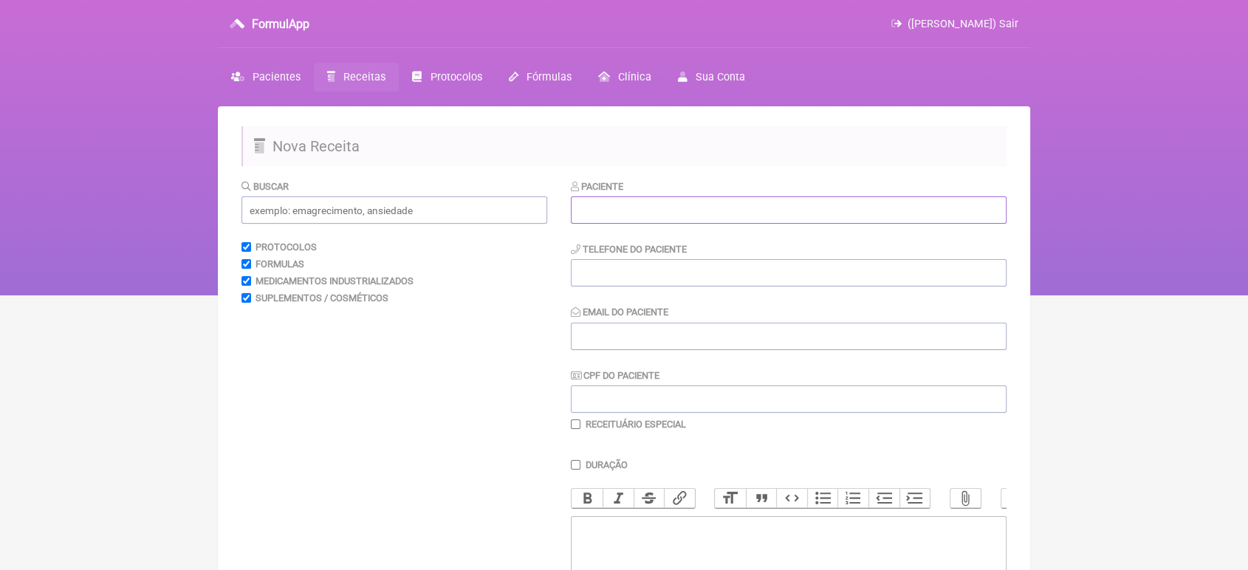
click at [774, 217] on input "text" at bounding box center [789, 209] width 436 height 27
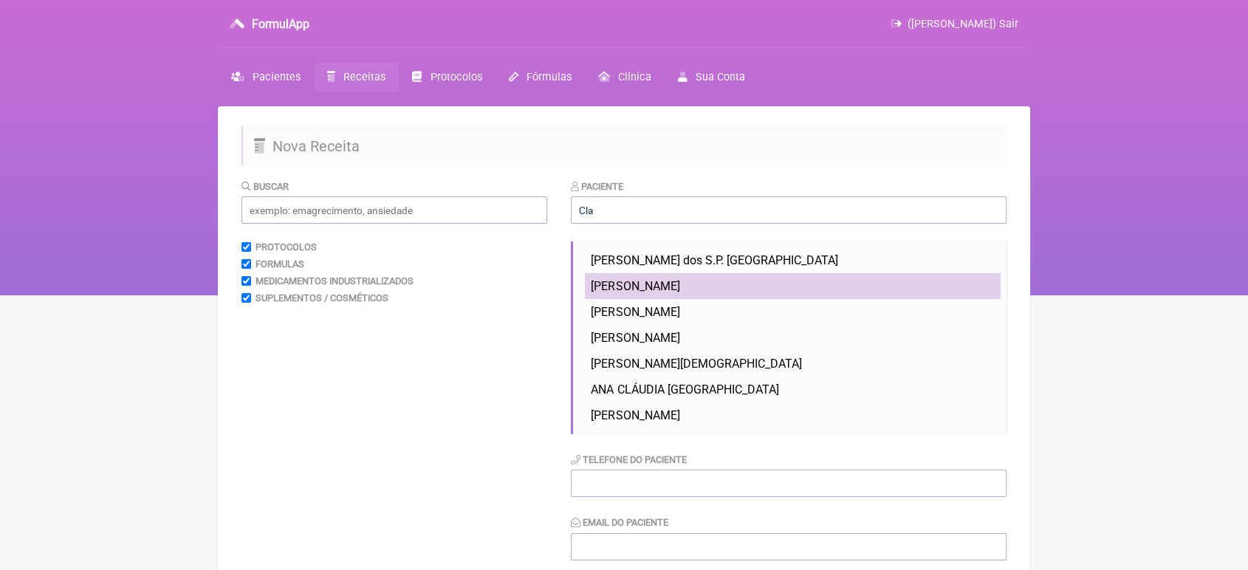
click at [679, 282] on span "CLAUDIA IZABEL SANTOS DE FREITAS" at bounding box center [635, 286] width 89 height 14
type input "CLAUDIA IZABEL SANTOS DE FREITAS"
type input "21 981528295"
type input "VINI_PASCHOAL@YAHOO.COM.BR"
type input "11293515728"
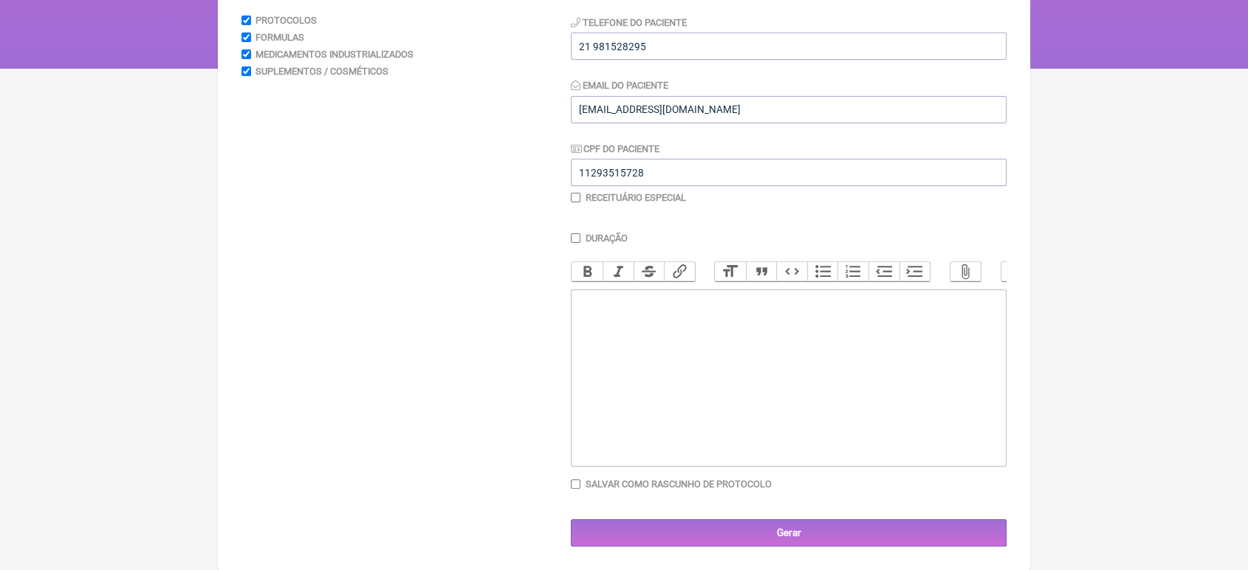
scroll to position [244, 0]
click at [721, 335] on trix-editor at bounding box center [789, 377] width 436 height 177
click at [685, 302] on div "1) Solicito Ultra Abdomem Total" at bounding box center [788, 302] width 419 height 14
click at [690, 301] on div "1) Solicito Ultra Abdomem Total" at bounding box center [788, 302] width 419 height 14
click at [781, 295] on div "1) Solicito Ultra Abdômem Total" at bounding box center [788, 302] width 419 height 14
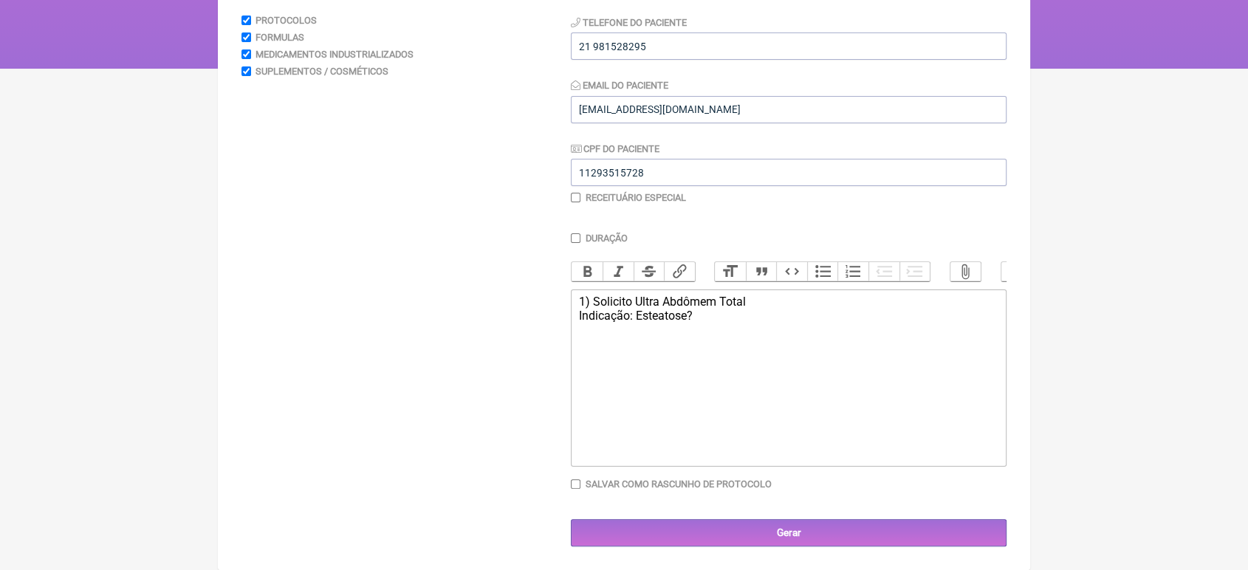
type trix-editor "<div>1) Solicito Ultra Abdômem Total<br>Indicação: Esteatose?</div>"
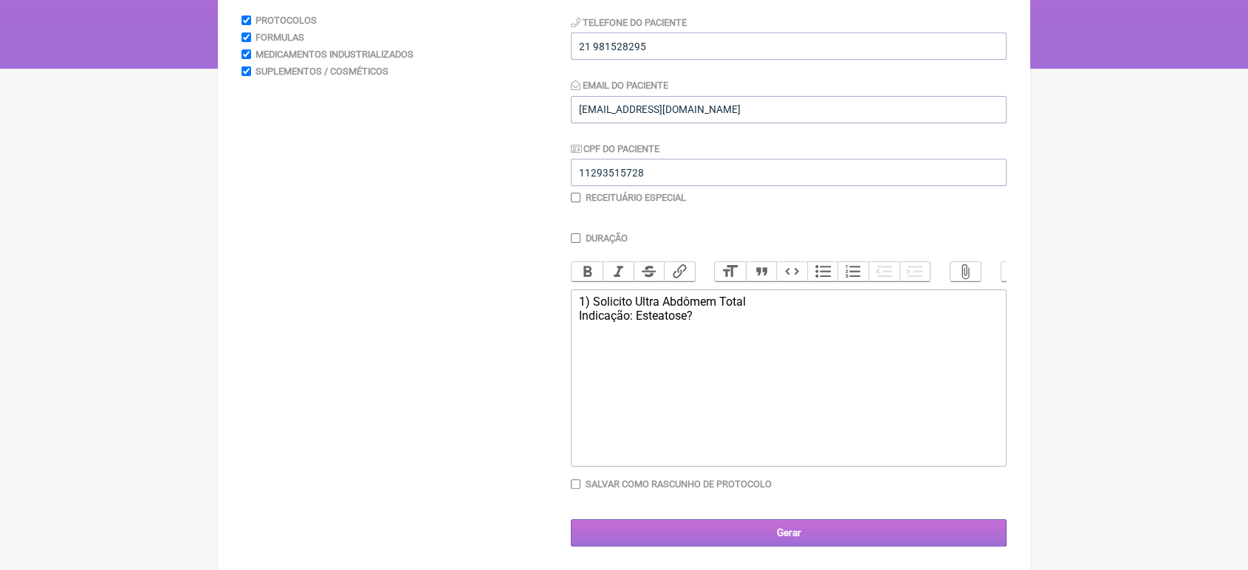
click at [783, 534] on input "Gerar" at bounding box center [789, 532] width 436 height 27
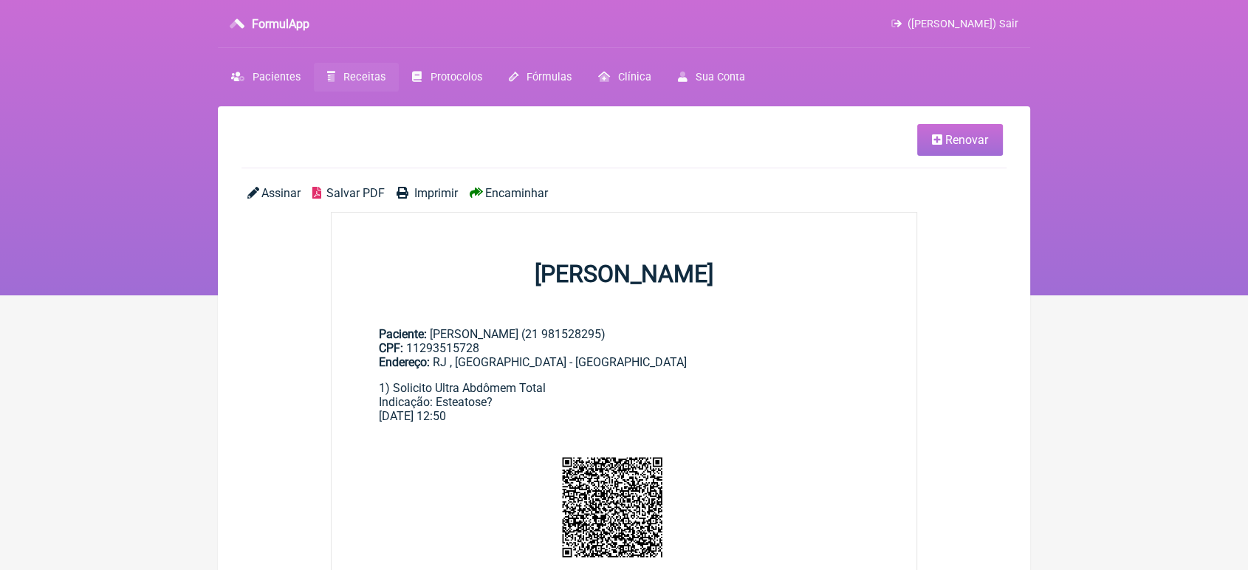
click at [519, 198] on span "Encaminhar" at bounding box center [516, 193] width 63 height 14
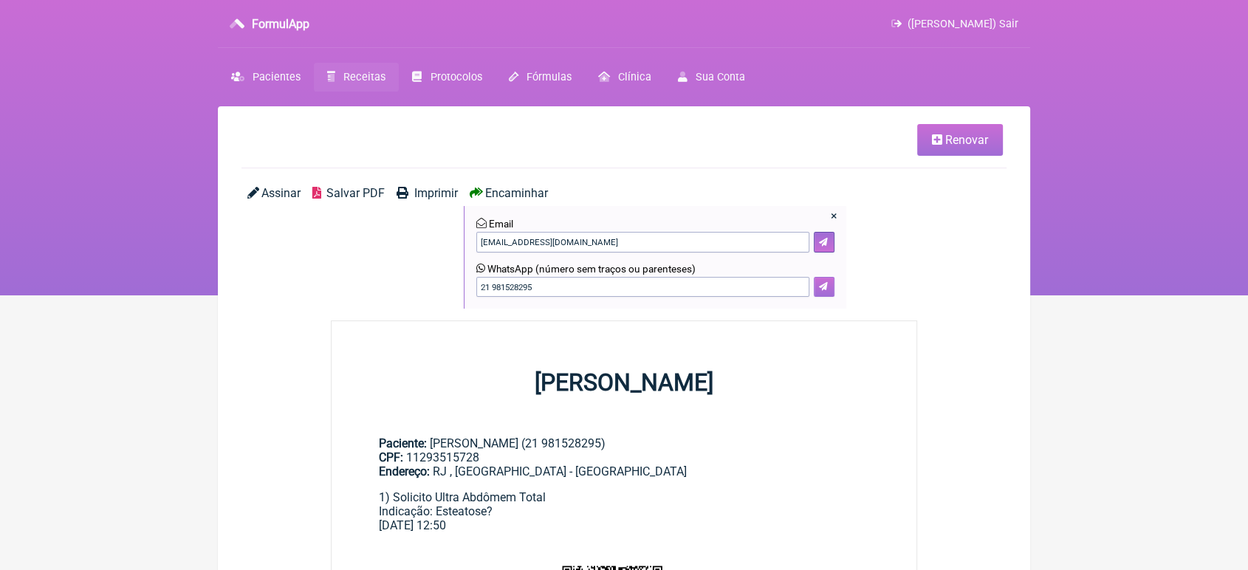
click at [822, 285] on icon at bounding box center [823, 286] width 9 height 9
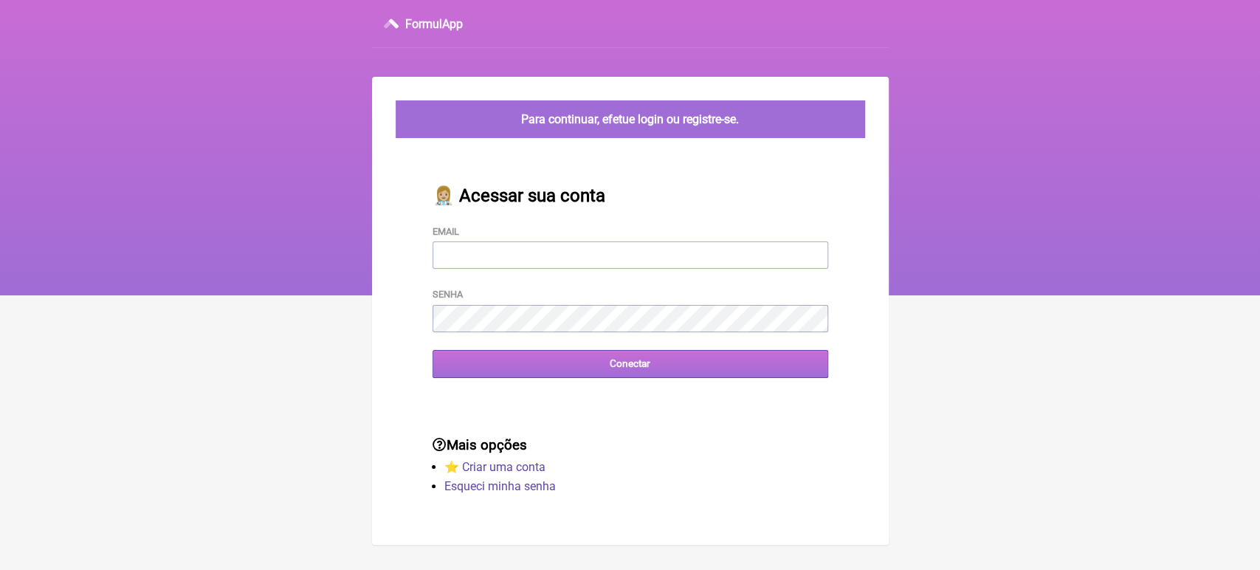
type input "[EMAIL_ADDRESS][DOMAIN_NAME]"
click at [550, 367] on input "Conectar" at bounding box center [631, 363] width 396 height 27
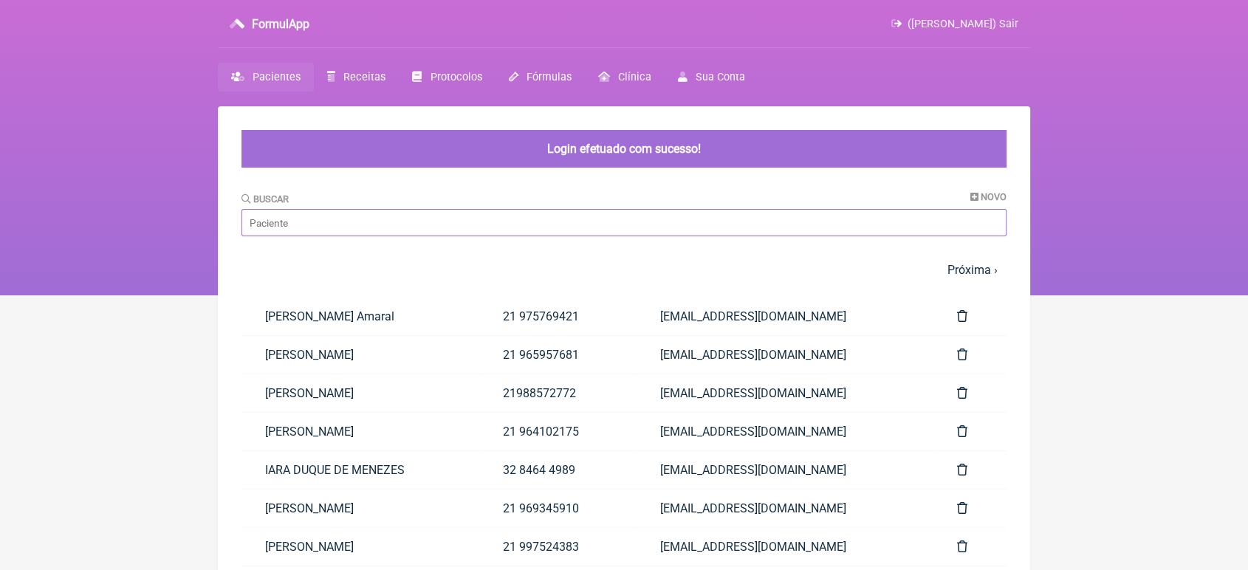
click at [418, 227] on input "Buscar" at bounding box center [623, 222] width 765 height 27
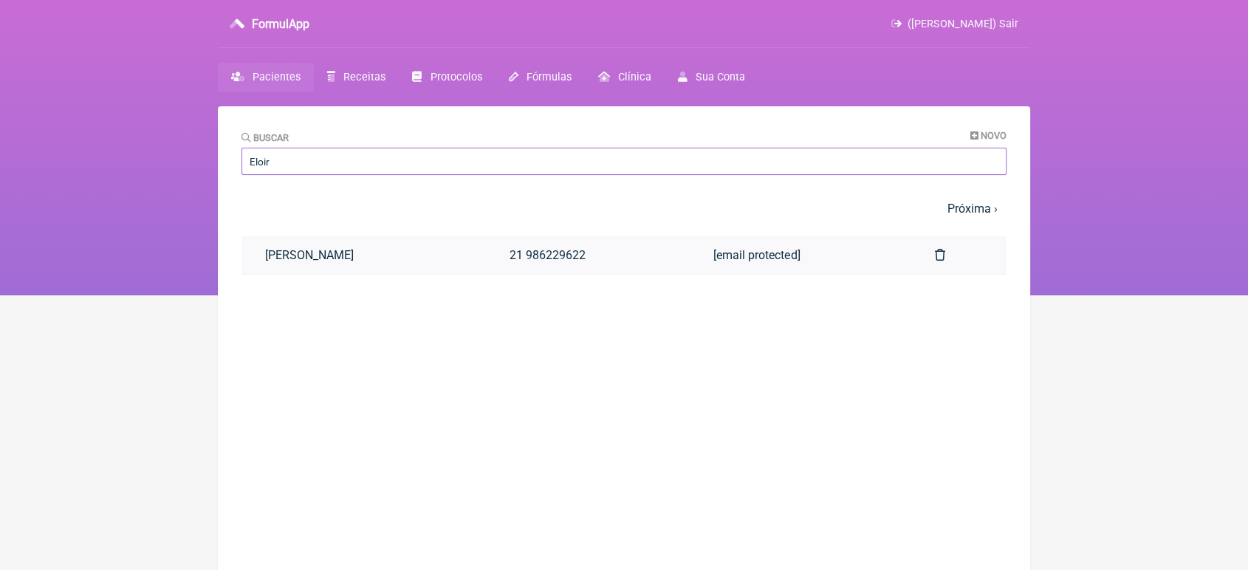
type input "Eloir"
click at [455, 274] on link "ELOIR L GOMES" at bounding box center [363, 255] width 244 height 38
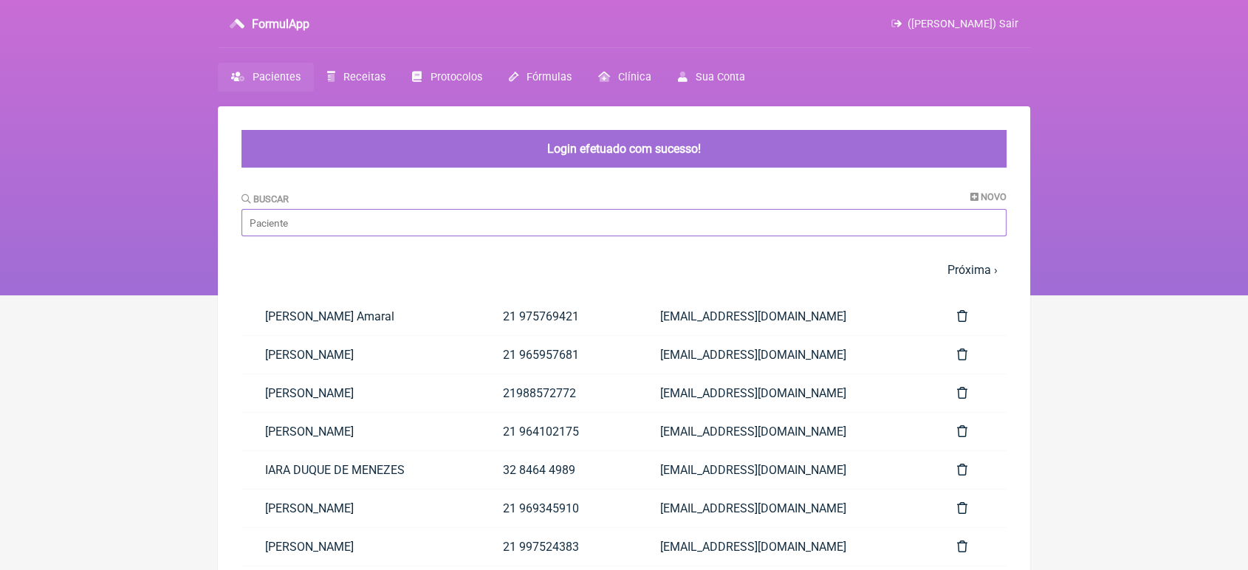
click at [309, 230] on input "Buscar" at bounding box center [623, 222] width 765 height 27
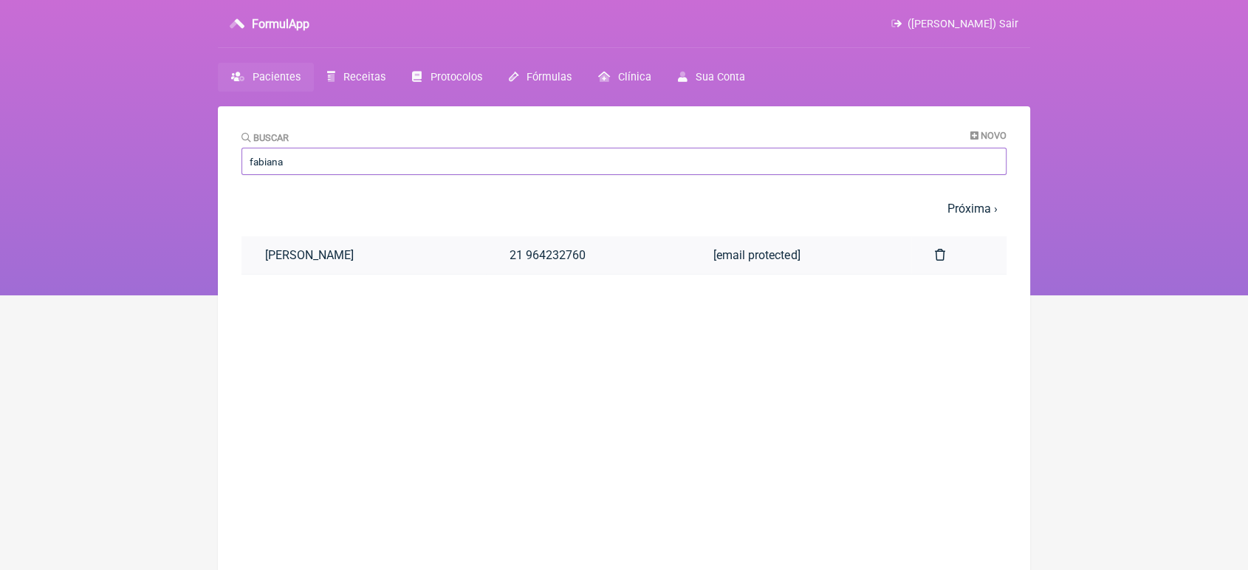
type input "fabiana"
click at [390, 261] on link "[PERSON_NAME]" at bounding box center [363, 255] width 244 height 38
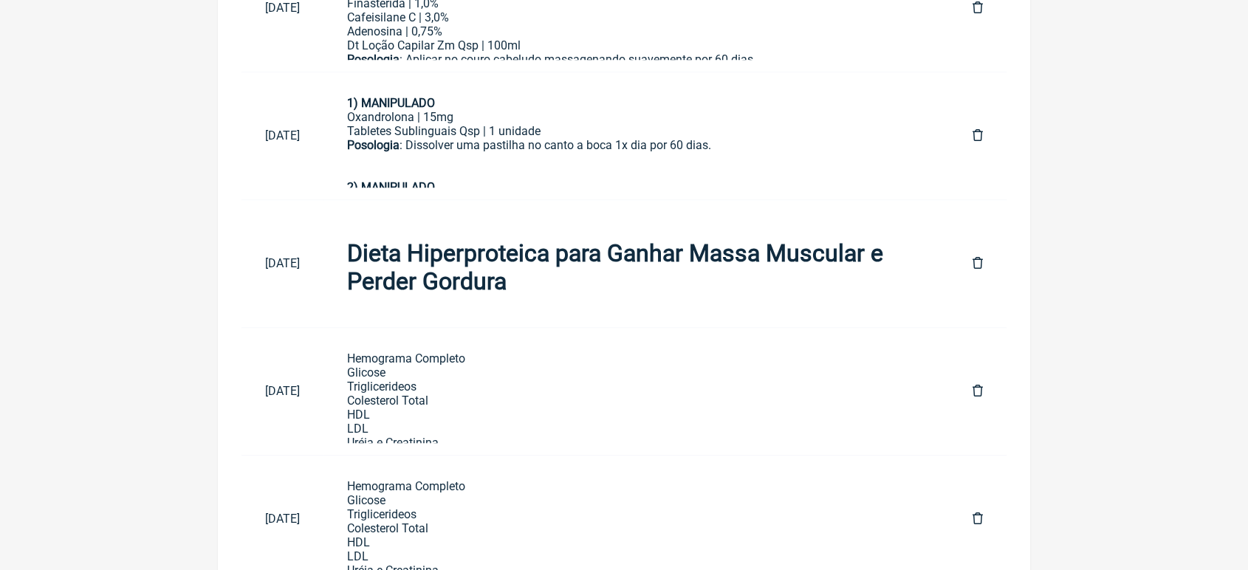
scroll to position [1156, 0]
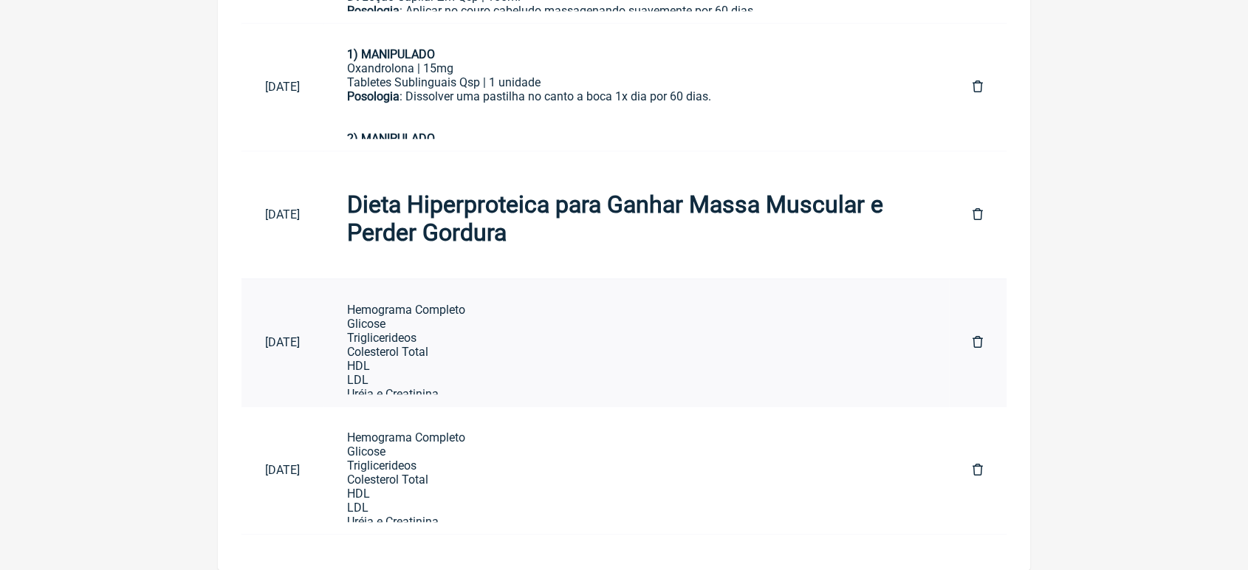
click at [494, 387] on div "Hemograma Completo Glicose Triglicerideos Colesterol Total HDL LDL Uréia e Crea…" at bounding box center [636, 499] width 578 height 393
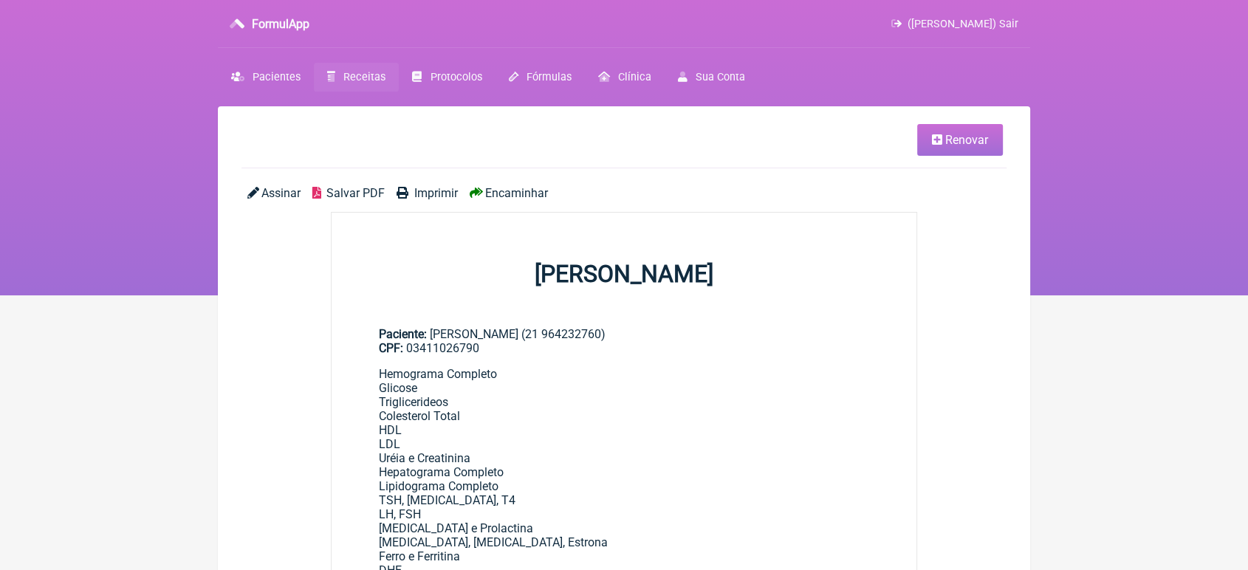
click at [951, 140] on span "Renovar" at bounding box center [966, 140] width 43 height 14
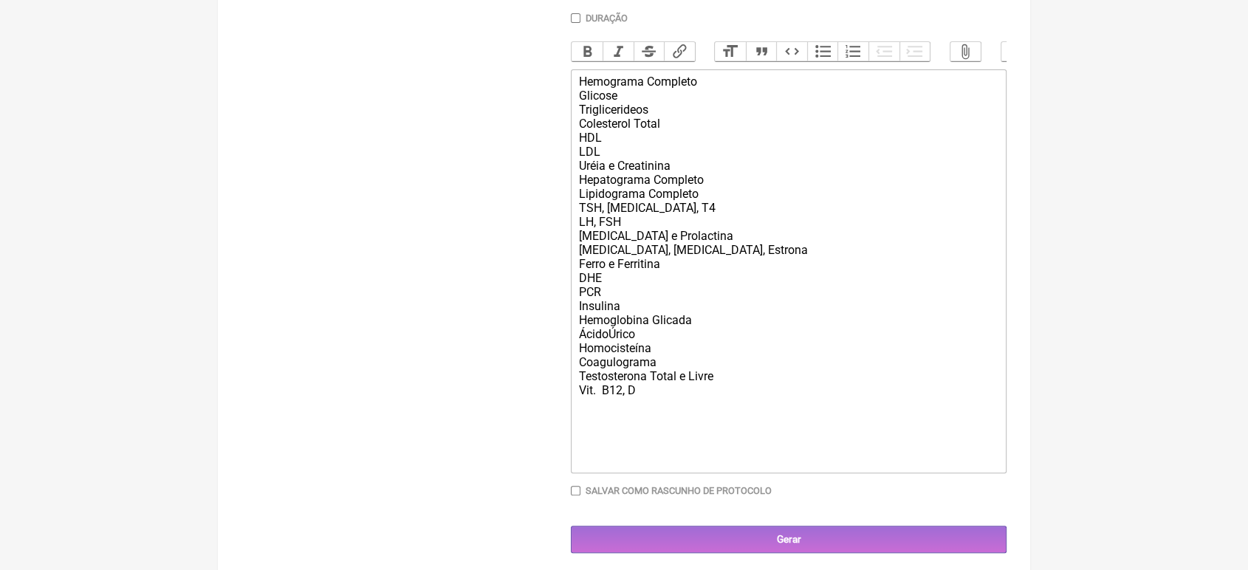
scroll to position [470, 0]
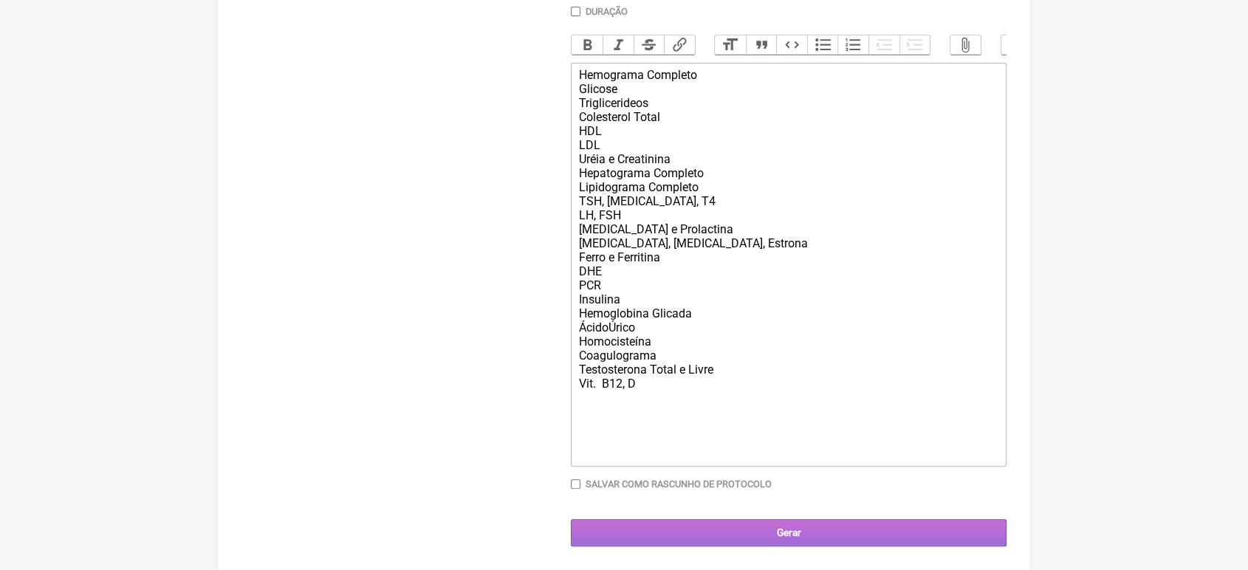
click at [834, 544] on input "Gerar" at bounding box center [789, 532] width 436 height 27
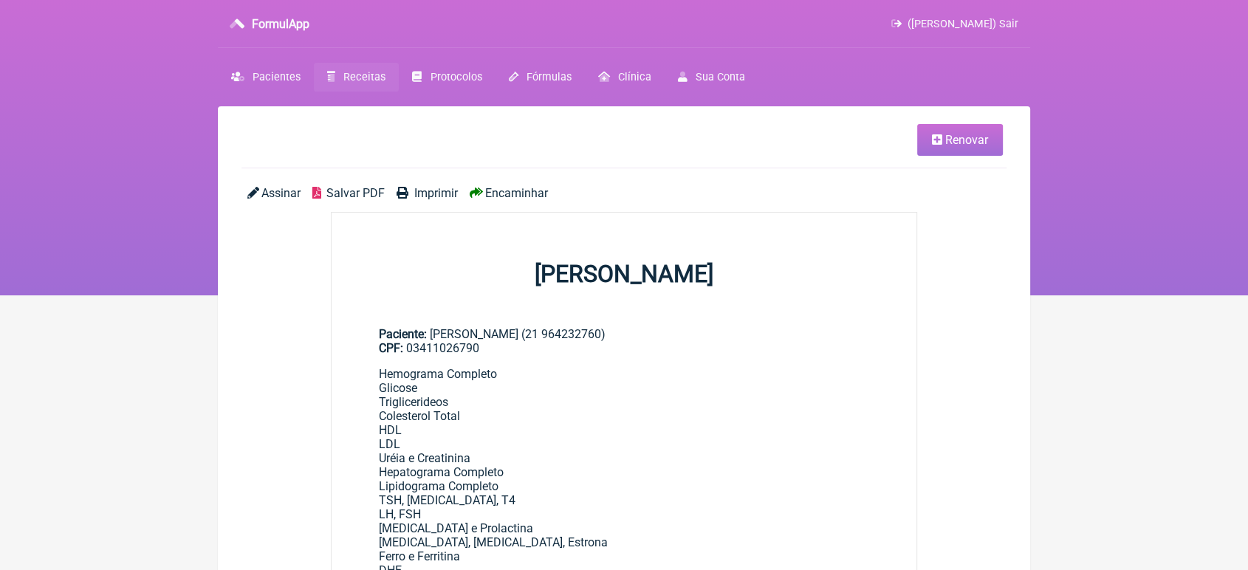
click at [520, 196] on span "Encaminhar" at bounding box center [516, 193] width 63 height 14
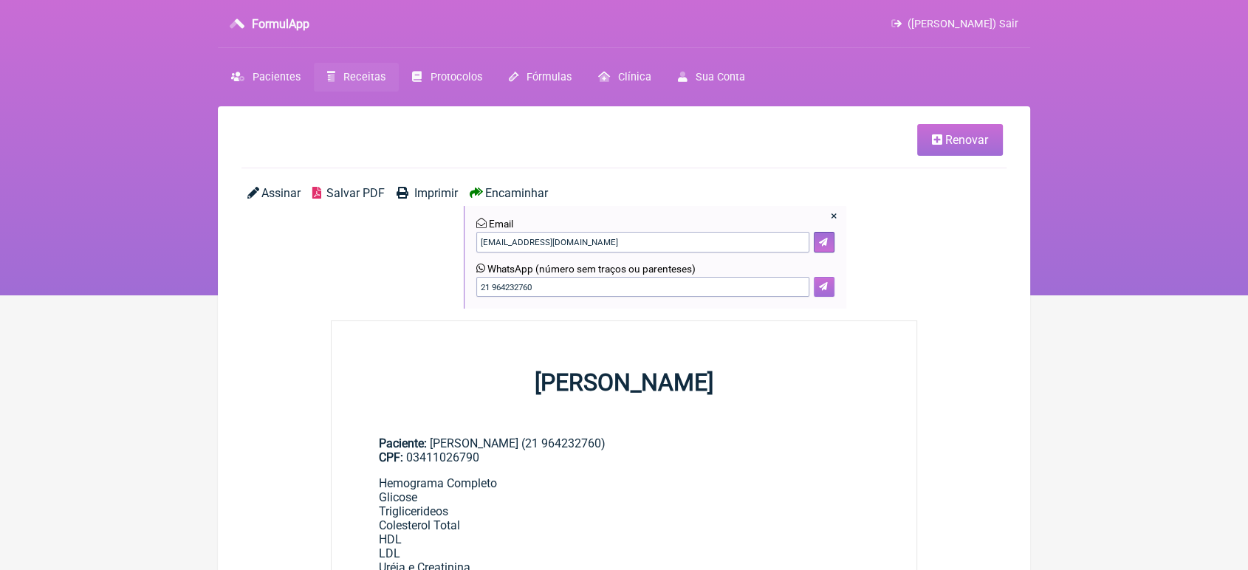
click at [820, 288] on icon at bounding box center [823, 286] width 9 height 9
click at [411, 196] on link "Imprimir" at bounding box center [427, 247] width 61 height 123
